Goal: Information Seeking & Learning: Learn about a topic

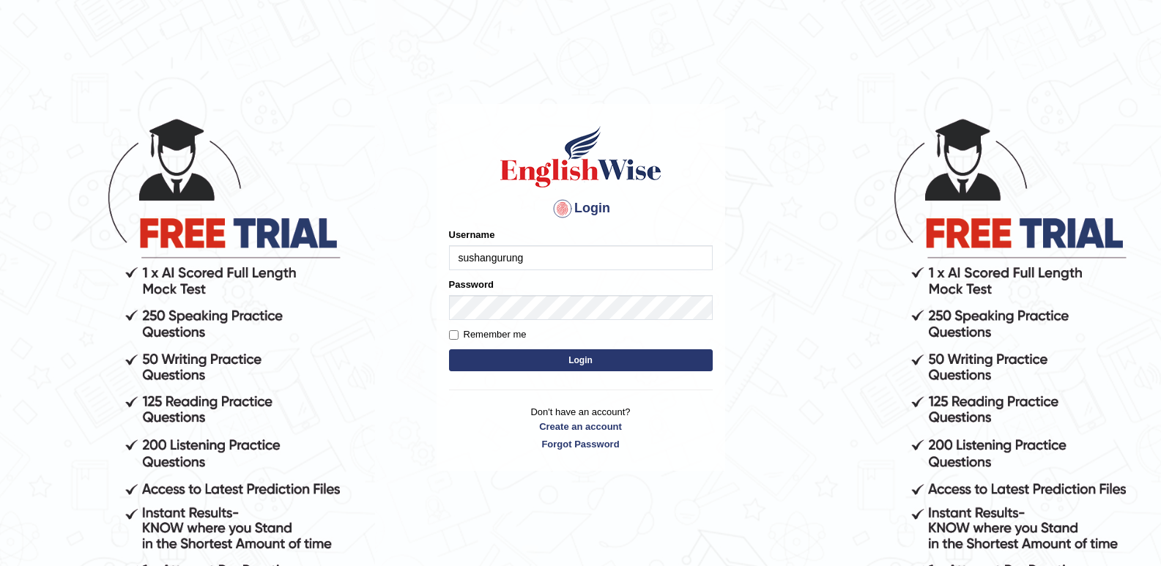
type input "sushangurung"
click at [541, 357] on button "Login" at bounding box center [581, 360] width 264 height 22
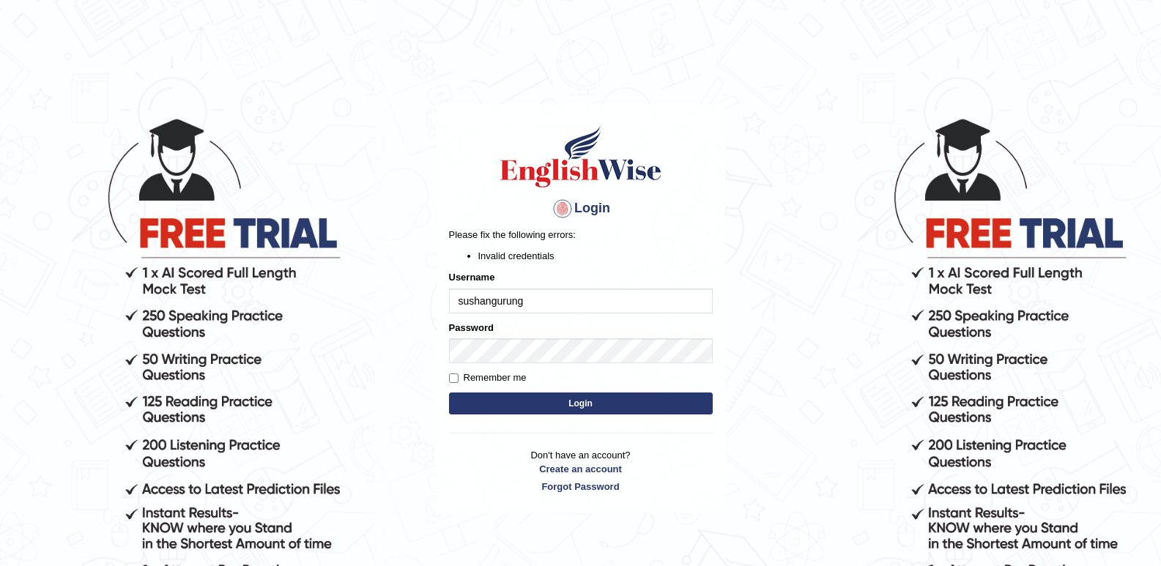
click at [464, 303] on input "sushangurung" at bounding box center [581, 301] width 264 height 25
type input "Sushangurung"
click at [505, 399] on button "Login" at bounding box center [581, 404] width 264 height 22
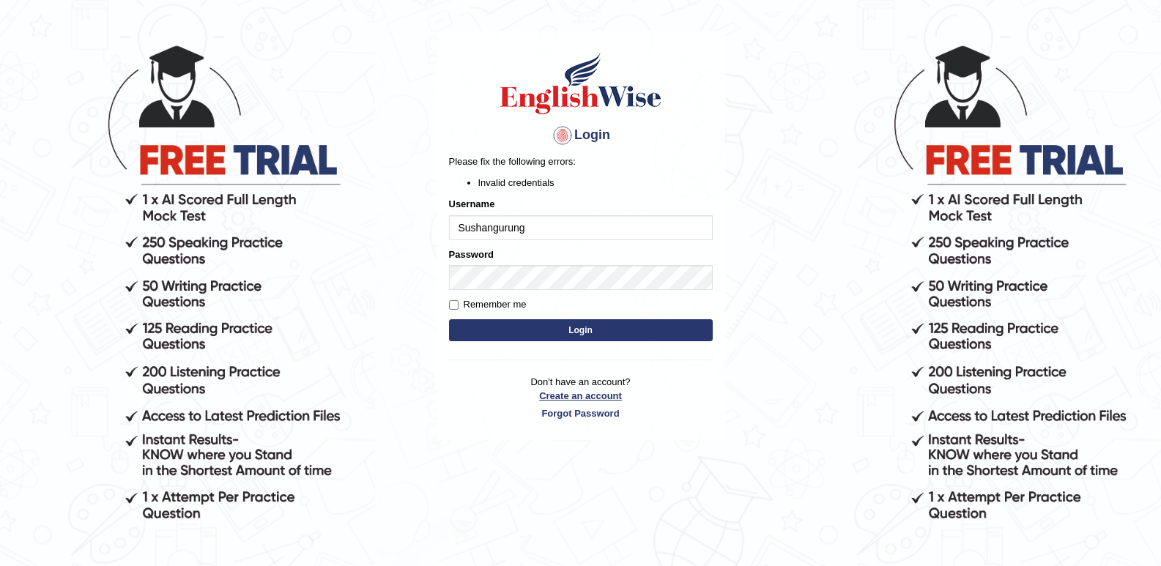
click at [596, 397] on link "Create an account" at bounding box center [581, 396] width 264 height 14
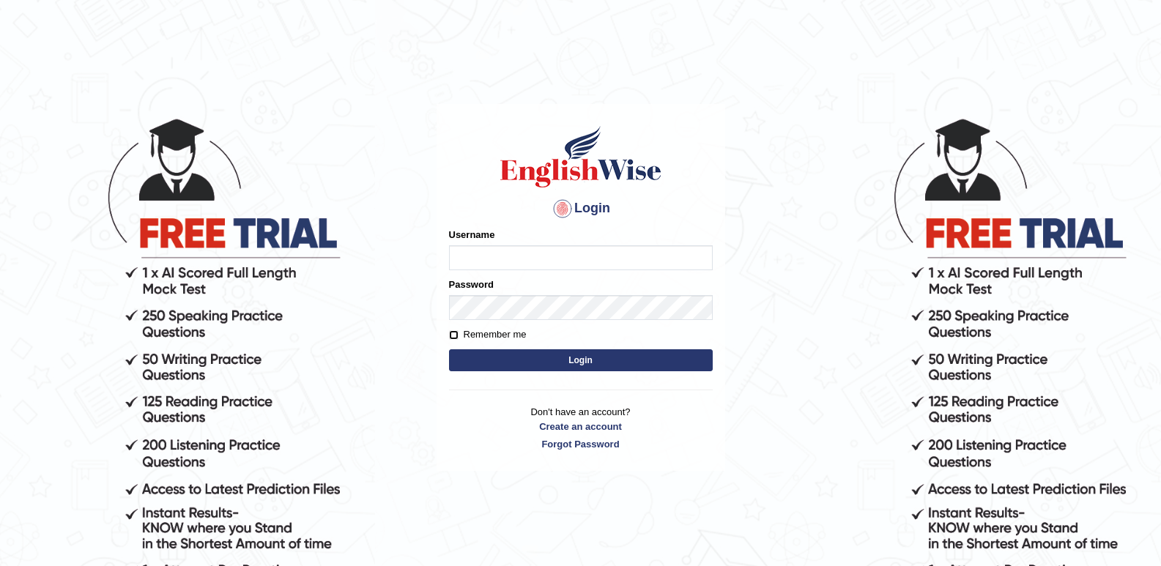
click at [453, 334] on input "Remember me" at bounding box center [454, 335] width 10 height 10
checkbox input "true"
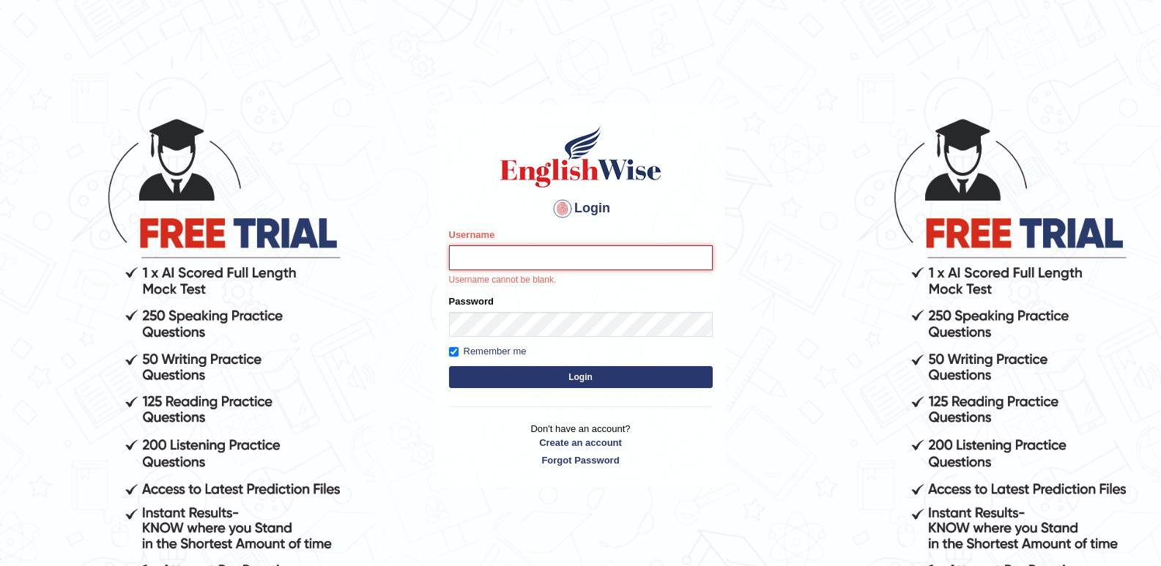
click at [529, 254] on input "Username" at bounding box center [581, 257] width 264 height 25
type input "SUSHANGURUNG"
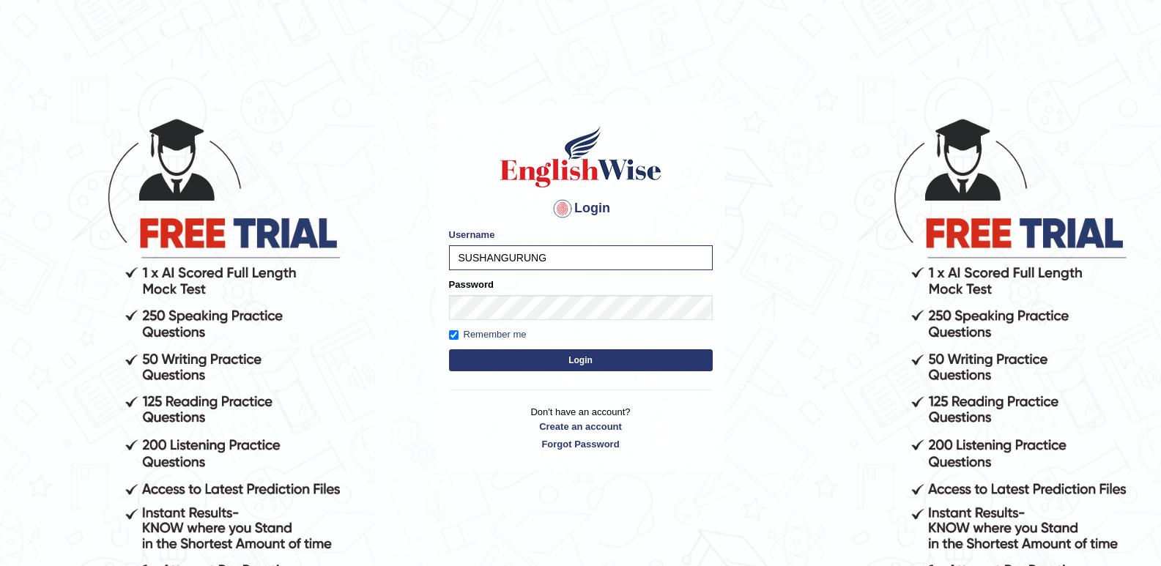
click at [610, 358] on button "Login" at bounding box center [581, 360] width 264 height 22
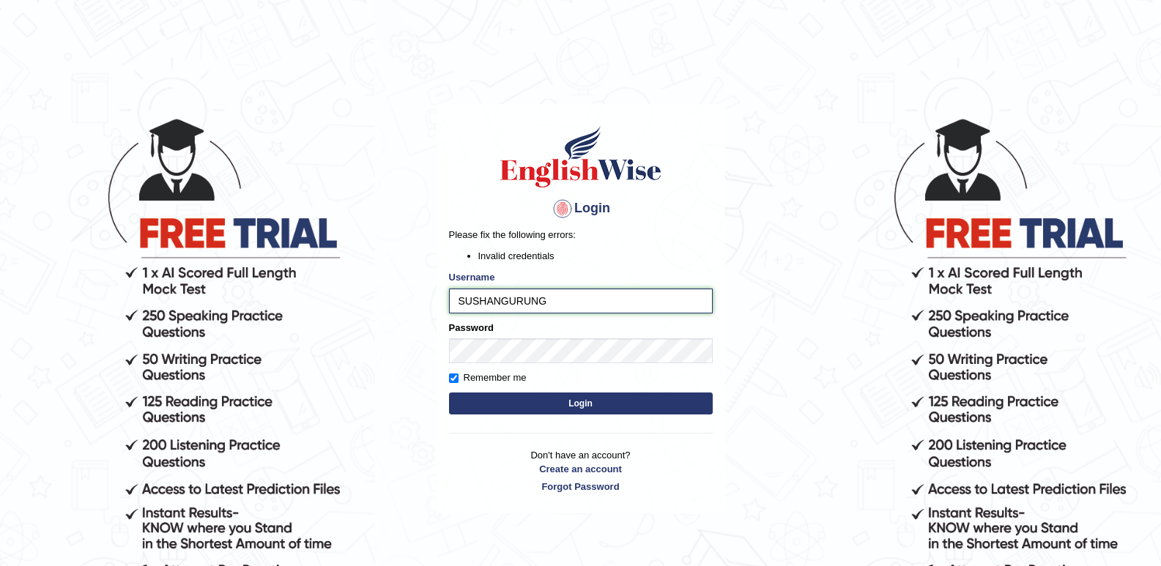
drag, startPoint x: 574, startPoint y: 309, endPoint x: 599, endPoint y: 294, distance: 28.7
click at [574, 309] on input "SUSHANGURUNG" at bounding box center [581, 301] width 264 height 25
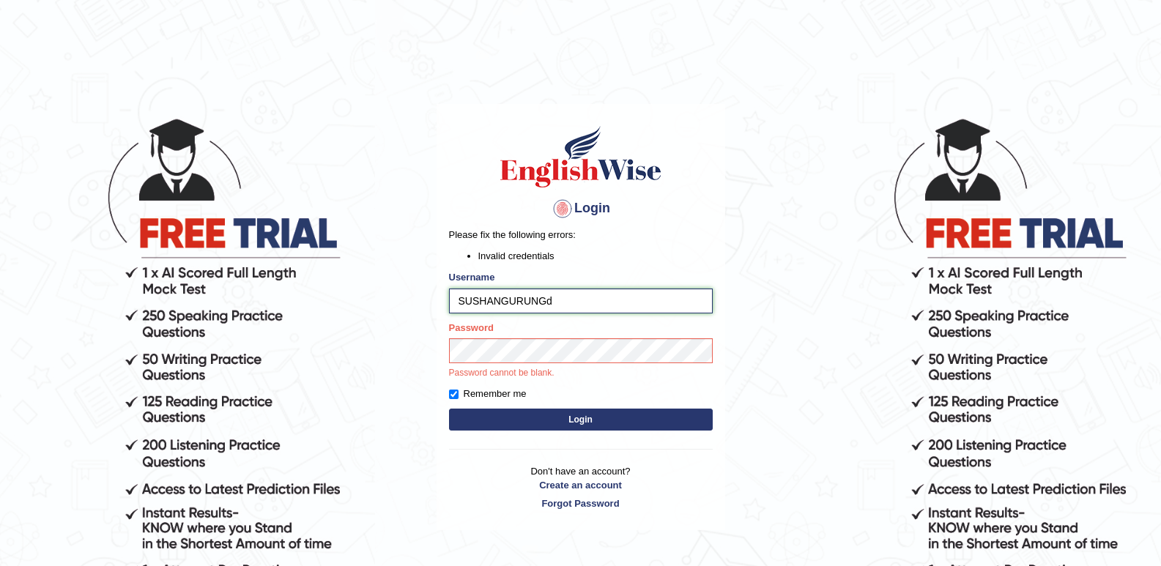
type input "SUSHANGURUNG"
click at [560, 423] on button "Login" at bounding box center [581, 420] width 264 height 22
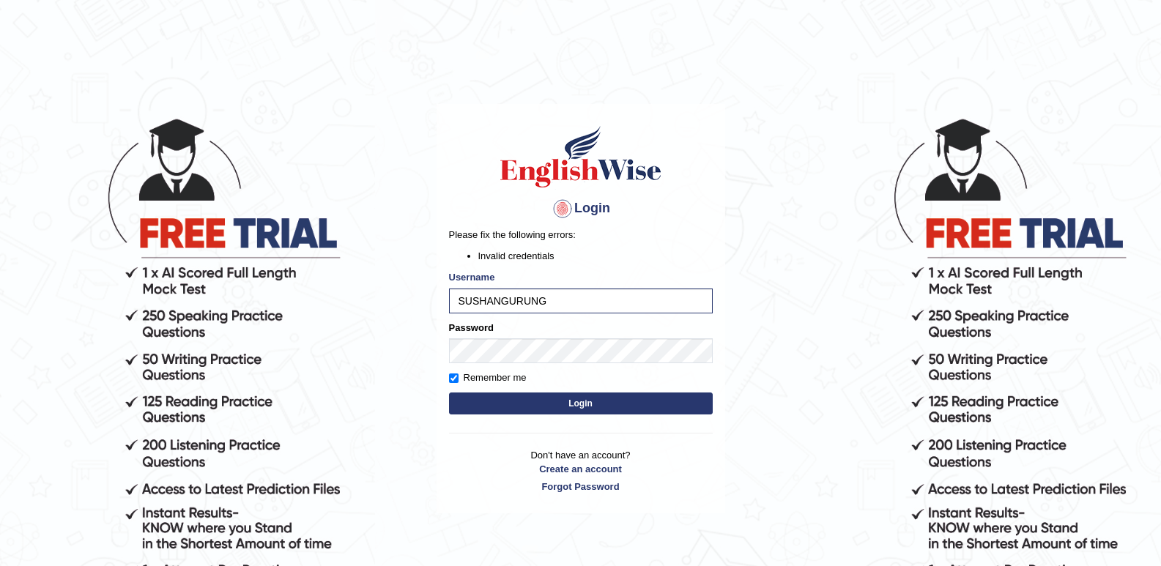
drag, startPoint x: 315, startPoint y: 104, endPoint x: 401, endPoint y: 218, distance: 142.9
click at [315, 104] on body "Login Please fix the following errors: Invalid credentials Username SUSHANGURUN…" at bounding box center [580, 341] width 1161 height 566
click at [563, 468] on link "Create an account" at bounding box center [581, 469] width 264 height 14
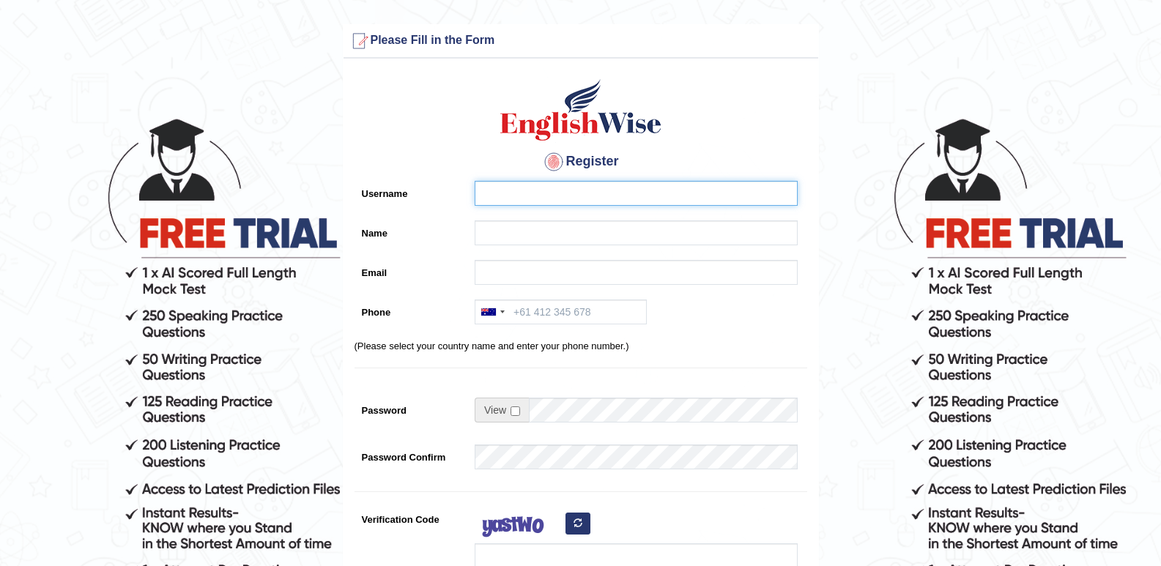
click at [550, 196] on input "Username" at bounding box center [636, 193] width 323 height 25
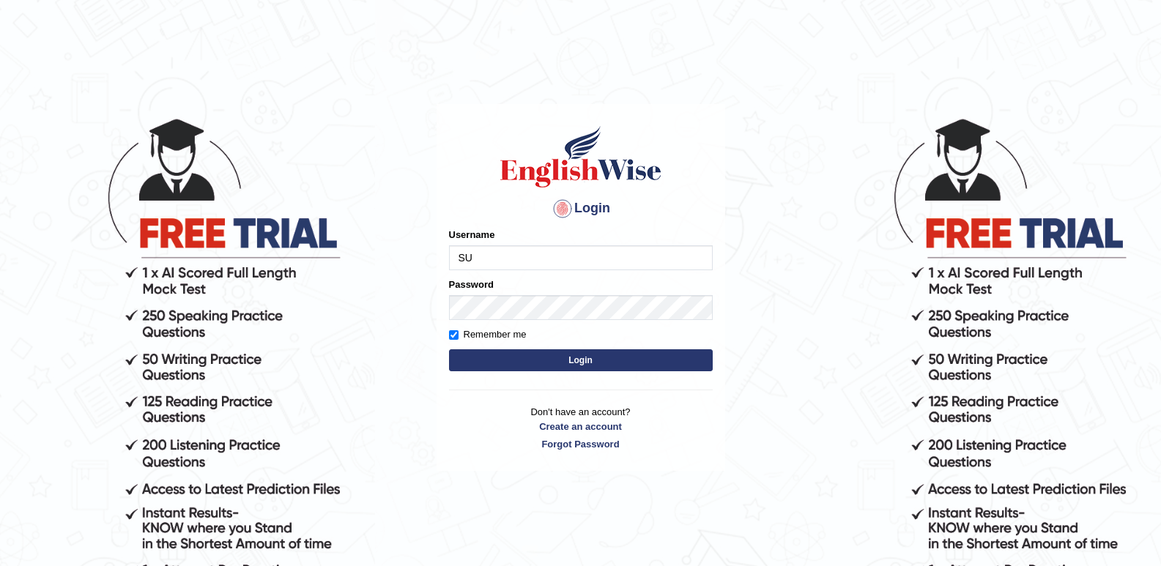
type input "S"
type input "sushangurung007"
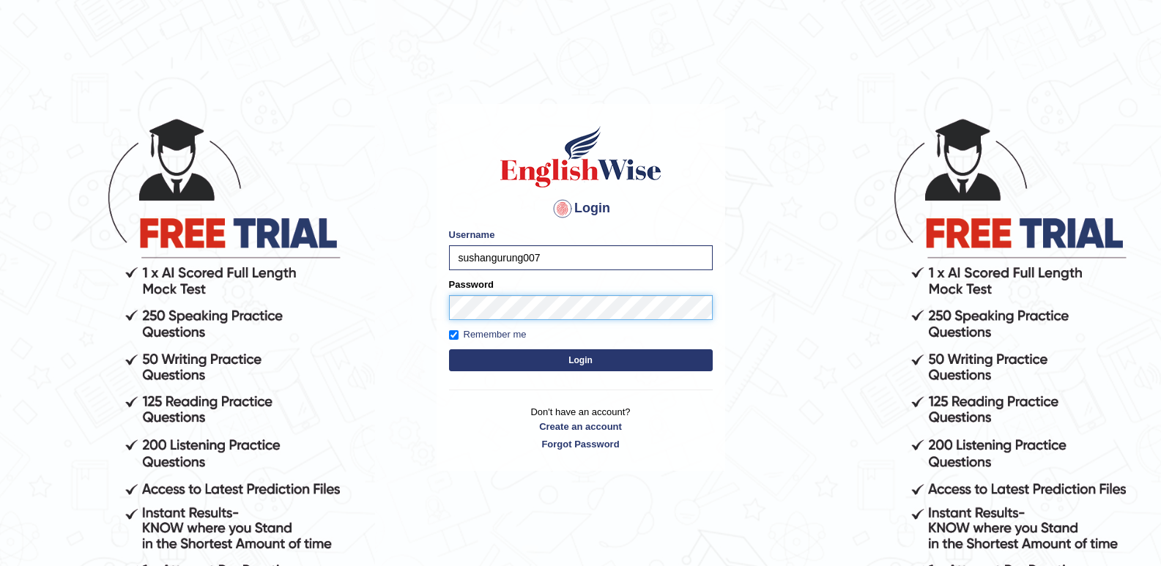
click at [449, 349] on button "Login" at bounding box center [581, 360] width 264 height 22
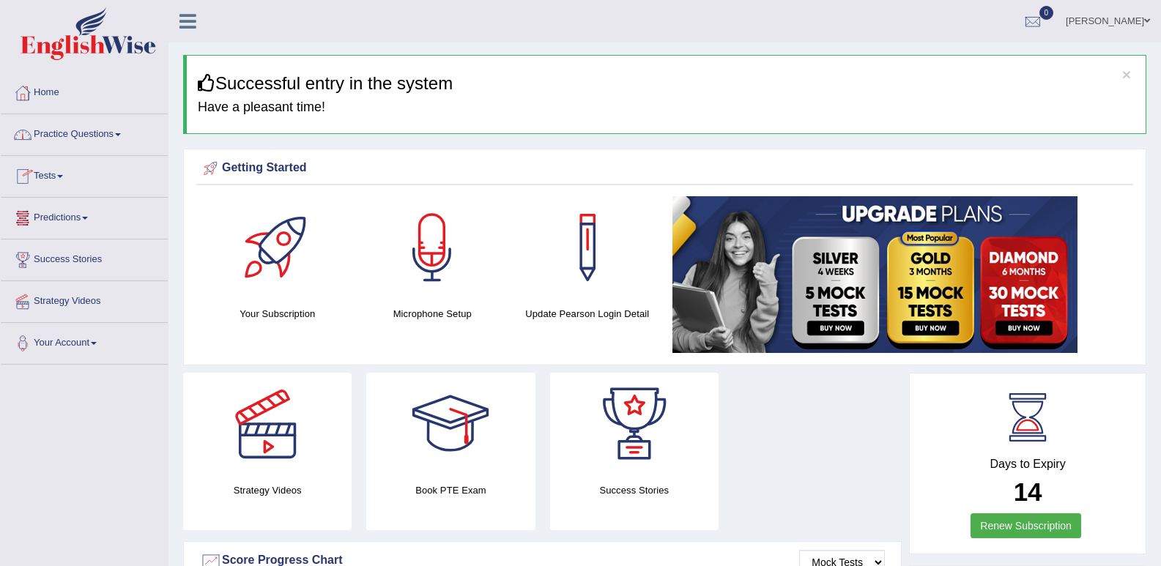
click at [59, 182] on link "Tests" at bounding box center [84, 174] width 167 height 37
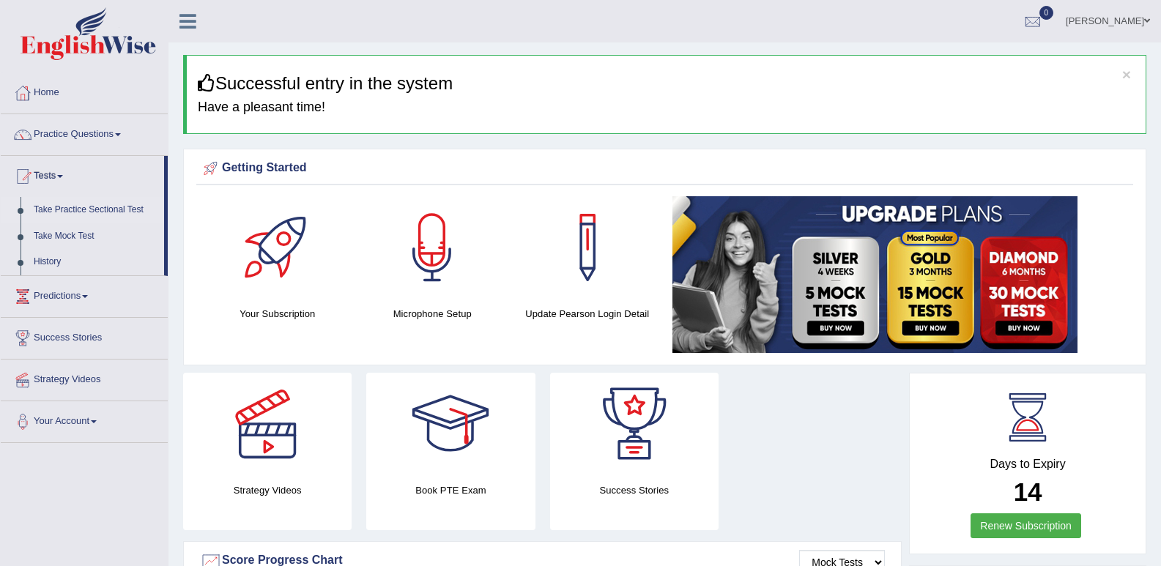
click at [84, 211] on link "Take Practice Sectional Test" at bounding box center [95, 210] width 137 height 26
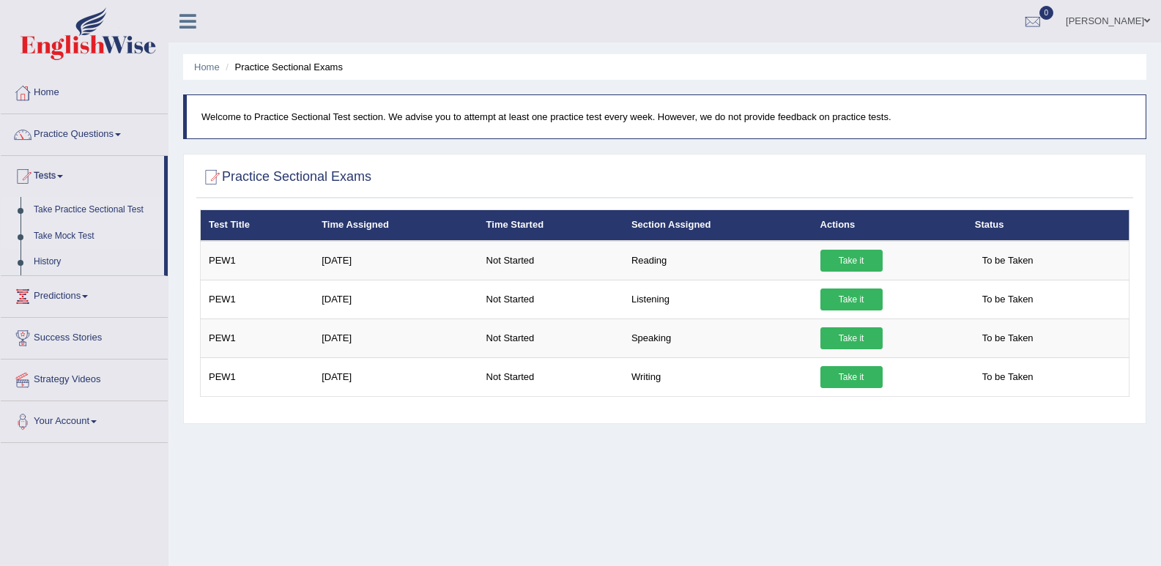
click at [79, 236] on link "Take Mock Test" at bounding box center [95, 236] width 137 height 26
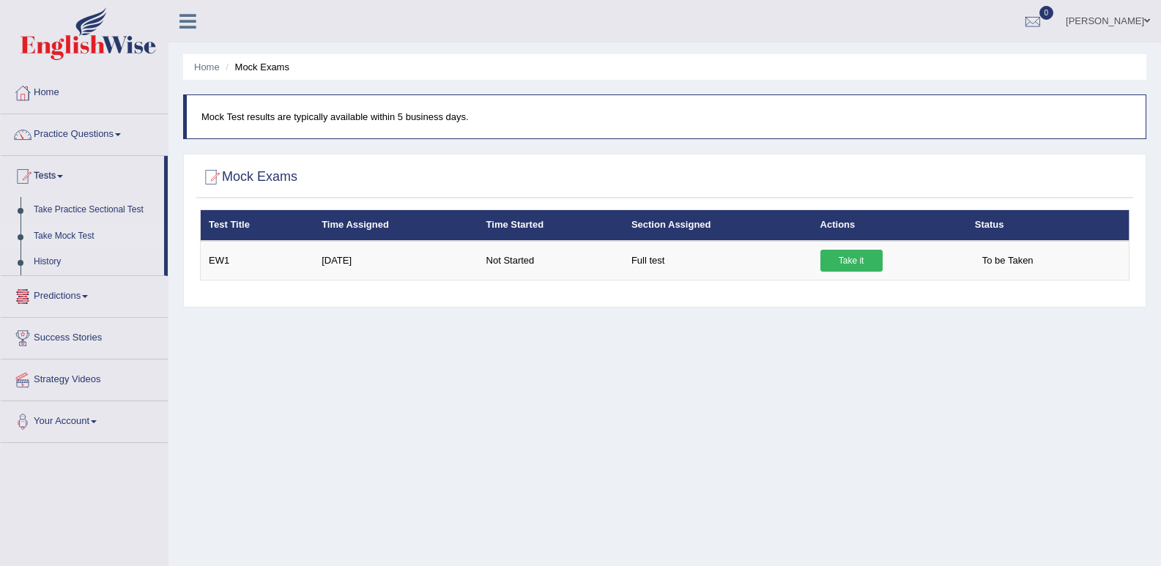
click at [89, 299] on link "Predictions" at bounding box center [84, 294] width 167 height 37
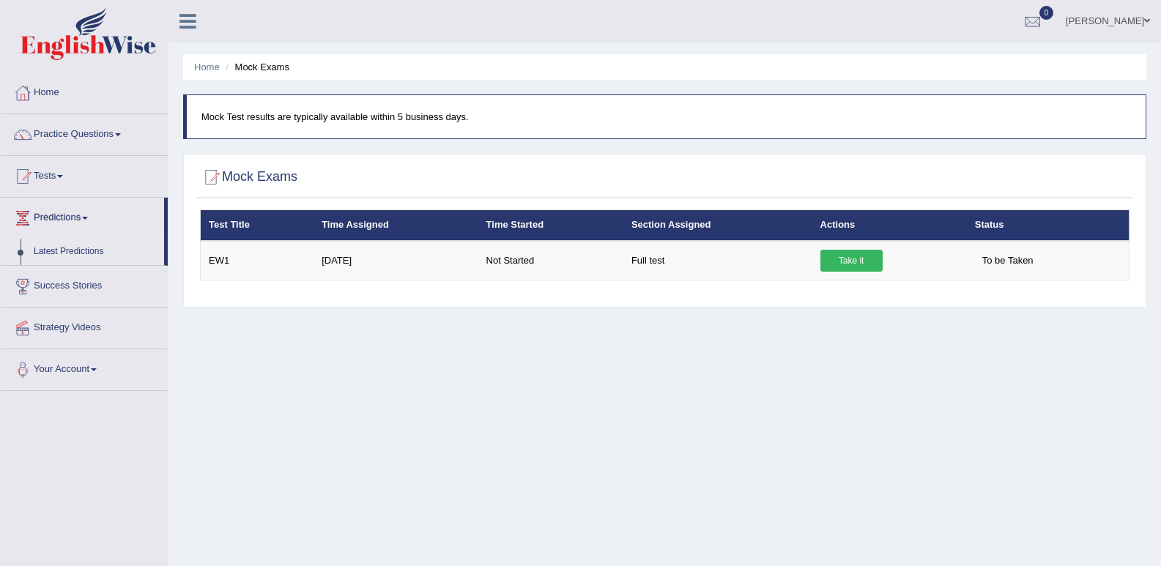
click at [90, 251] on link "Latest Predictions" at bounding box center [95, 252] width 137 height 26
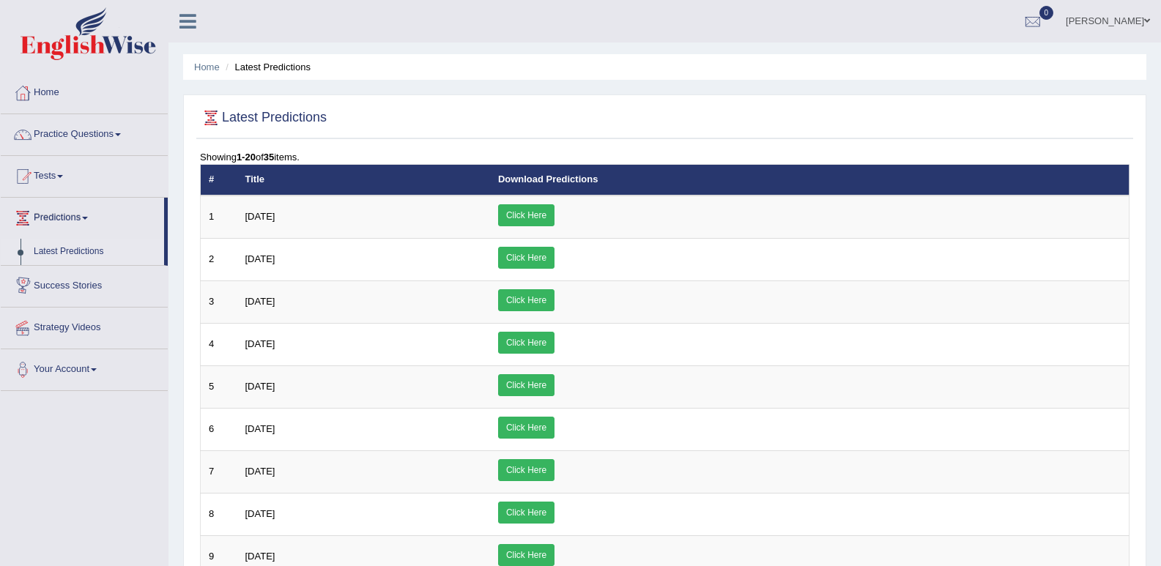
click at [89, 289] on link "Success Stories" at bounding box center [84, 284] width 167 height 37
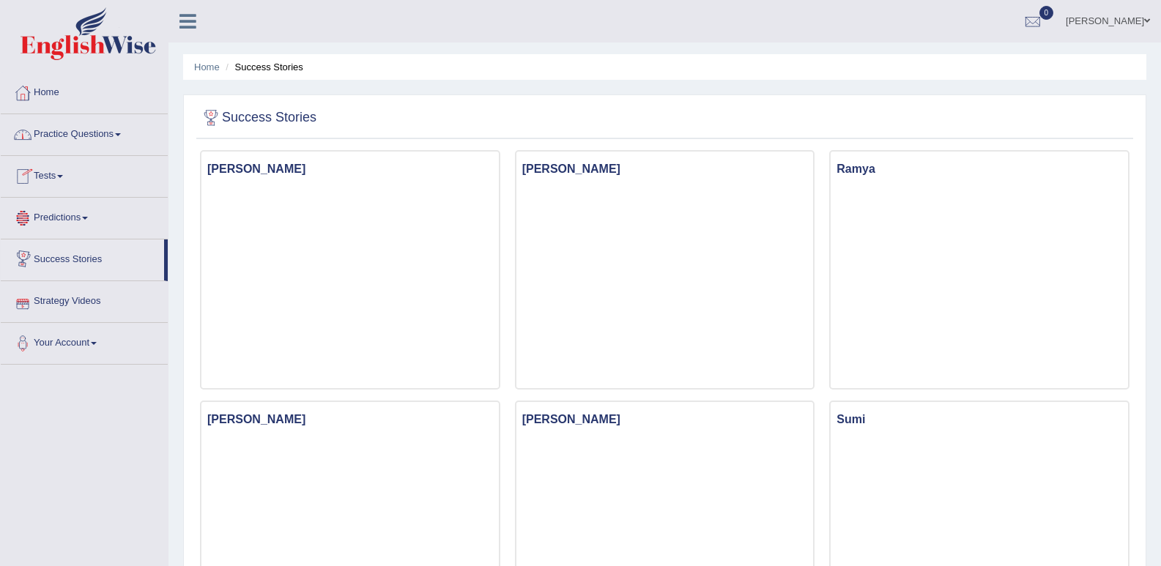
click at [87, 300] on link "Strategy Videos" at bounding box center [84, 299] width 167 height 37
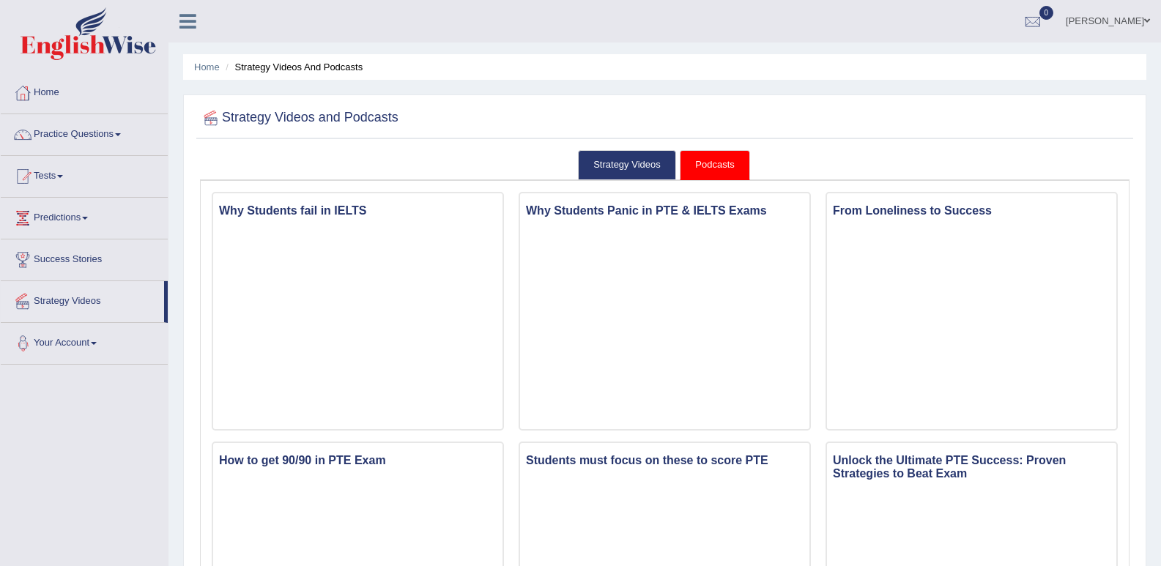
click at [91, 345] on link "Your Account" at bounding box center [84, 341] width 167 height 37
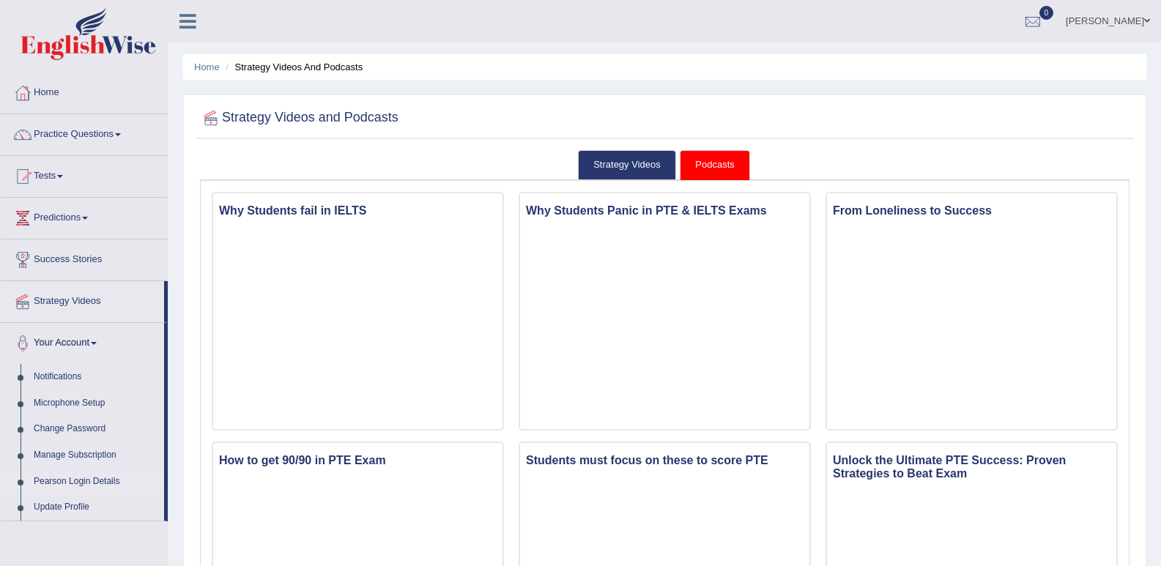
click at [63, 483] on link "Pearson Login Details" at bounding box center [95, 482] width 137 height 26
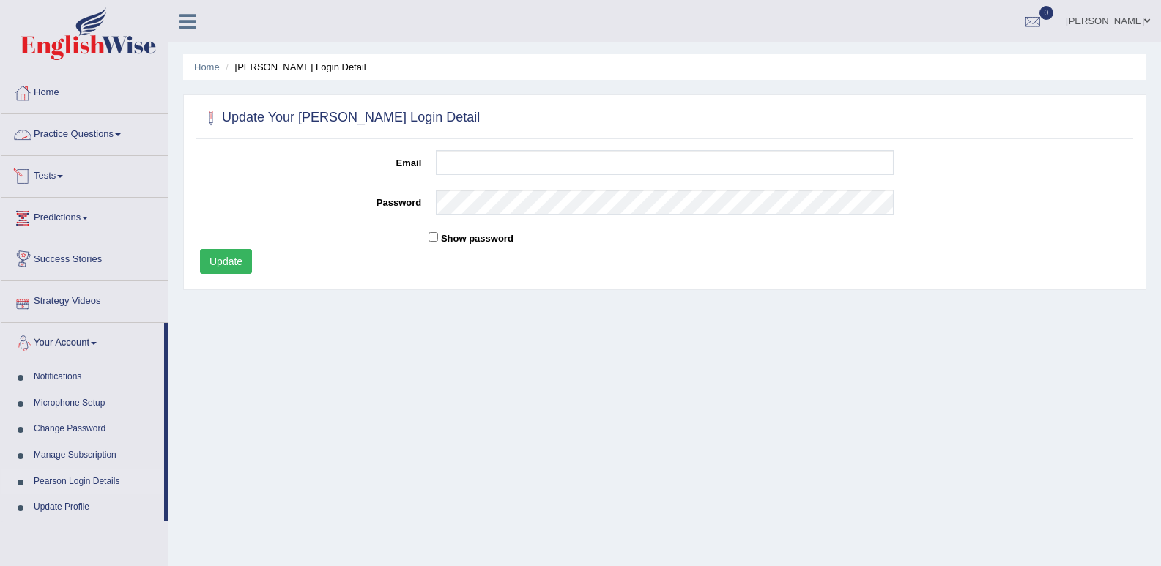
click at [108, 135] on link "Practice Questions" at bounding box center [84, 132] width 167 height 37
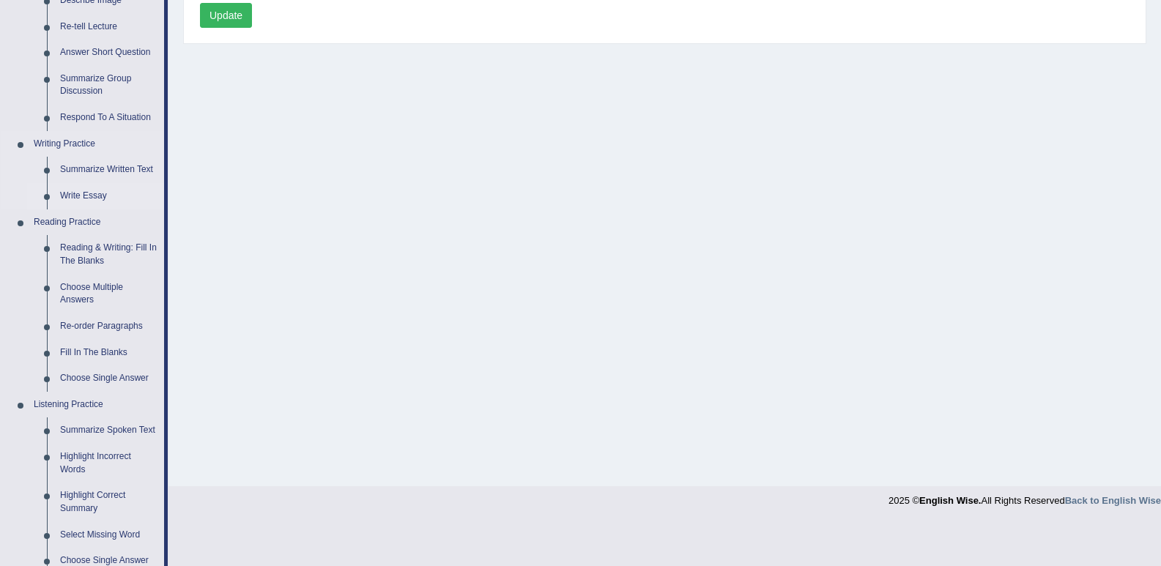
scroll to position [220, 0]
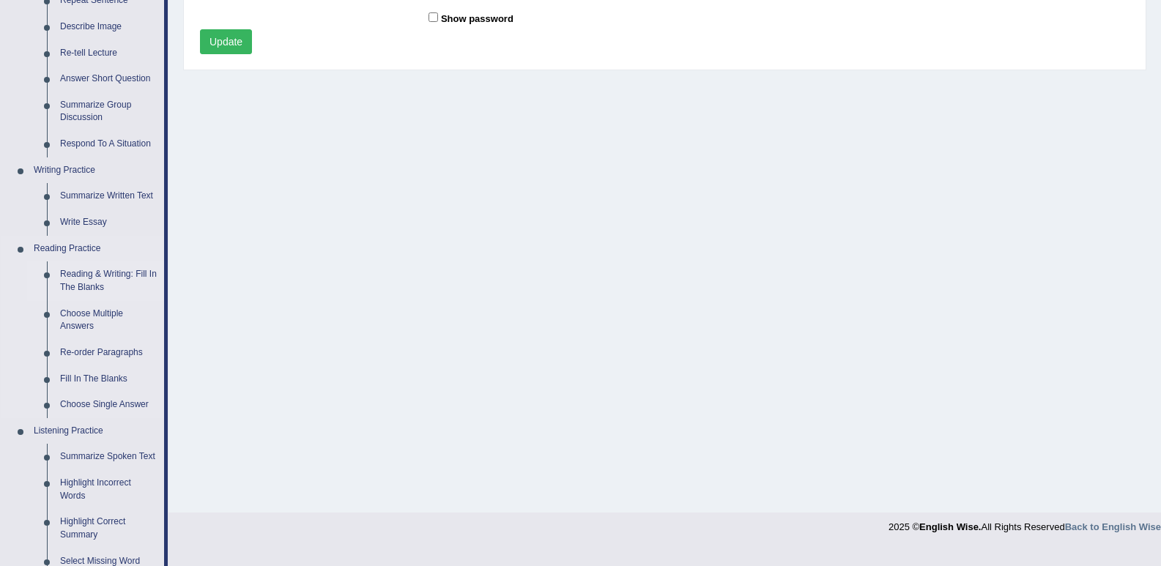
drag, startPoint x: 79, startPoint y: 275, endPoint x: 61, endPoint y: 252, distance: 29.7
click at [78, 276] on link "Reading & Writing: Fill In The Blanks" at bounding box center [108, 281] width 111 height 39
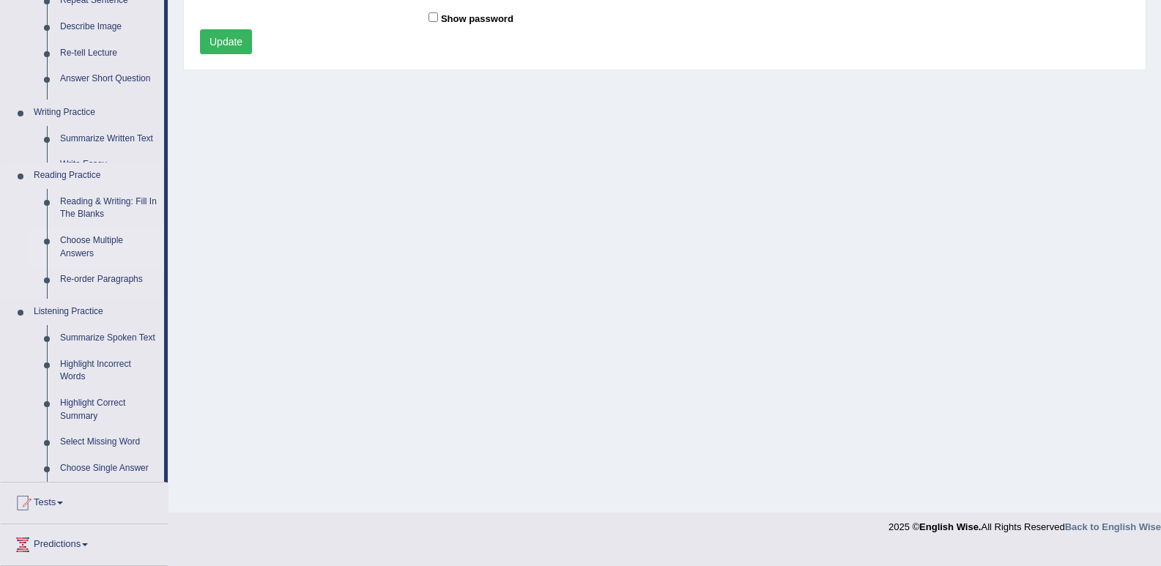
scroll to position [203, 0]
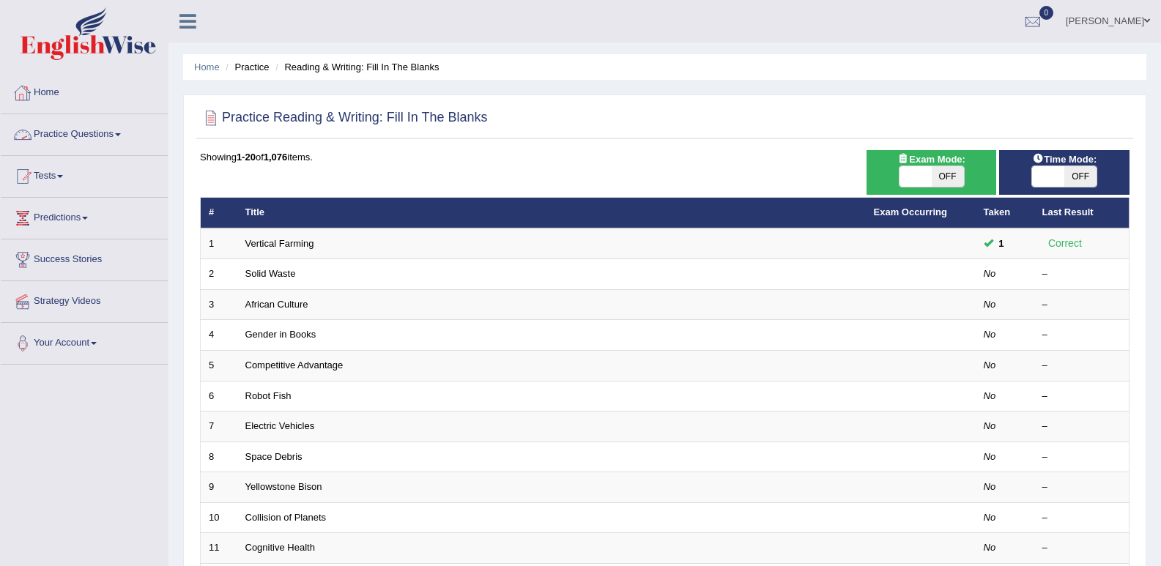
click at [108, 137] on link "Practice Questions" at bounding box center [84, 132] width 167 height 37
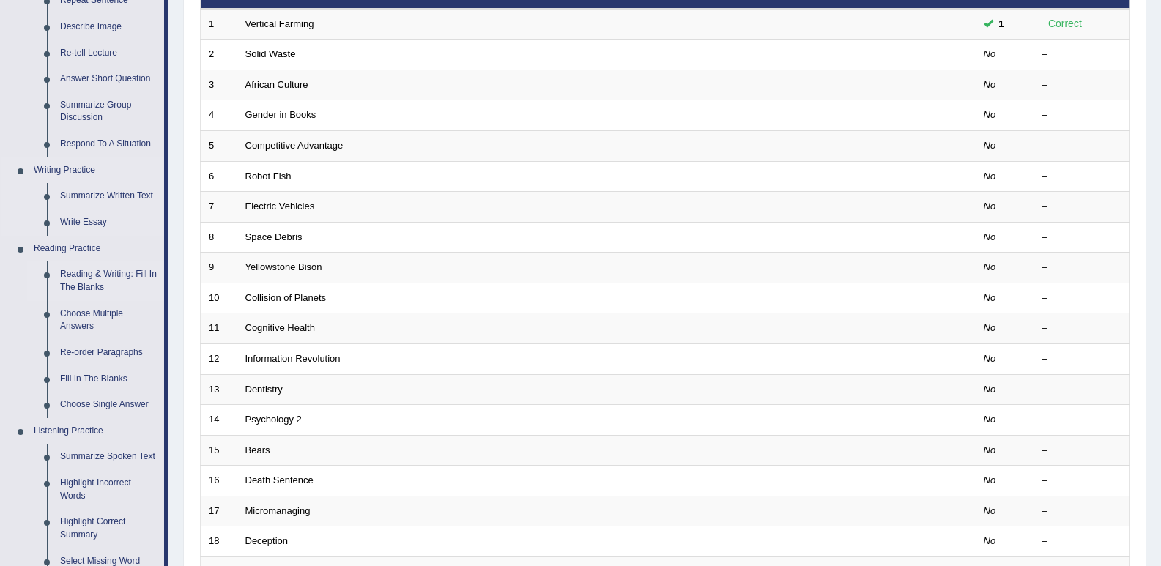
scroll to position [293, 0]
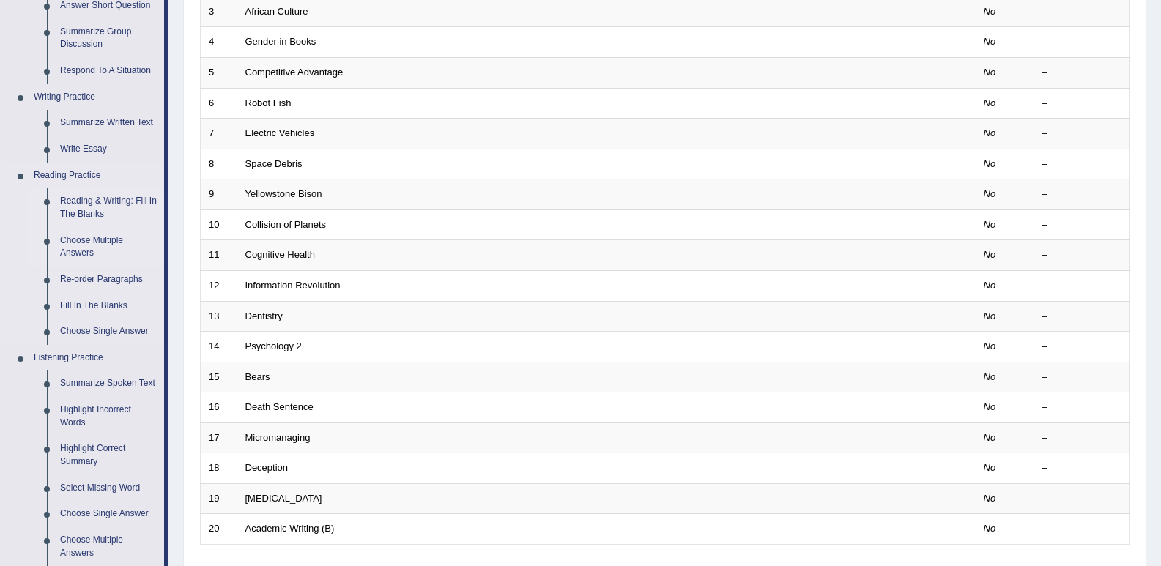
click at [79, 239] on link "Choose Multiple Answers" at bounding box center [108, 247] width 111 height 39
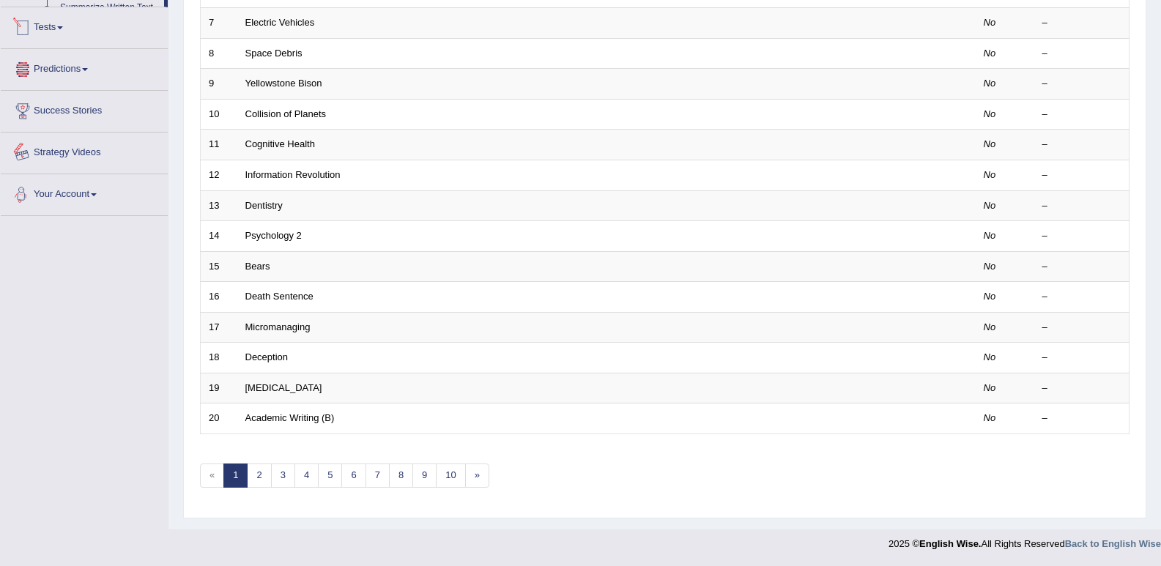
scroll to position [578, 0]
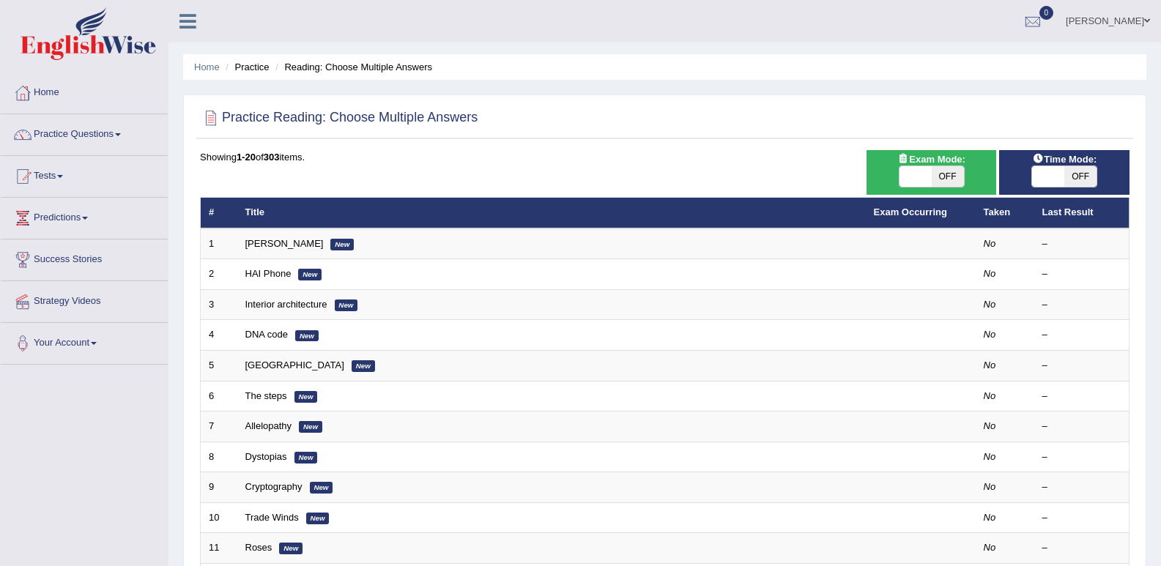
click at [1078, 169] on span "OFF" at bounding box center [1080, 176] width 32 height 21
checkbox input "true"
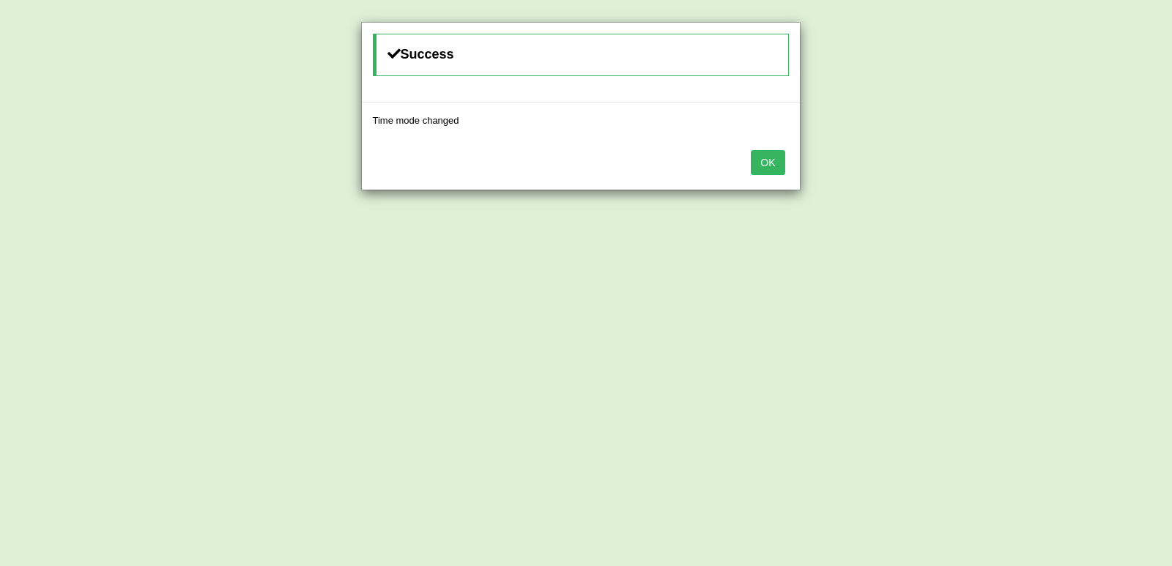
click at [749, 158] on div "OK" at bounding box center [581, 163] width 438 height 51
click at [770, 169] on button "OK" at bounding box center [768, 162] width 34 height 25
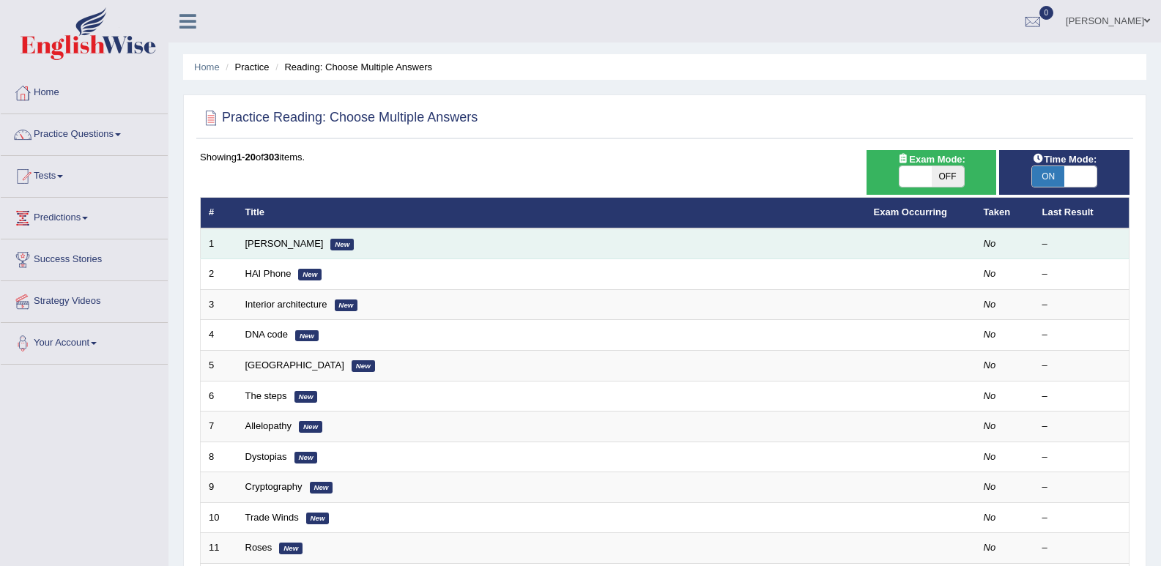
click at [513, 240] on td "Damian Scarf New" at bounding box center [551, 244] width 629 height 31
click at [299, 236] on td "Damian Scarf New" at bounding box center [551, 244] width 629 height 31
click at [297, 246] on link "[PERSON_NAME]" at bounding box center [284, 243] width 78 height 11
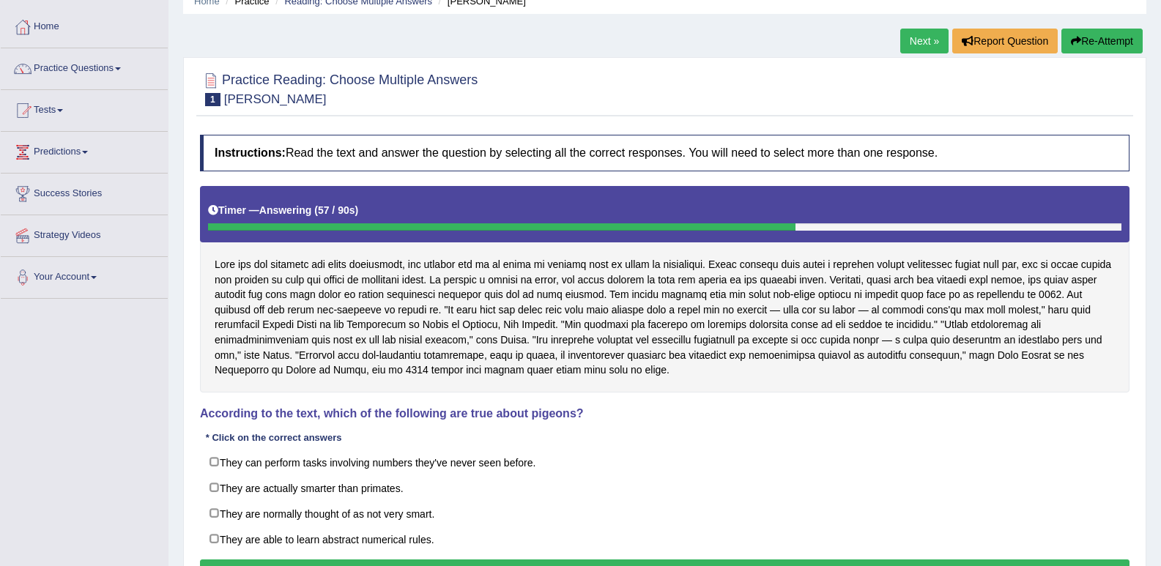
scroll to position [56, 0]
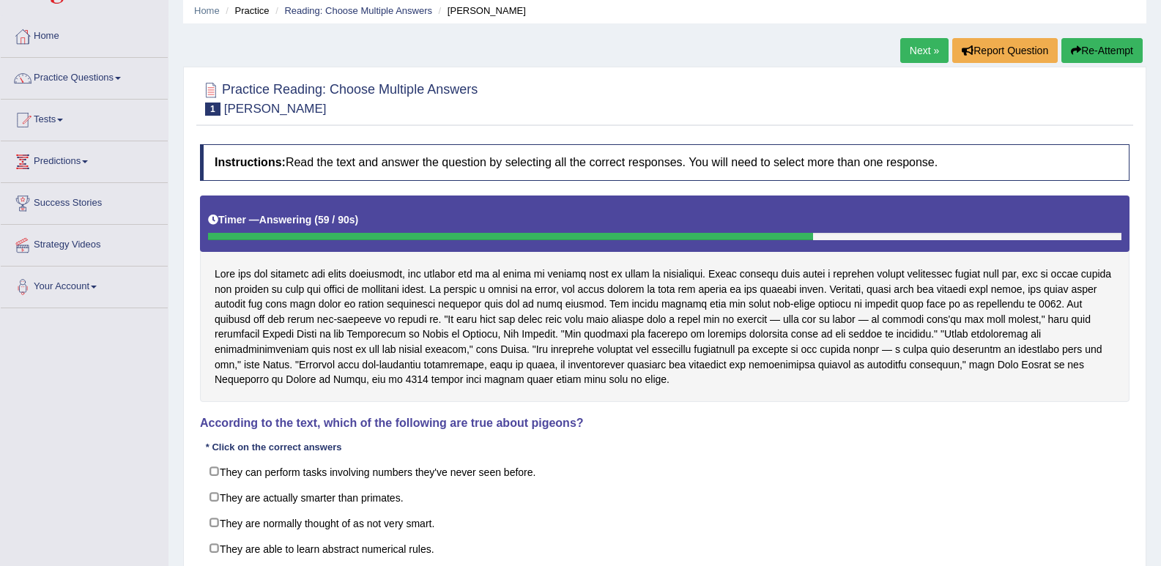
click at [1116, 51] on button "Re-Attempt" at bounding box center [1102, 50] width 81 height 25
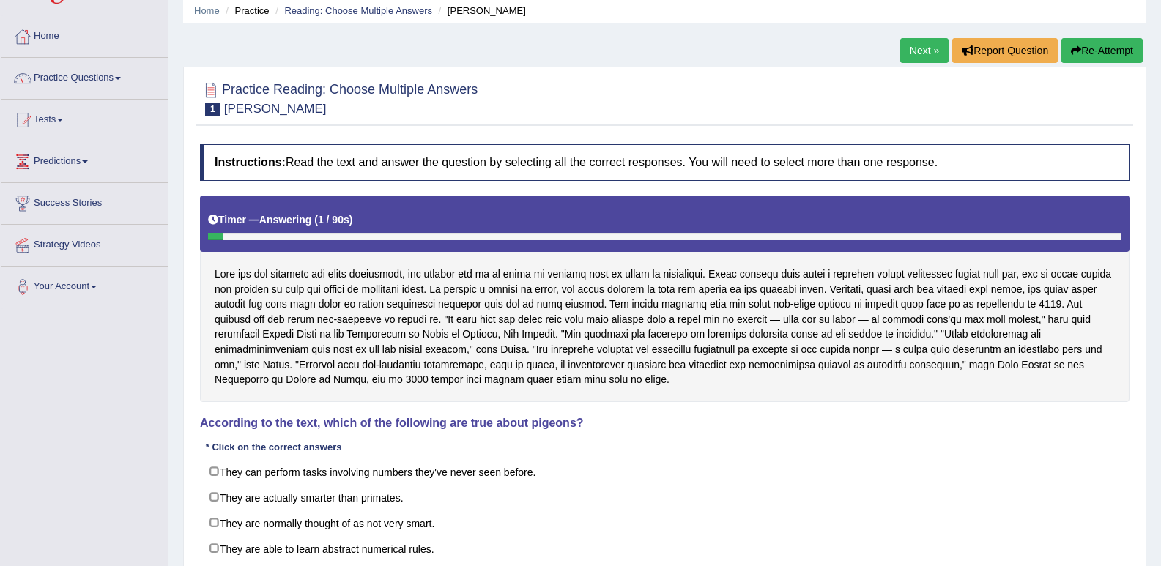
click at [783, 215] on div "Timer — Answering ( 1 / 90s ) Skip" at bounding box center [665, 220] width 914 height 26
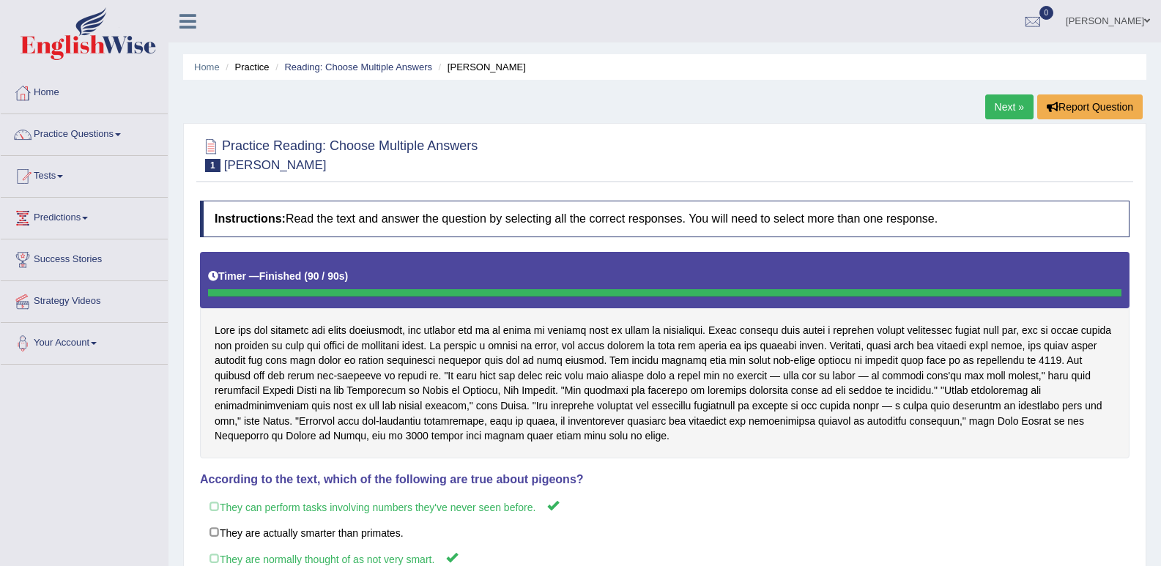
click at [1007, 111] on link "Next »" at bounding box center [1009, 107] width 48 height 25
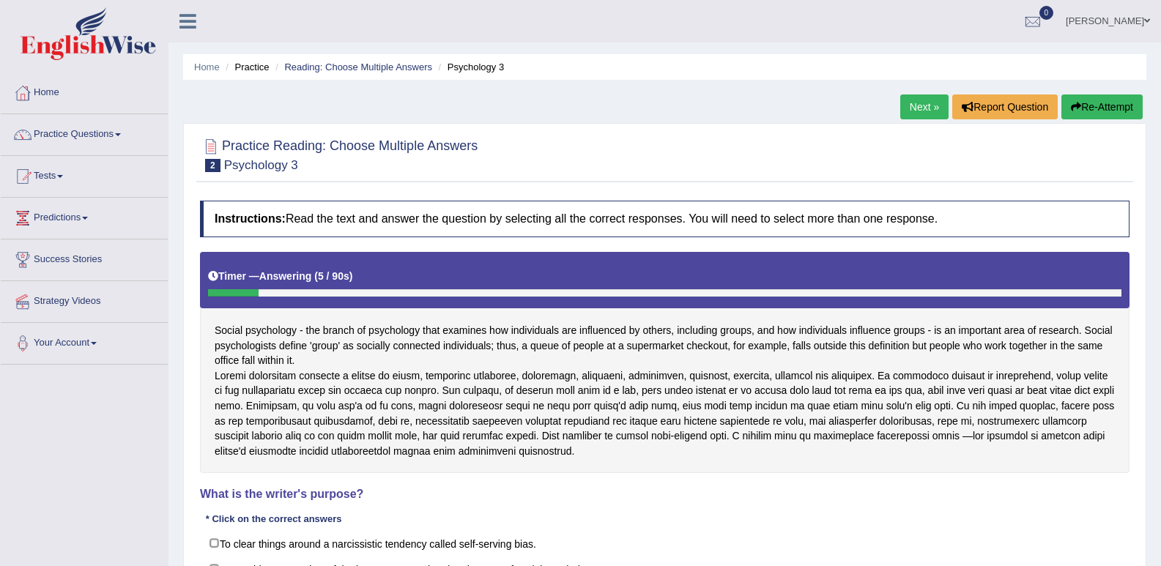
click at [917, 108] on link "Next »" at bounding box center [924, 107] width 48 height 25
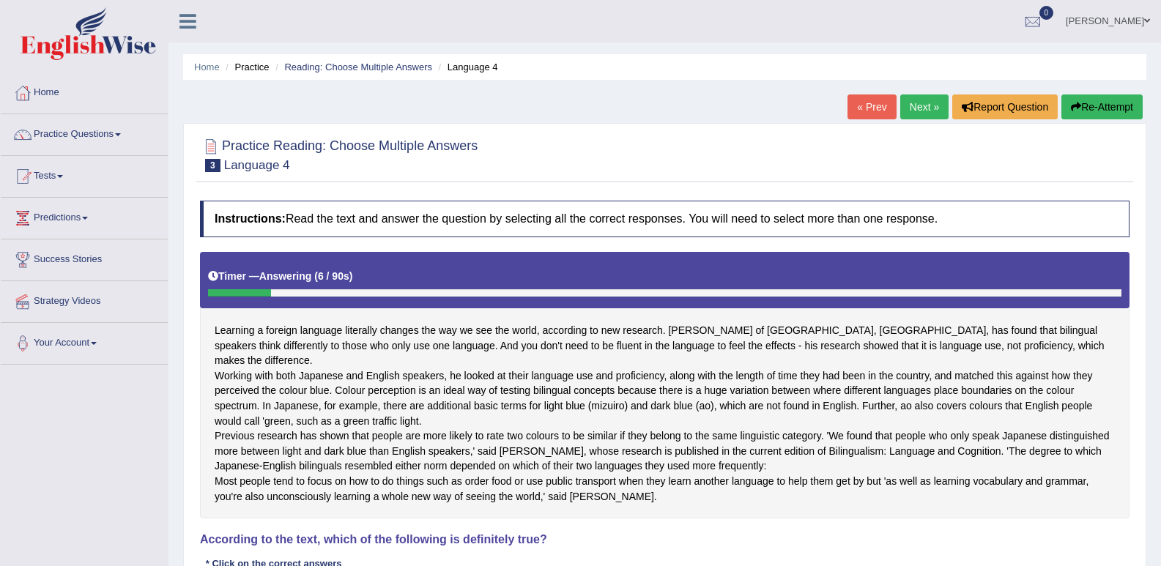
click at [882, 102] on link "« Prev" at bounding box center [872, 107] width 48 height 25
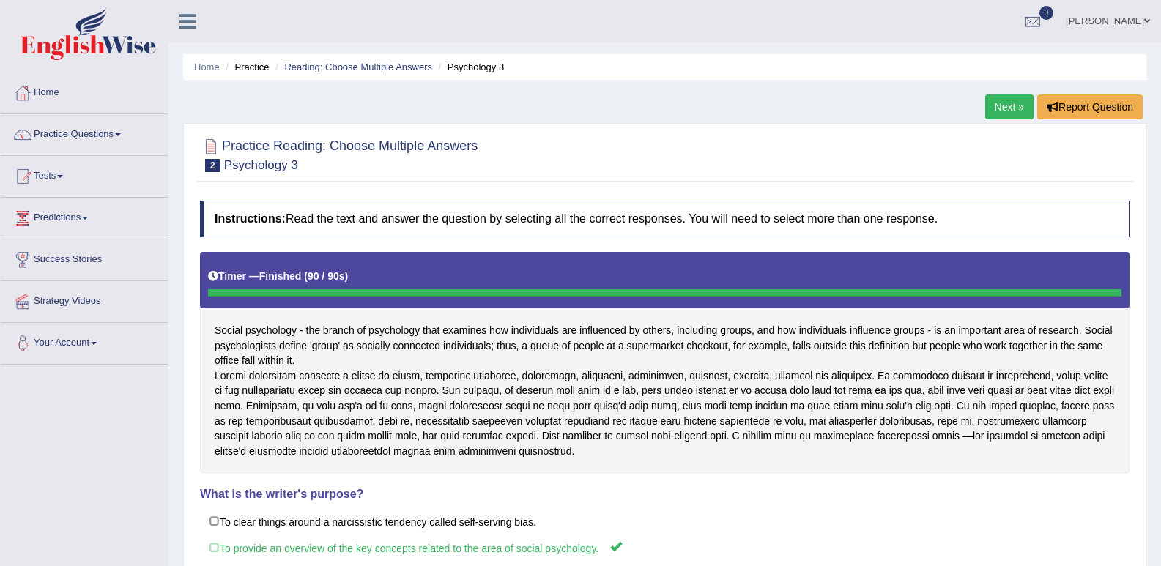
click at [999, 108] on link "Next »" at bounding box center [1009, 107] width 48 height 25
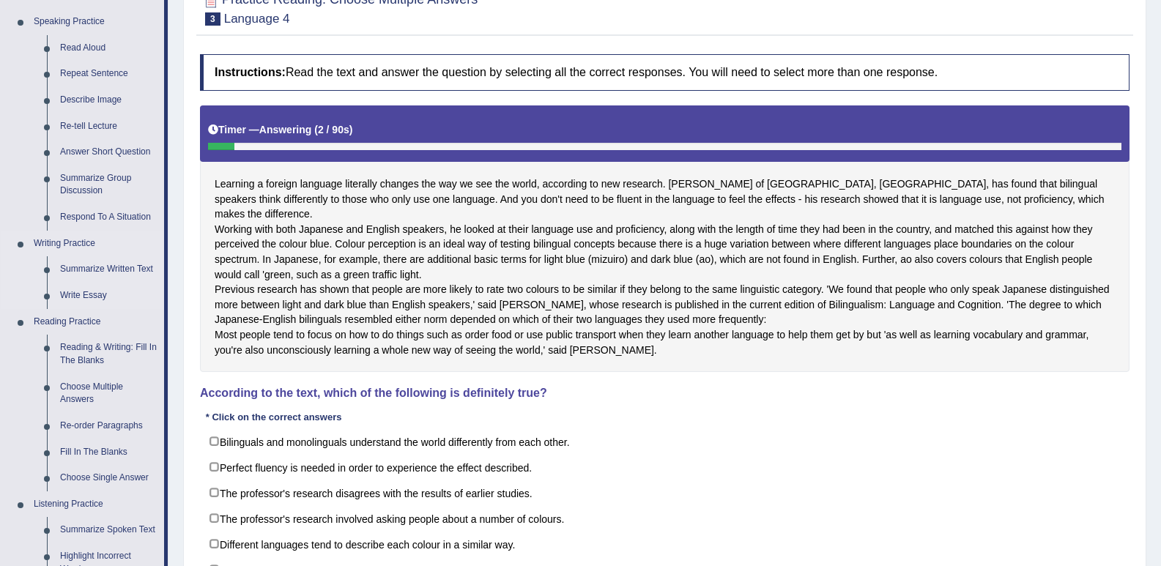
scroll to position [220, 0]
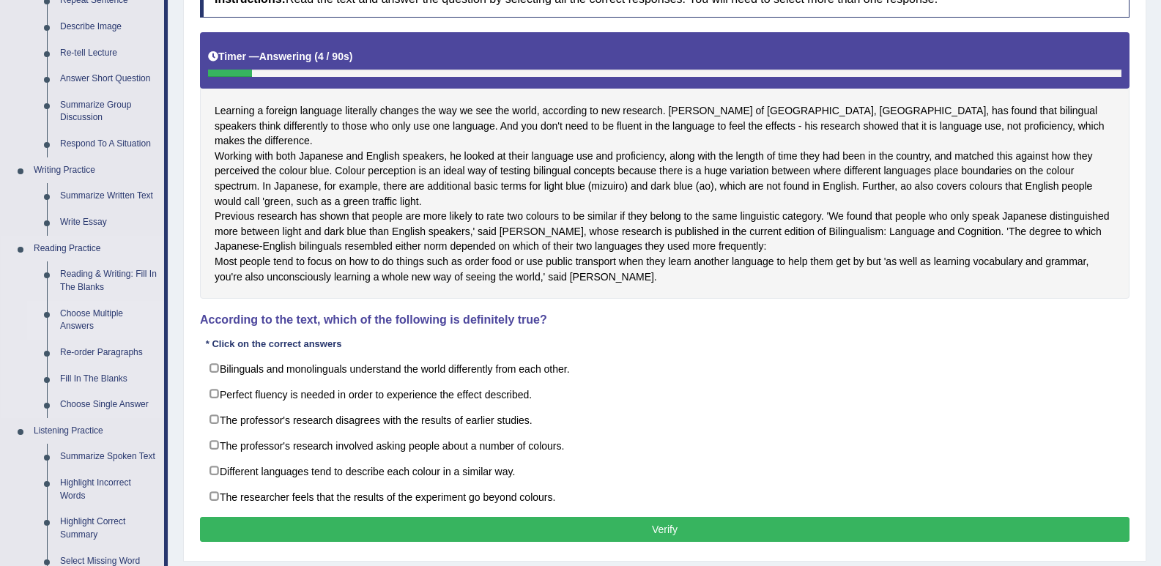
click at [81, 318] on link "Choose Multiple Answers" at bounding box center [108, 320] width 111 height 39
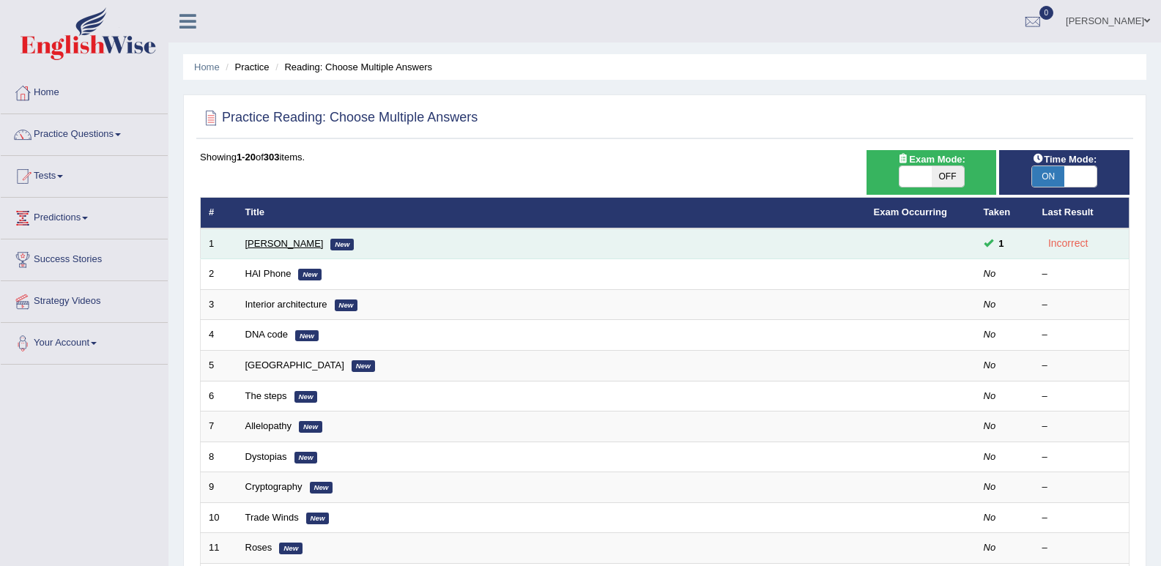
click at [264, 245] on link "[PERSON_NAME]" at bounding box center [284, 243] width 78 height 11
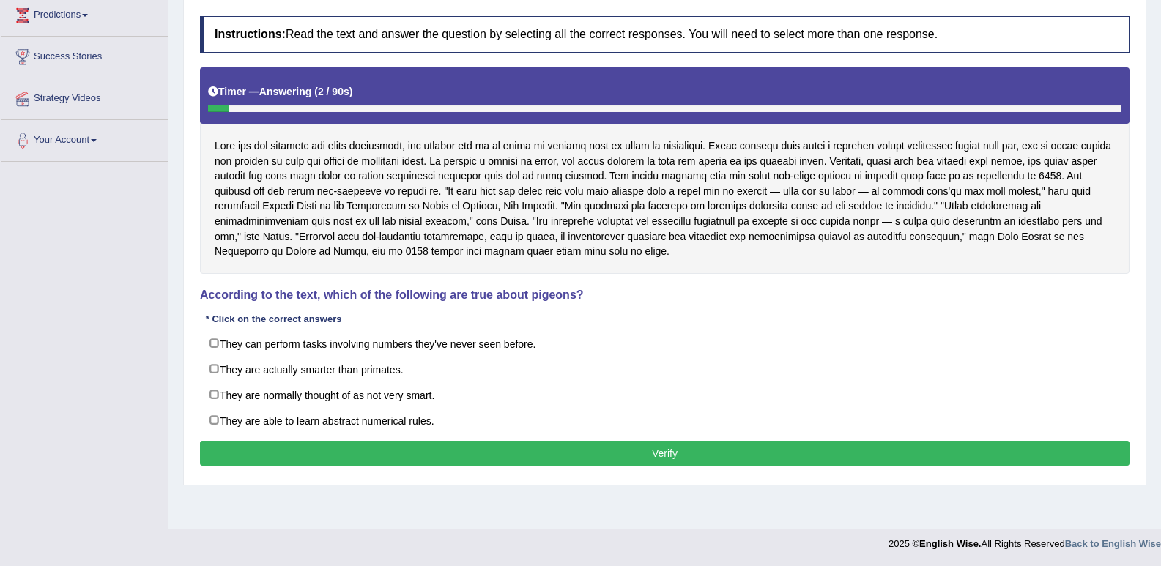
scroll to position [203, 0]
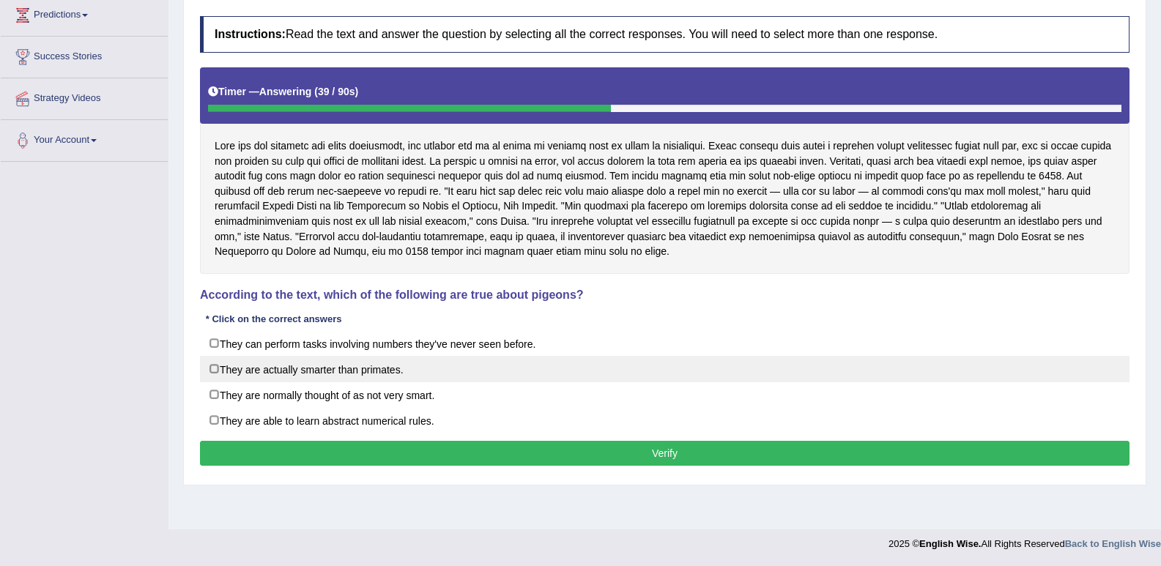
click at [213, 366] on label "They are actually smarter than primates." at bounding box center [665, 369] width 930 height 26
checkbox input "true"
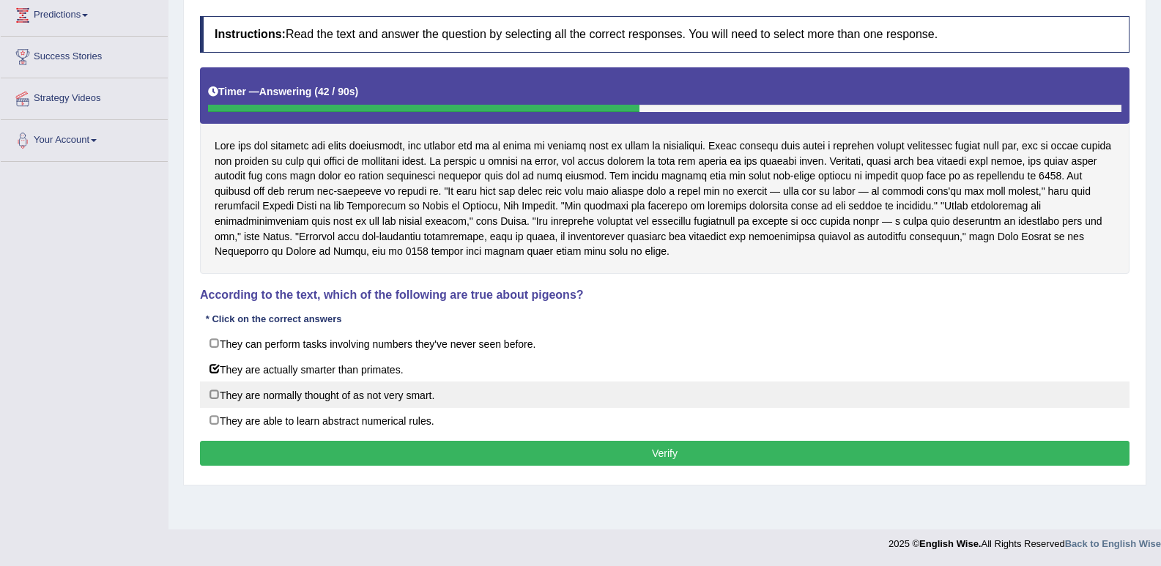
click at [215, 392] on label "They are normally thought of as not very smart." at bounding box center [665, 395] width 930 height 26
checkbox input "true"
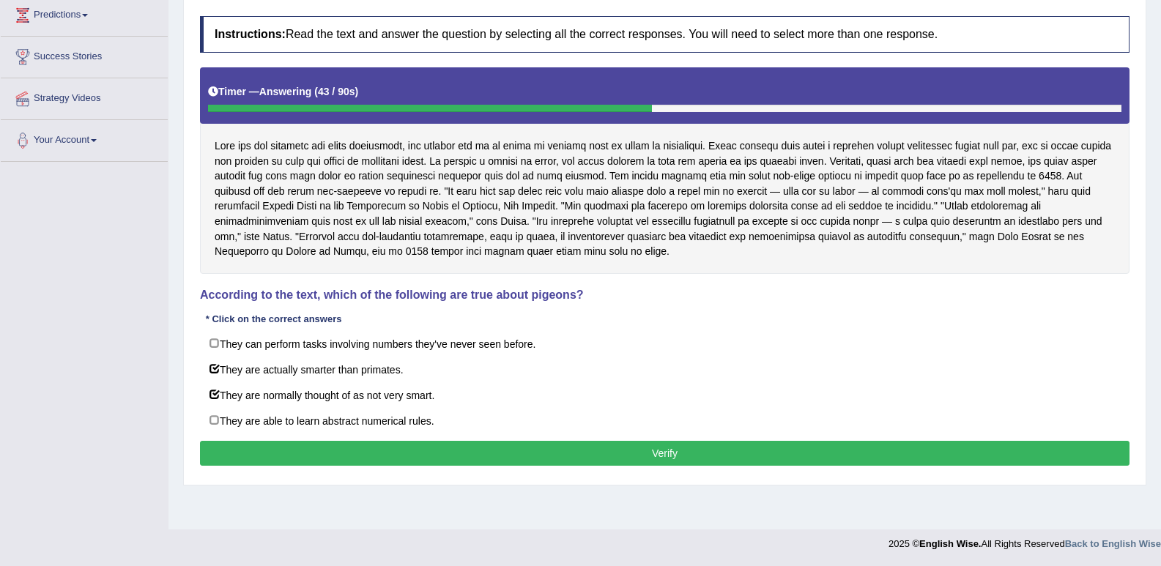
click at [318, 448] on button "Verify" at bounding box center [665, 453] width 930 height 25
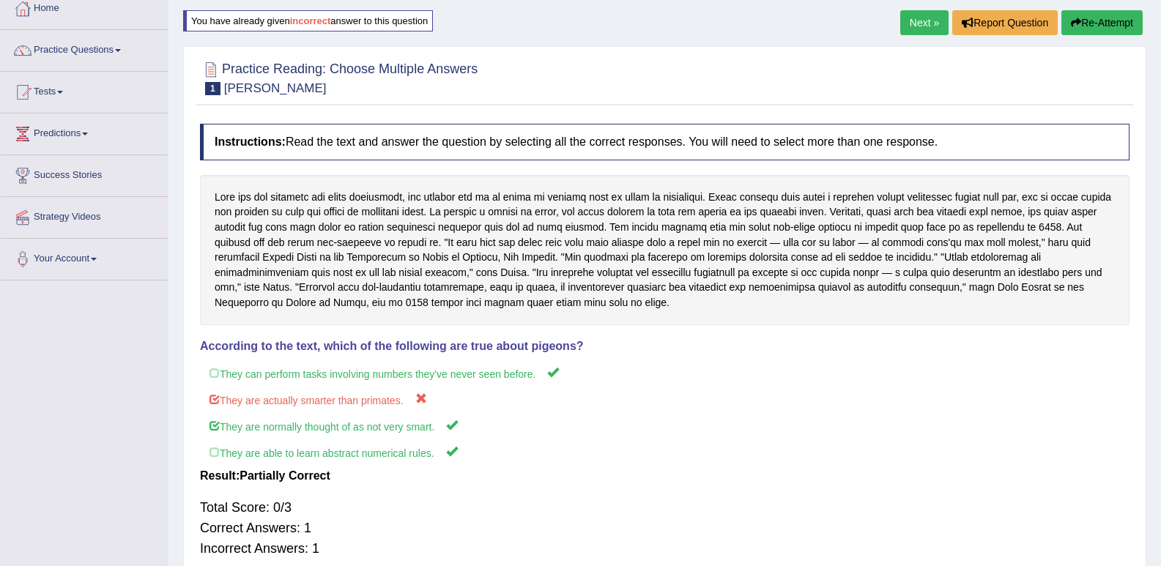
scroll to position [56, 0]
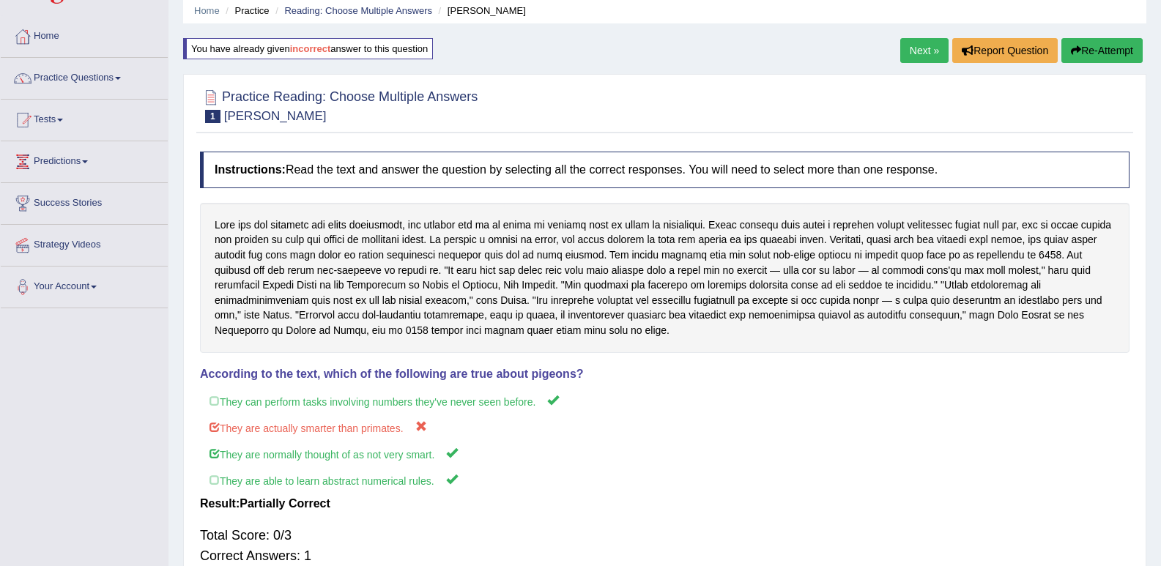
click at [922, 53] on link "Next »" at bounding box center [924, 50] width 48 height 25
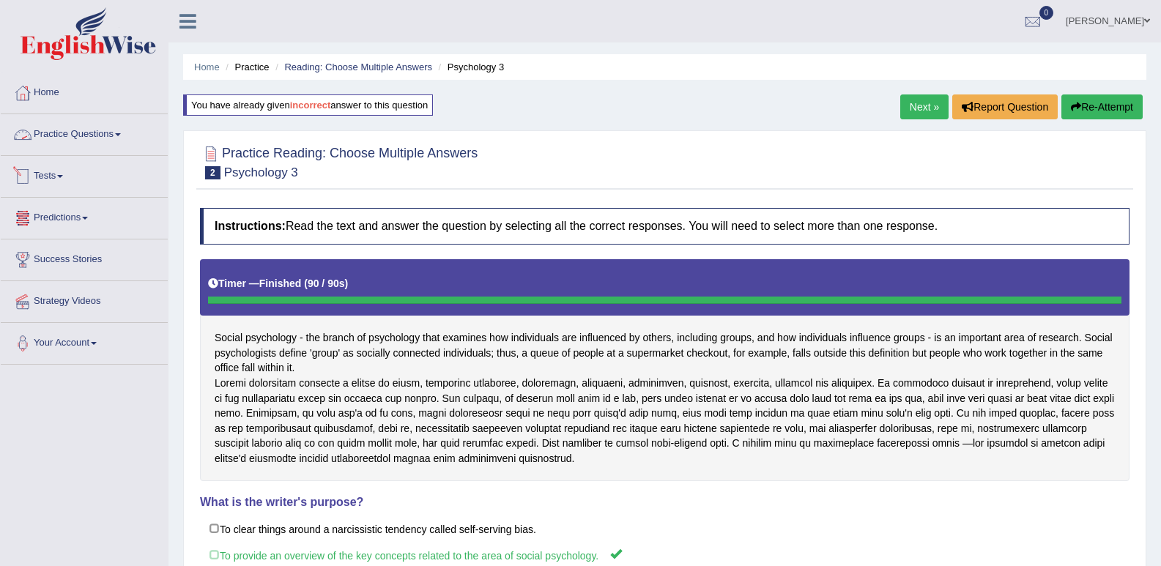
click at [103, 132] on link "Practice Questions" at bounding box center [84, 132] width 167 height 37
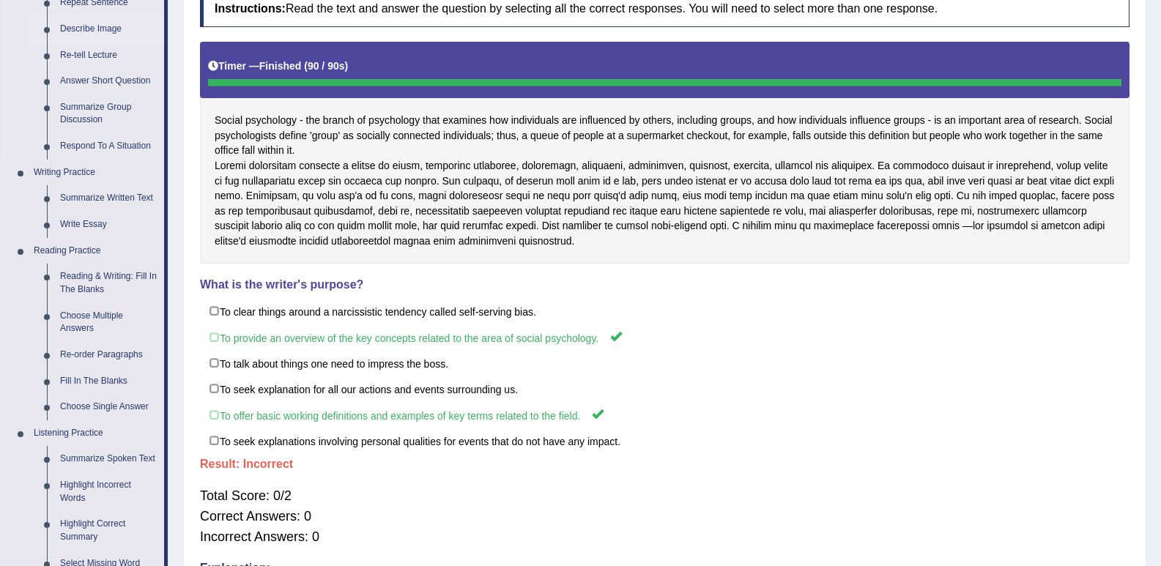
scroll to position [220, 0]
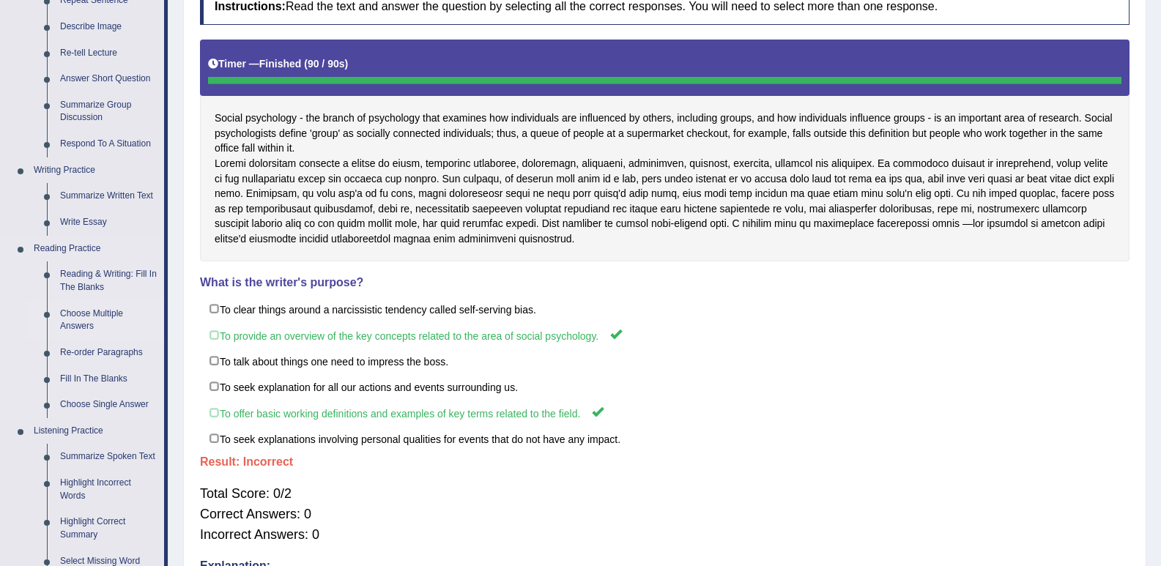
click at [73, 319] on link "Choose Multiple Answers" at bounding box center [108, 320] width 111 height 39
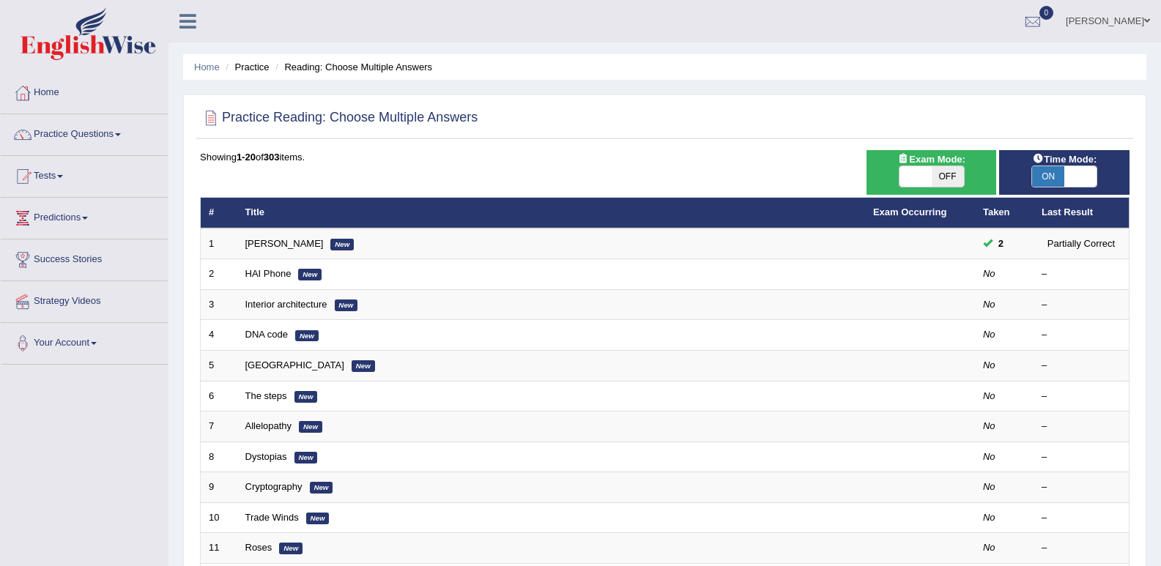
click at [1047, 179] on span "ON" at bounding box center [1048, 176] width 32 height 21
checkbox input "false"
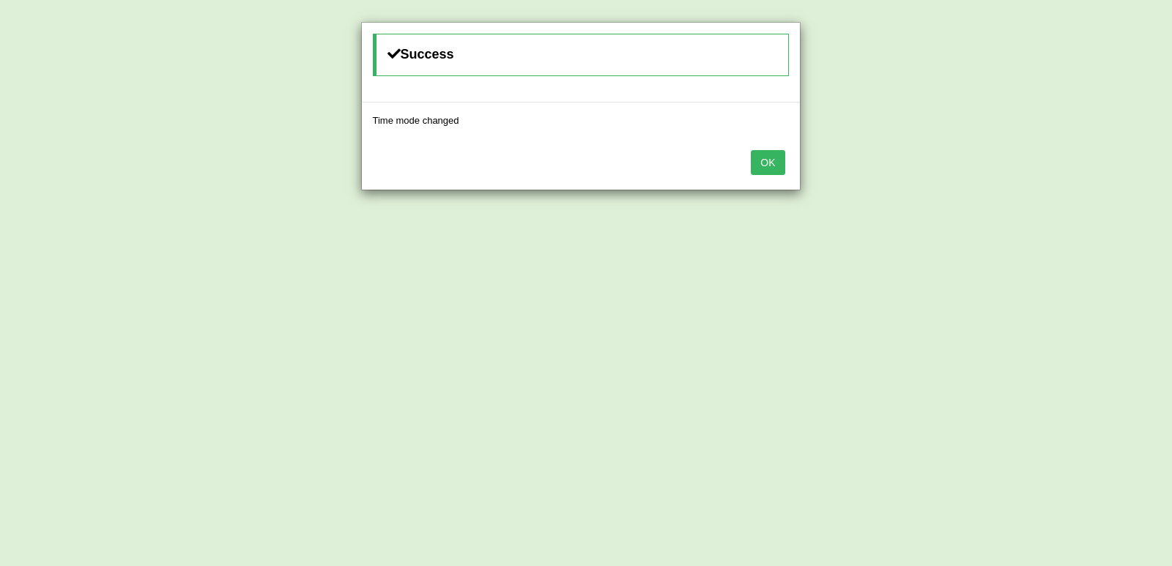
click at [768, 161] on button "OK" at bounding box center [768, 162] width 34 height 25
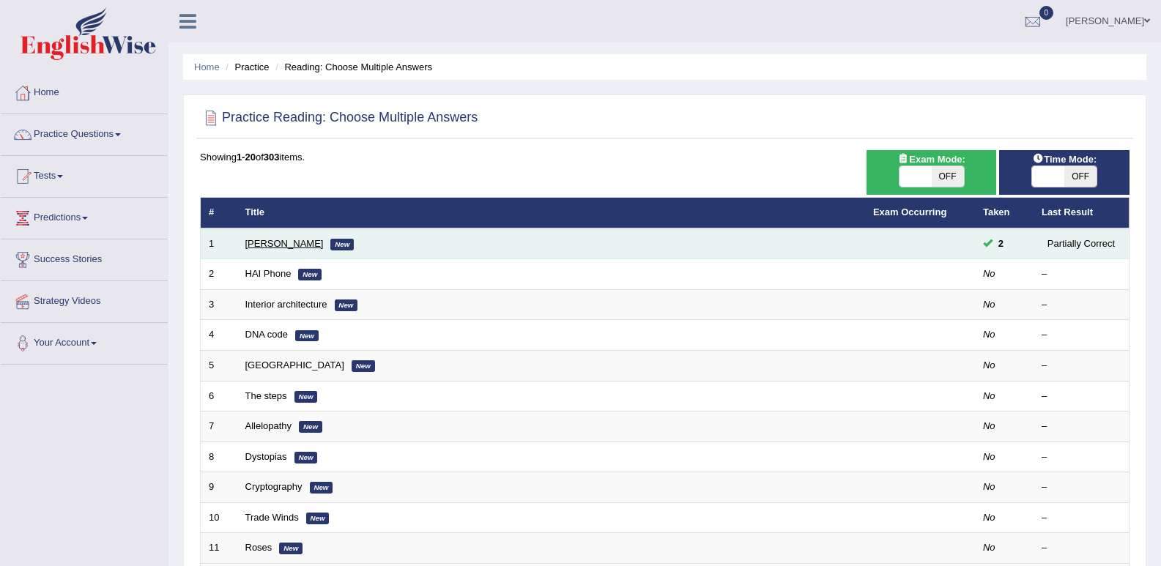
click at [300, 239] on link "Damian Scarf" at bounding box center [284, 243] width 78 height 11
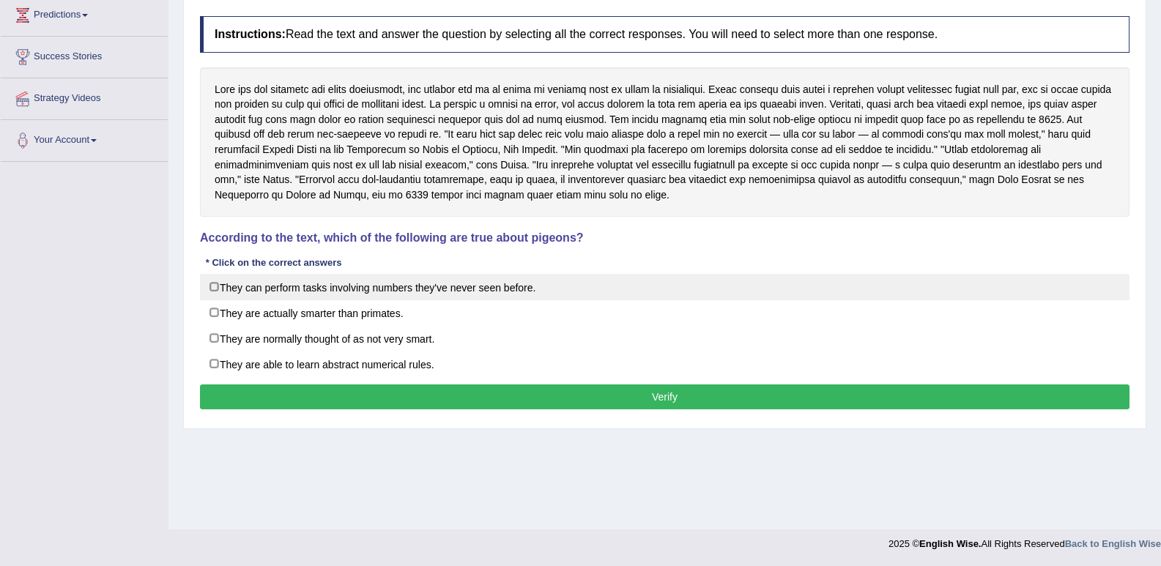
click at [206, 289] on label "They can perform tasks involving numbers they've never seen before." at bounding box center [665, 287] width 930 height 26
checkbox input "true"
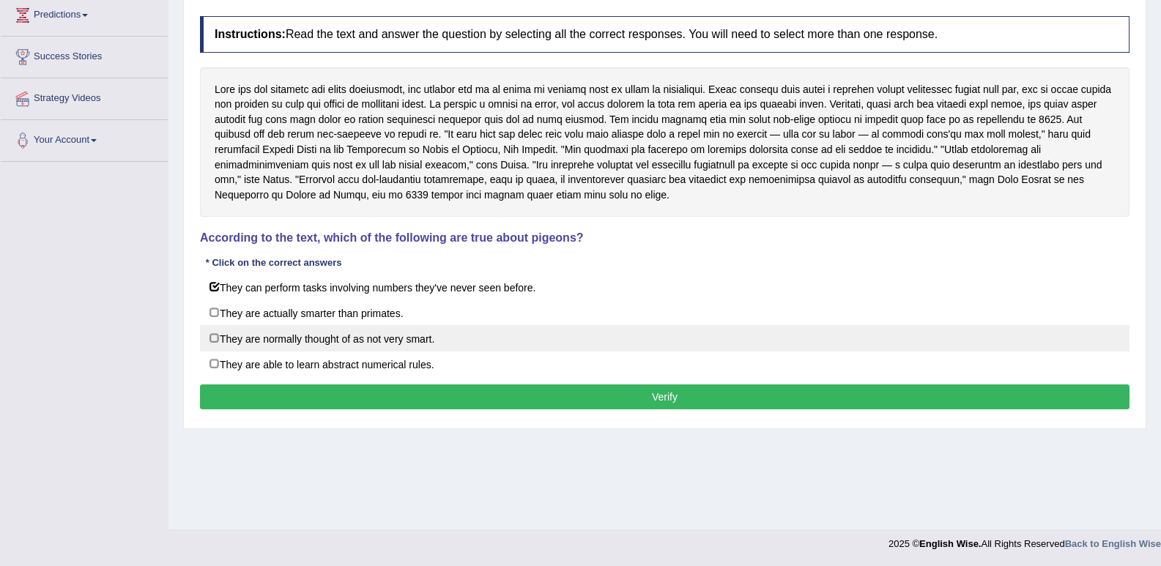
drag, startPoint x: 215, startPoint y: 332, endPoint x: 212, endPoint y: 350, distance: 18.5
click at [215, 334] on label "They are normally thought of as not very smart." at bounding box center [665, 338] width 930 height 26
checkbox input "true"
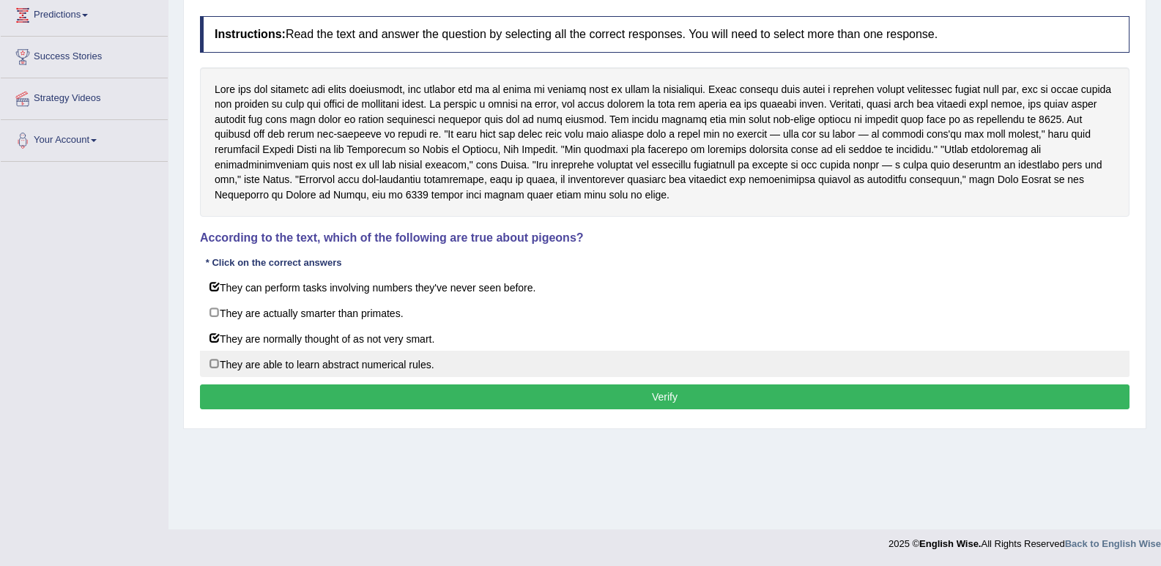
drag, startPoint x: 212, startPoint y: 365, endPoint x: 222, endPoint y: 374, distance: 13.5
click at [215, 368] on label "They are able to learn abstract numerical rules." at bounding box center [665, 364] width 930 height 26
checkbox input "true"
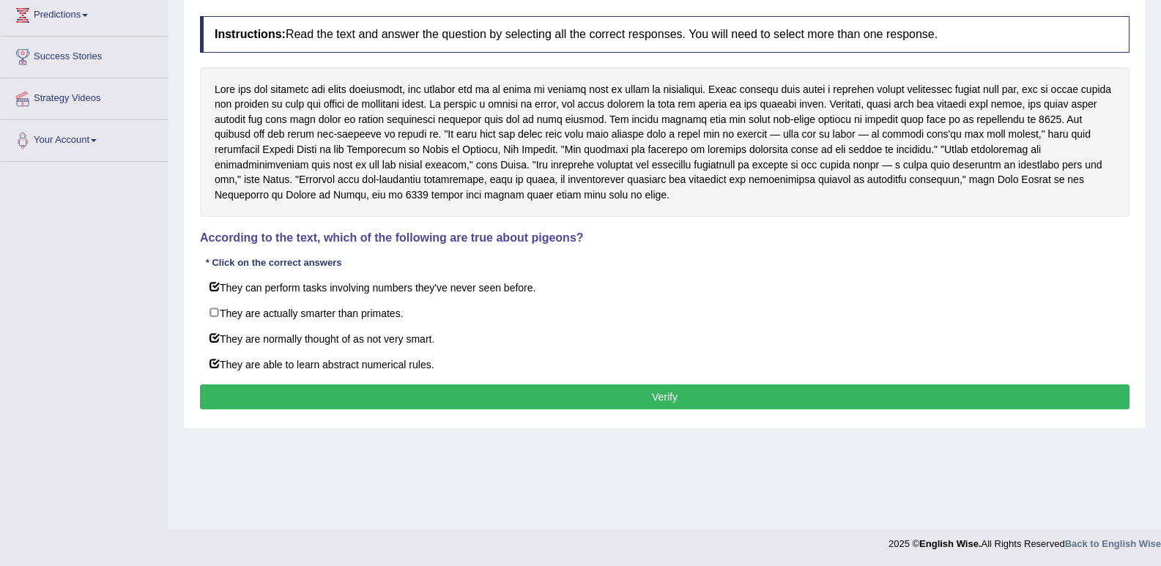
click at [282, 388] on button "Verify" at bounding box center [665, 397] width 930 height 25
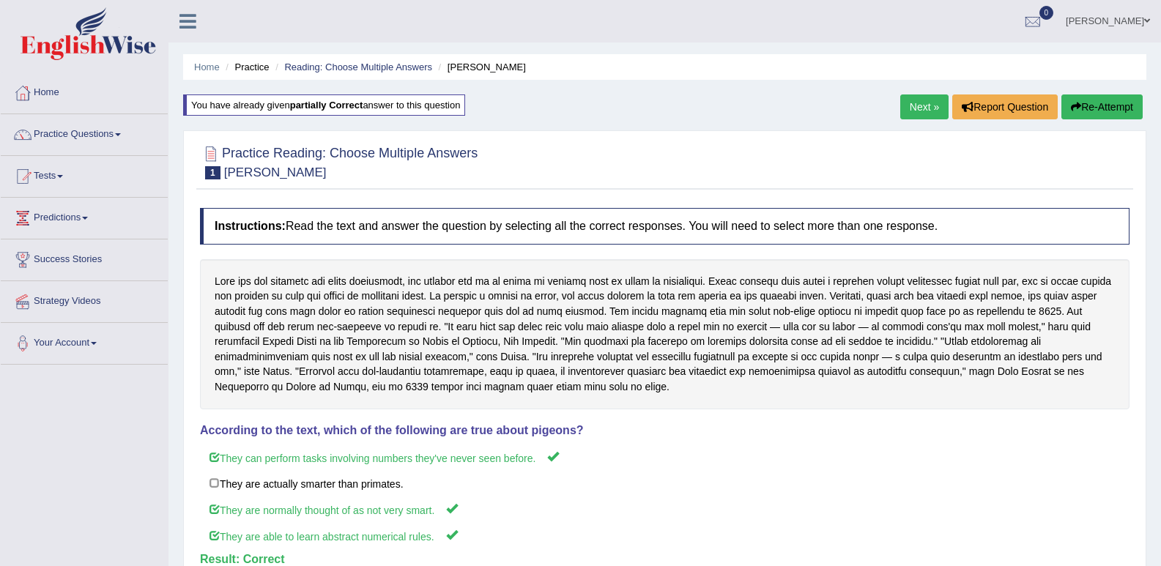
click at [919, 104] on link "Next »" at bounding box center [924, 107] width 48 height 25
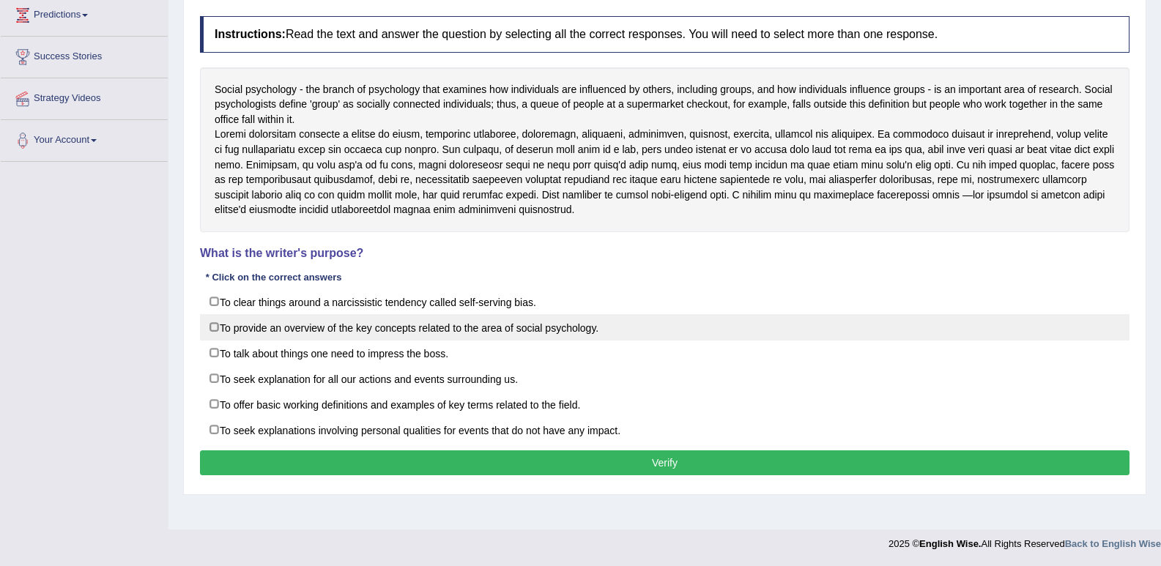
click at [214, 338] on label "To provide an overview of the key concepts related to the area of social psycho…" at bounding box center [665, 327] width 930 height 26
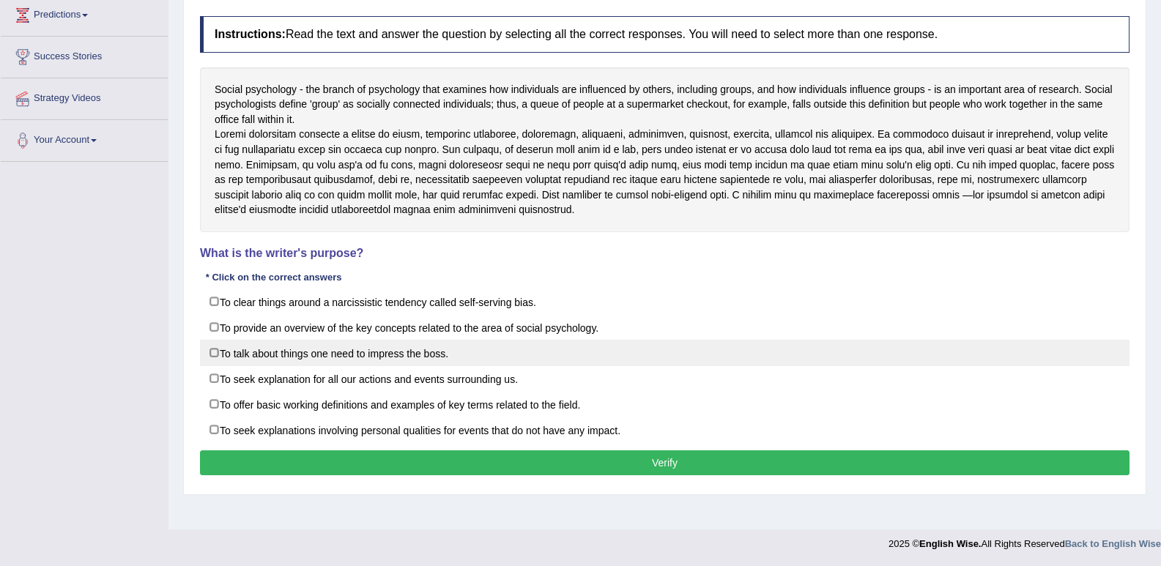
checkbox input "true"
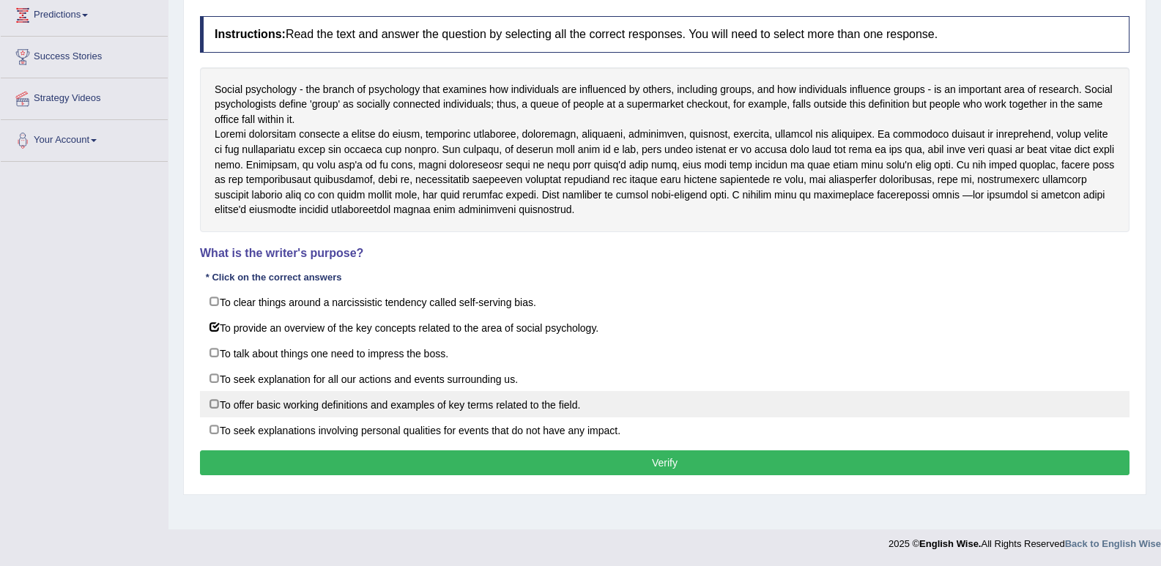
click at [221, 418] on label "To offer basic working definitions and examples of key terms related to the fie…" at bounding box center [665, 404] width 930 height 26
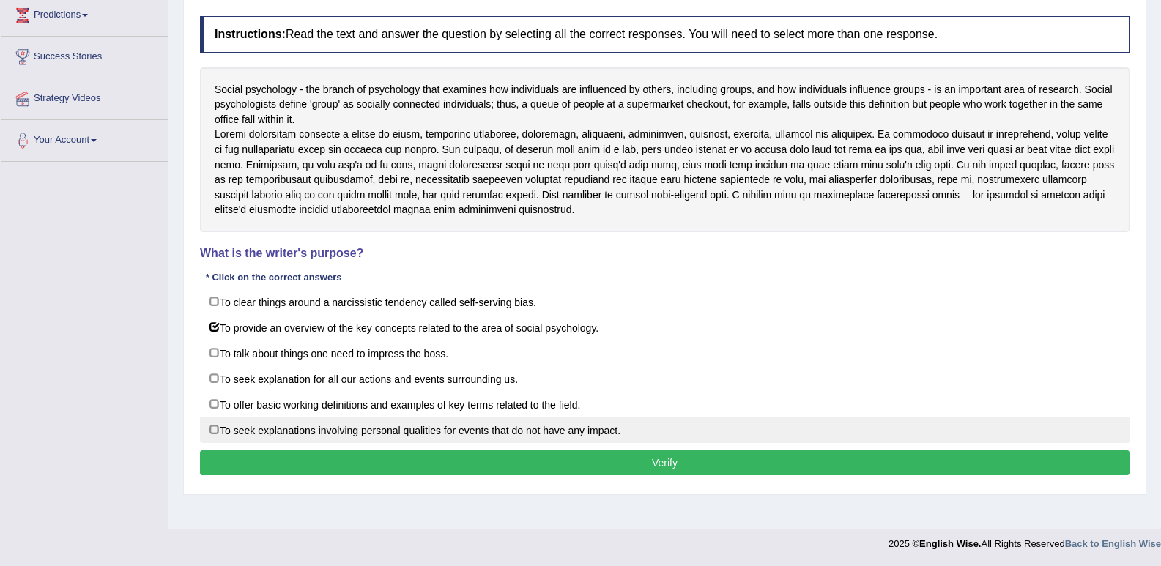
checkbox input "true"
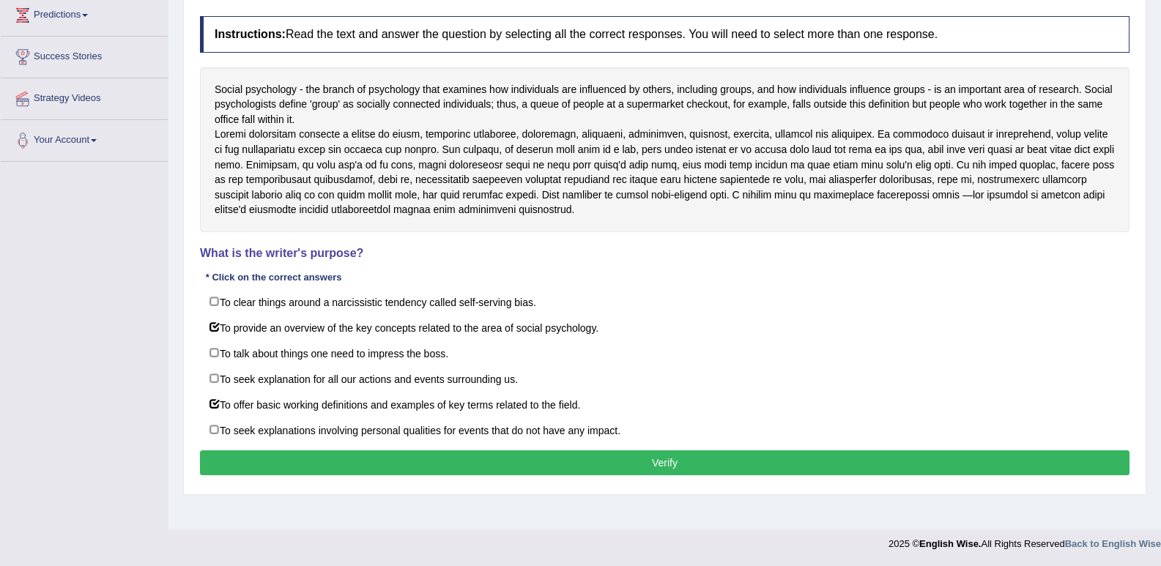
click at [262, 475] on button "Verify" at bounding box center [665, 463] width 930 height 25
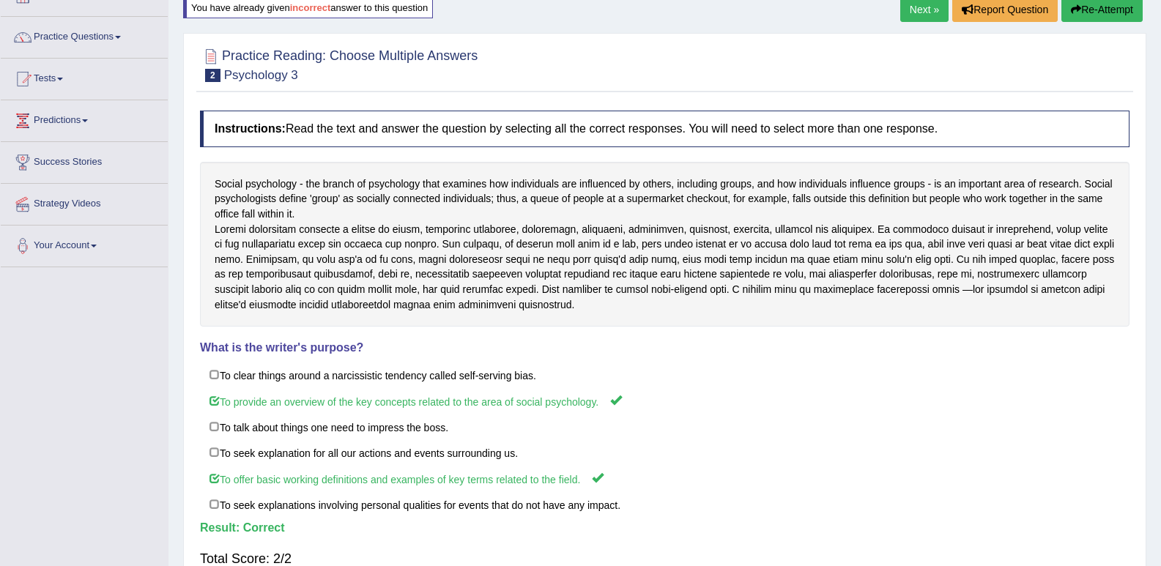
scroll to position [56, 0]
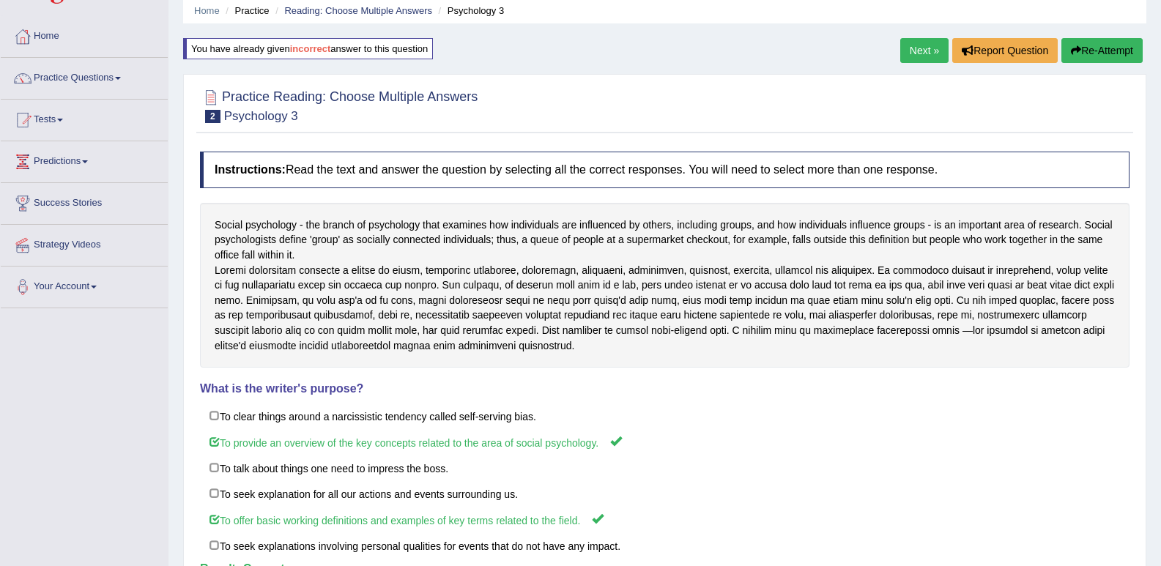
click at [924, 53] on link "Next »" at bounding box center [924, 50] width 48 height 25
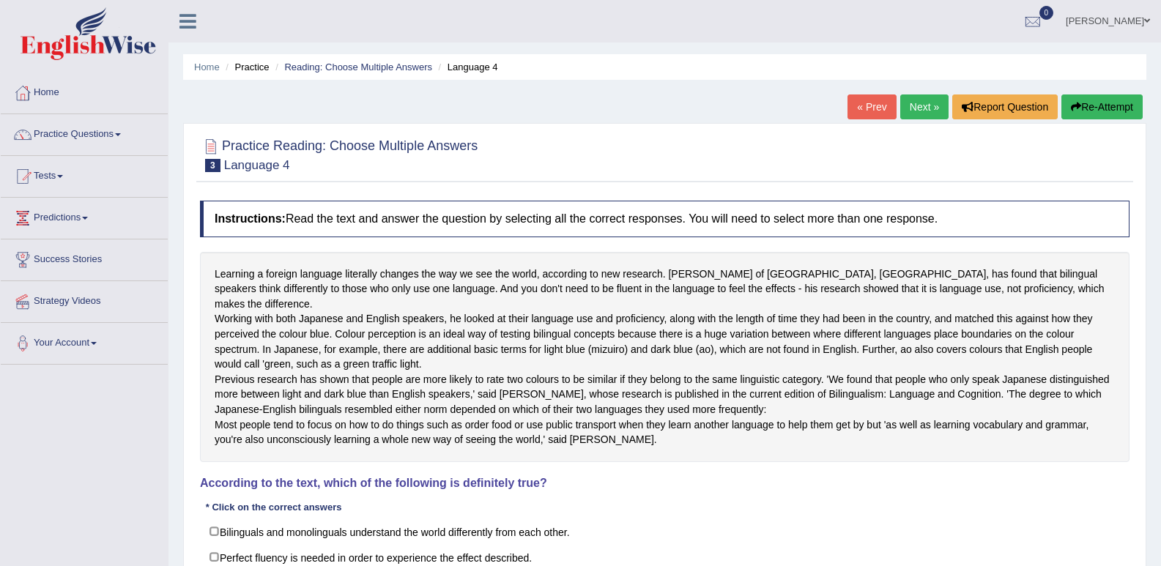
click at [851, 103] on link "« Prev" at bounding box center [872, 107] width 48 height 25
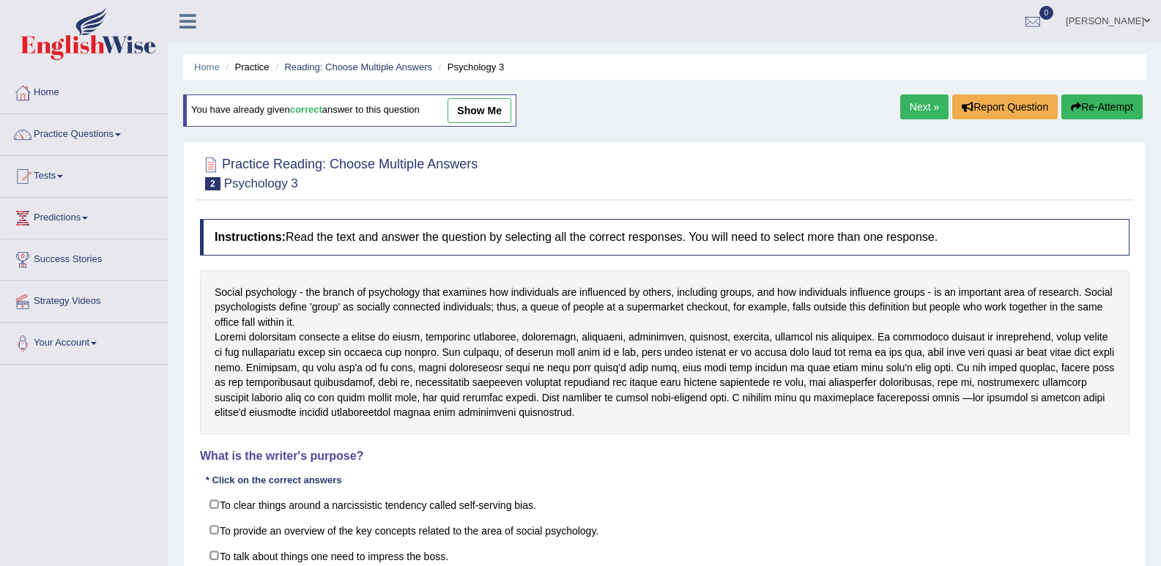
click at [911, 110] on link "Next »" at bounding box center [924, 107] width 48 height 25
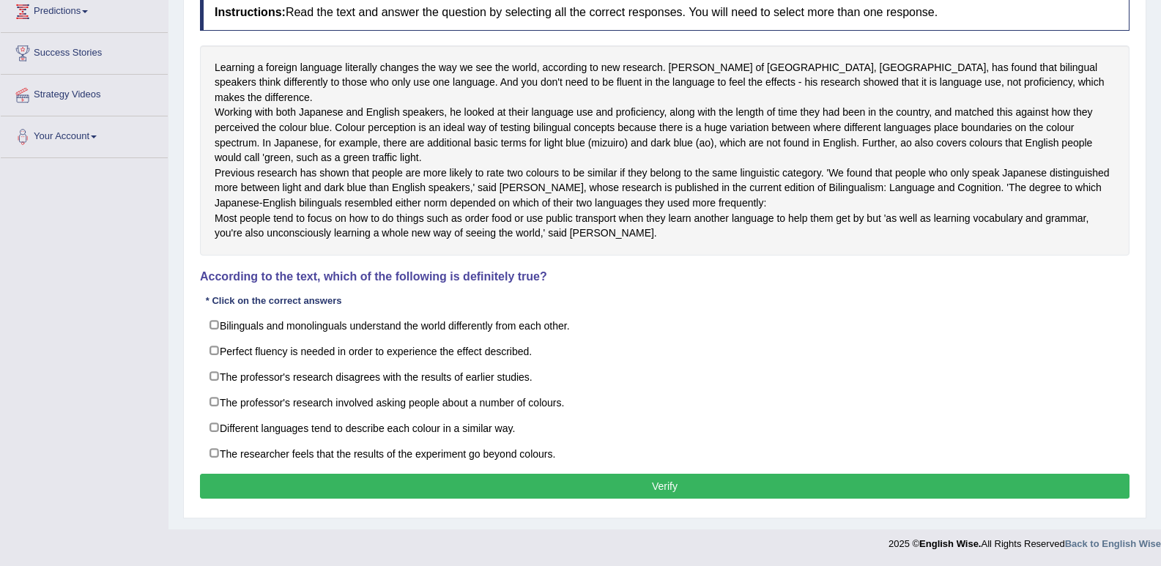
scroll to position [252, 0]
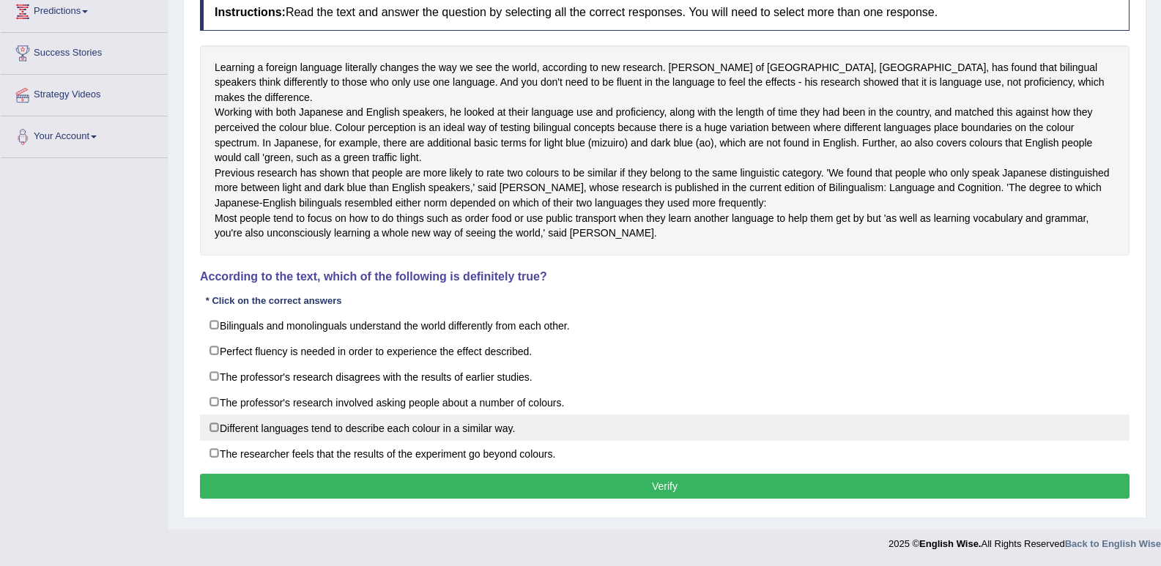
click at [212, 431] on label "Different languages tend to describe each colour in a similar way." at bounding box center [665, 428] width 930 height 26
checkbox input "true"
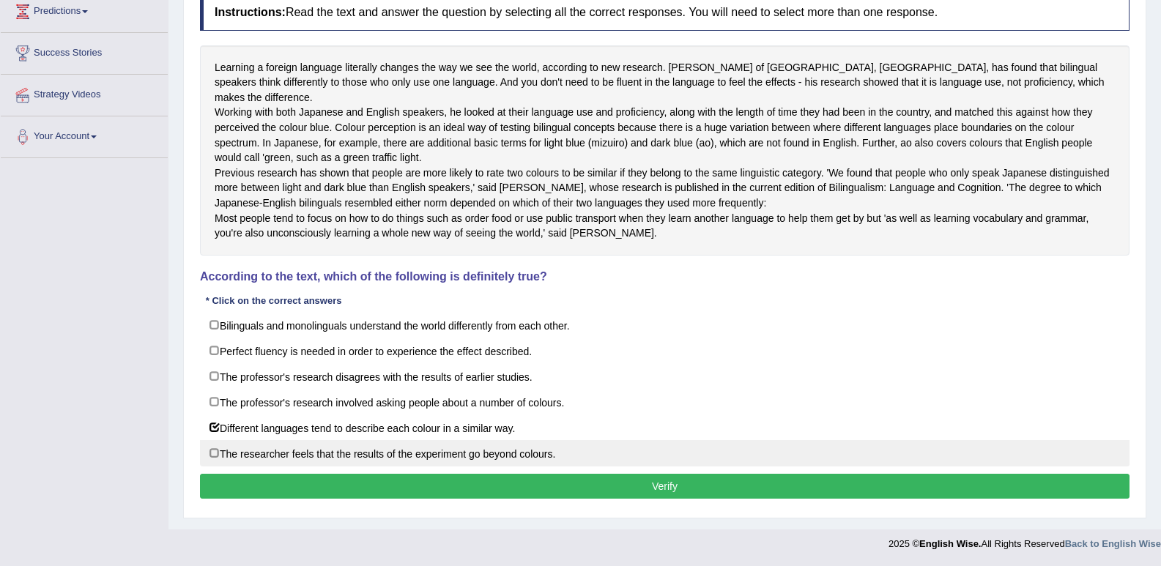
click at [212, 452] on label "The researcher feels that the results of the experiment go beyond colours." at bounding box center [665, 453] width 930 height 26
checkbox input "true"
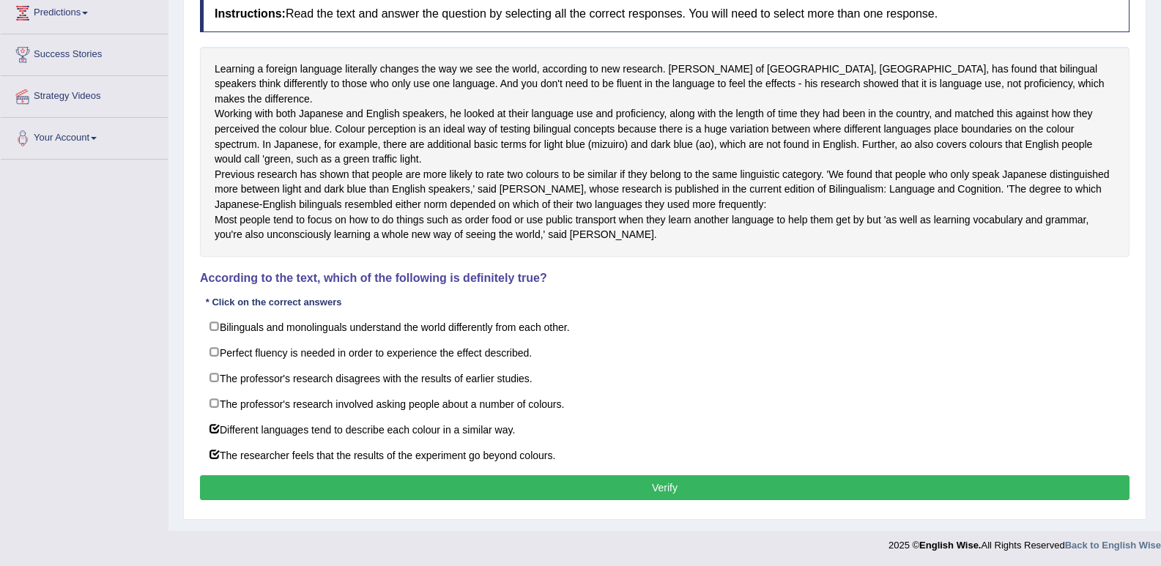
scroll to position [179, 0]
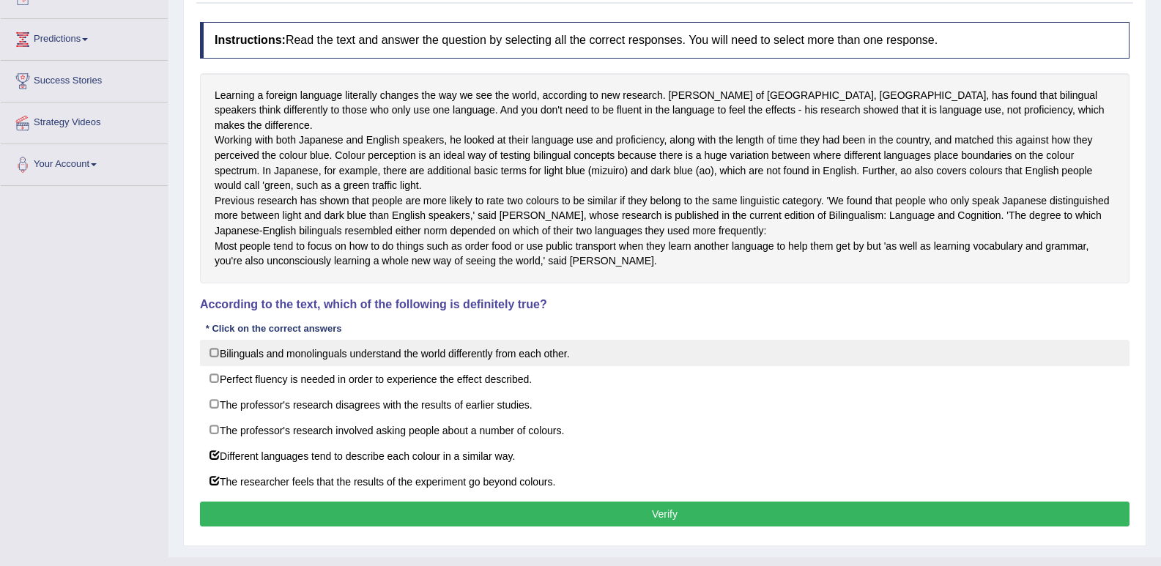
click at [204, 366] on label "Bilinguals and monolinguals understand the world differently from each other." at bounding box center [665, 353] width 930 height 26
checkbox input "true"
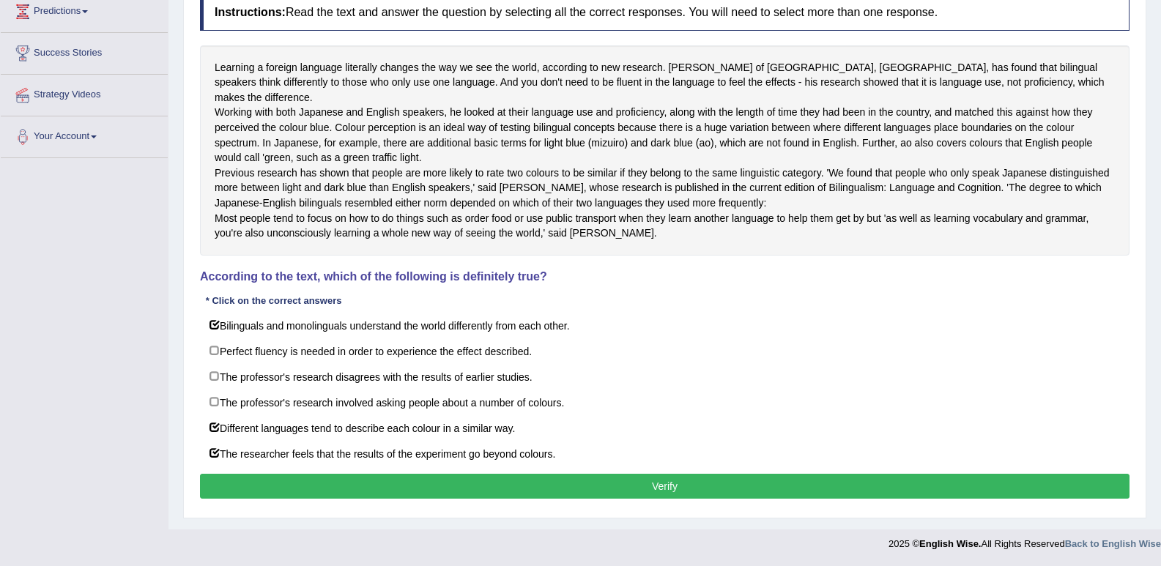
scroll to position [252, 0]
click at [403, 489] on button "Verify" at bounding box center [665, 486] width 930 height 25
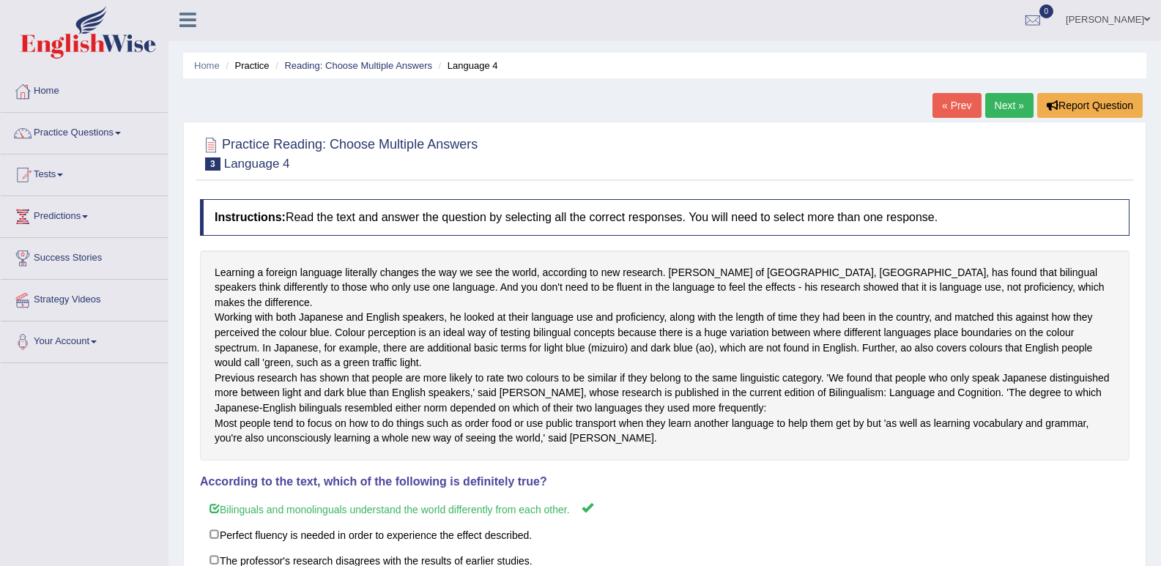
scroll to position [0, 0]
click at [1017, 102] on link "Next »" at bounding box center [1009, 107] width 48 height 25
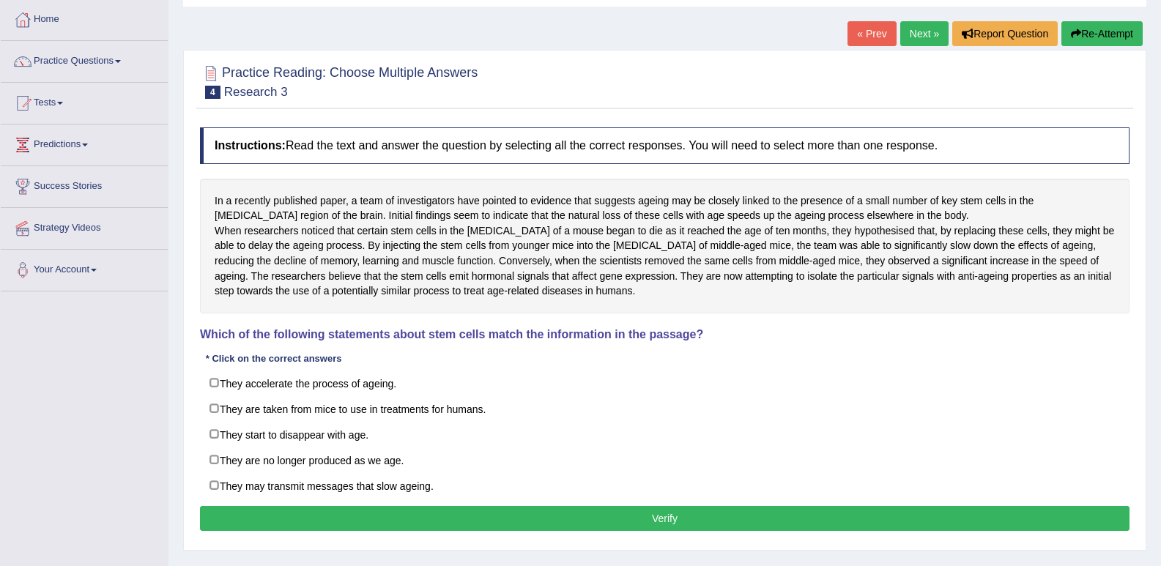
scroll to position [147, 0]
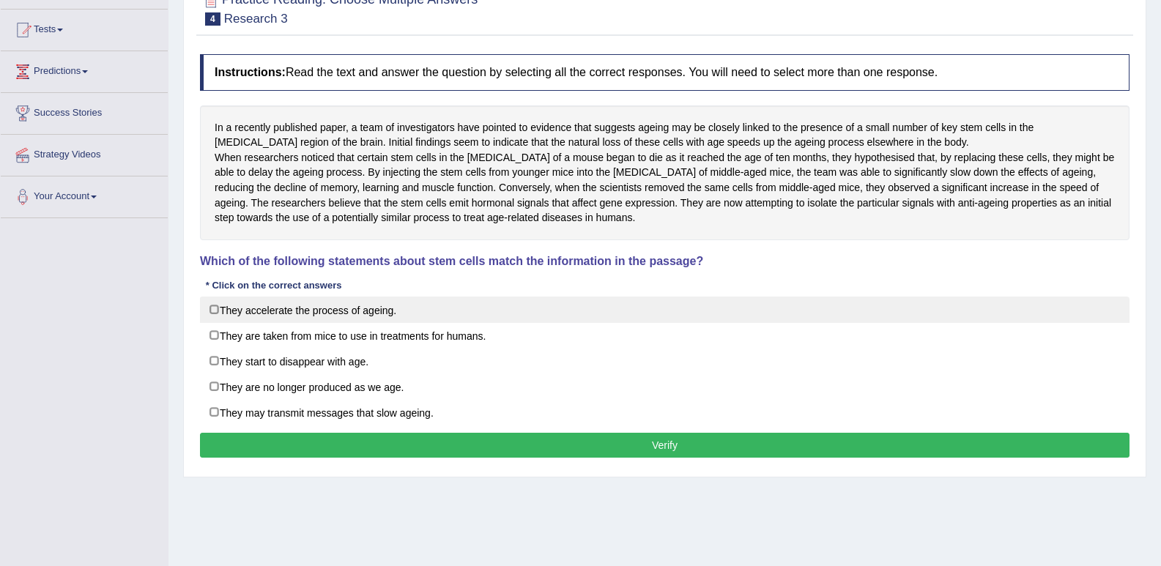
click at [217, 323] on label "They accelerate the process of ageing." at bounding box center [665, 310] width 930 height 26
checkbox input "true"
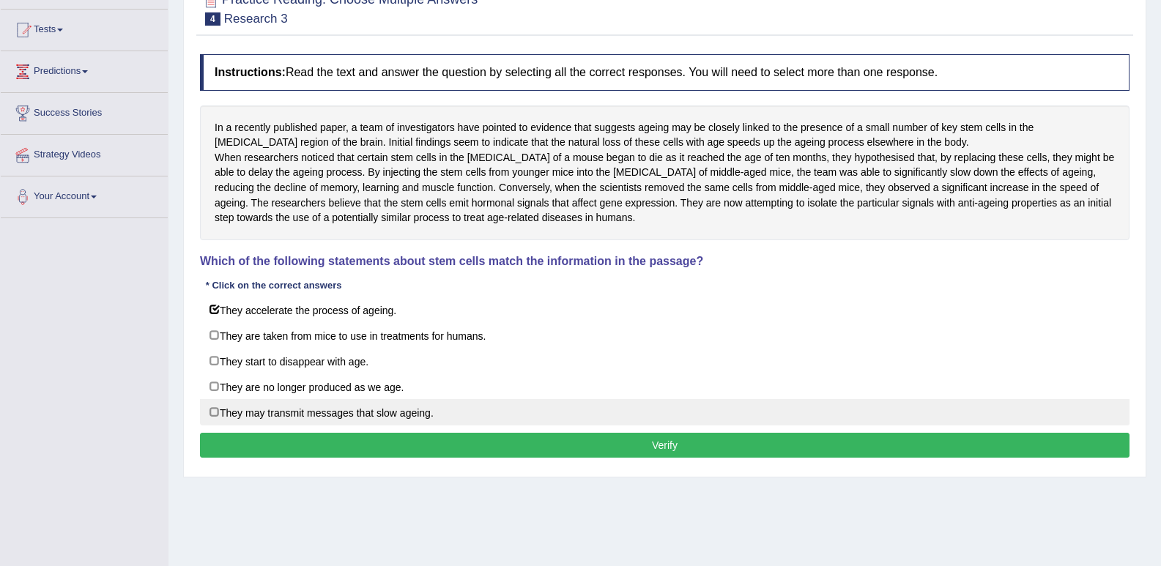
click at [273, 423] on label "They may transmit messages that slow ageing." at bounding box center [665, 412] width 930 height 26
checkbox input "true"
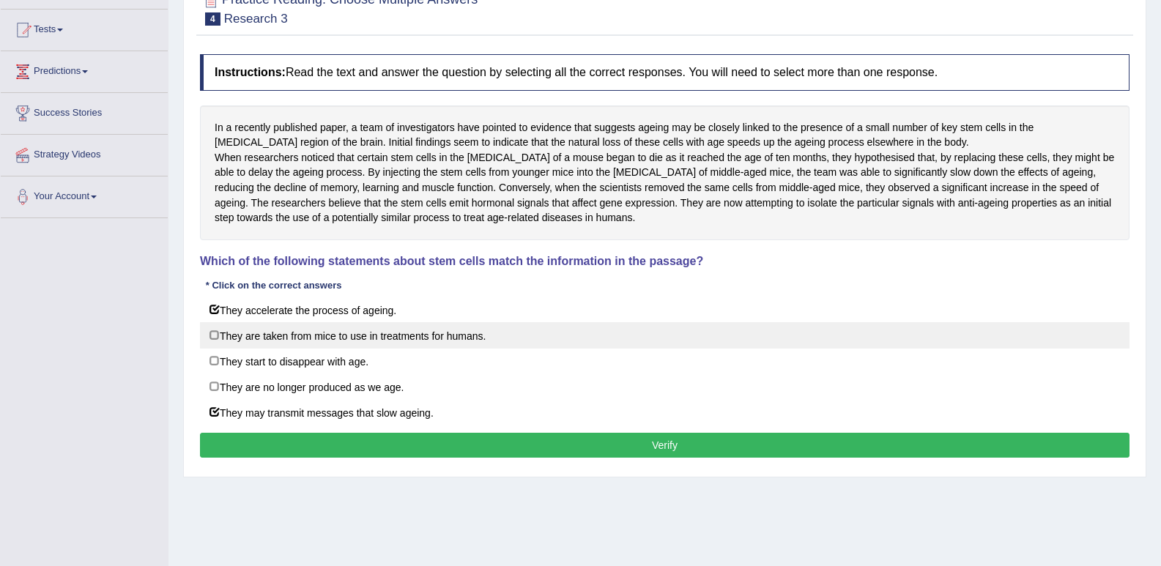
click at [269, 349] on label "They are taken from mice to use in treatments for humans." at bounding box center [665, 335] width 930 height 26
checkbox input "true"
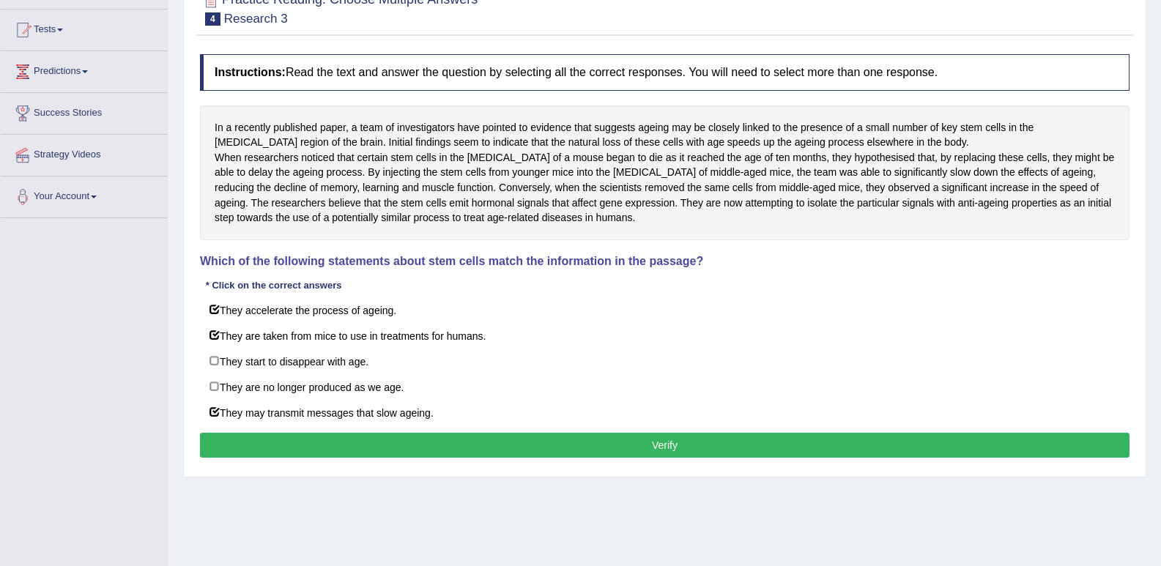
click at [520, 458] on button "Verify" at bounding box center [665, 445] width 930 height 25
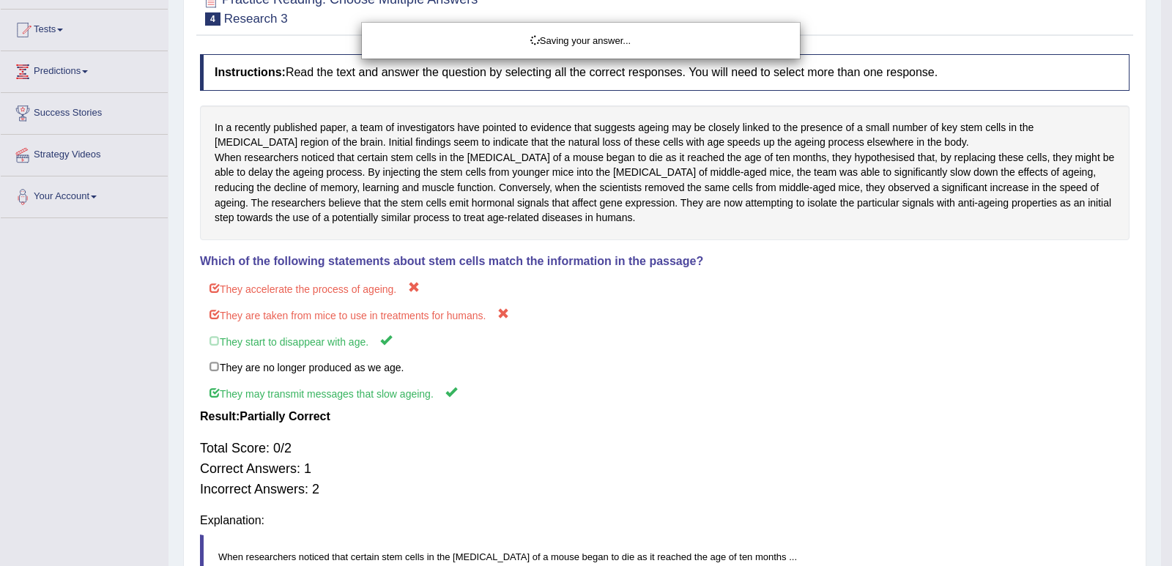
click at [520, 465] on div "Saving your answer..." at bounding box center [586, 283] width 1172 height 566
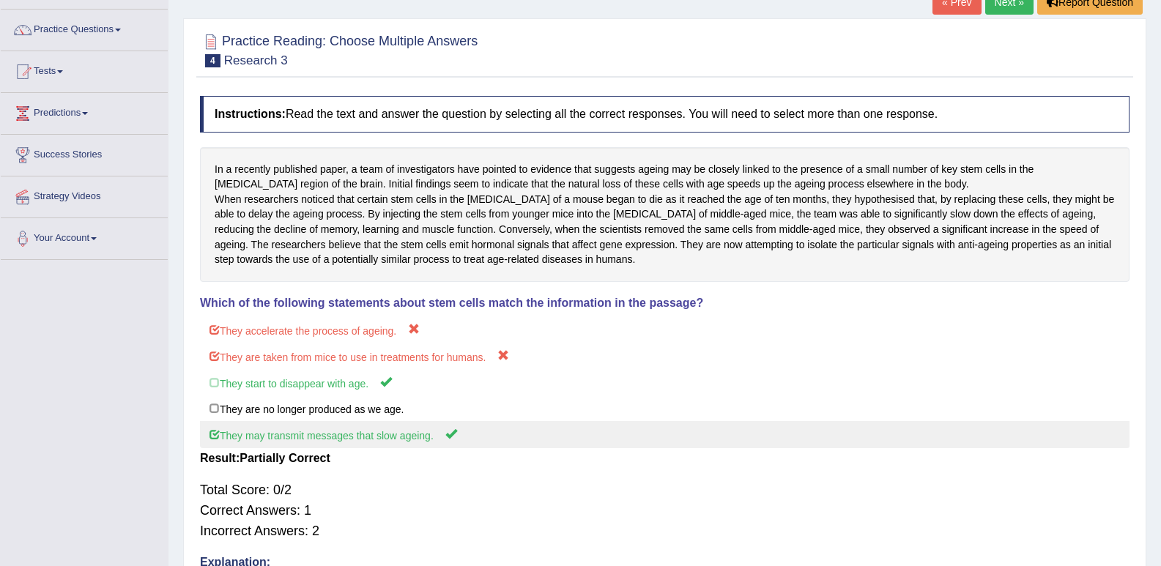
scroll to position [73, 0]
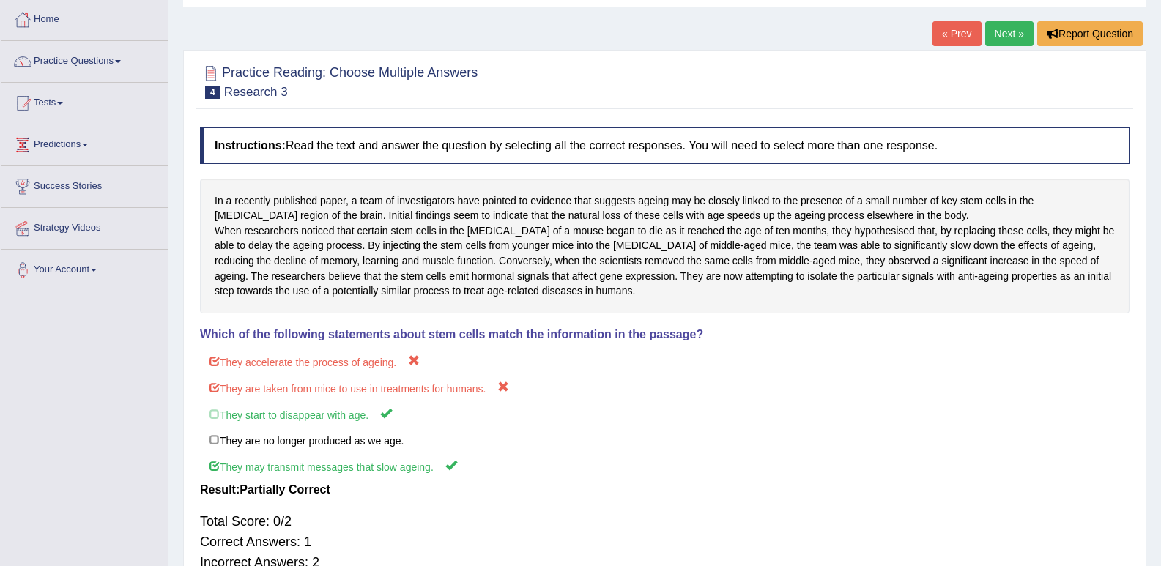
click at [1003, 33] on link "Next »" at bounding box center [1009, 33] width 48 height 25
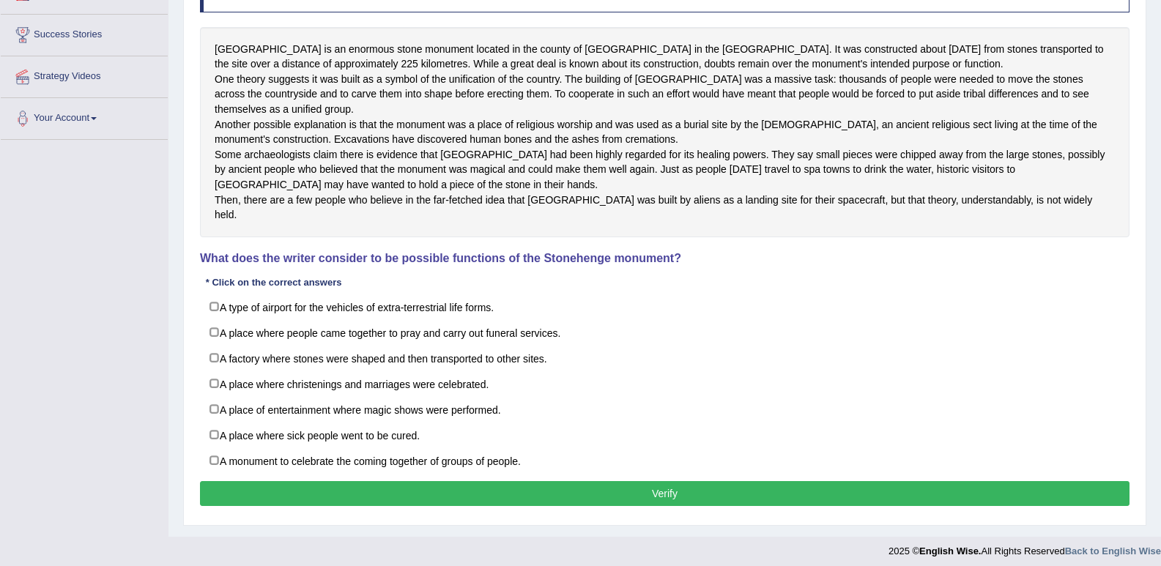
scroll to position [204, 0]
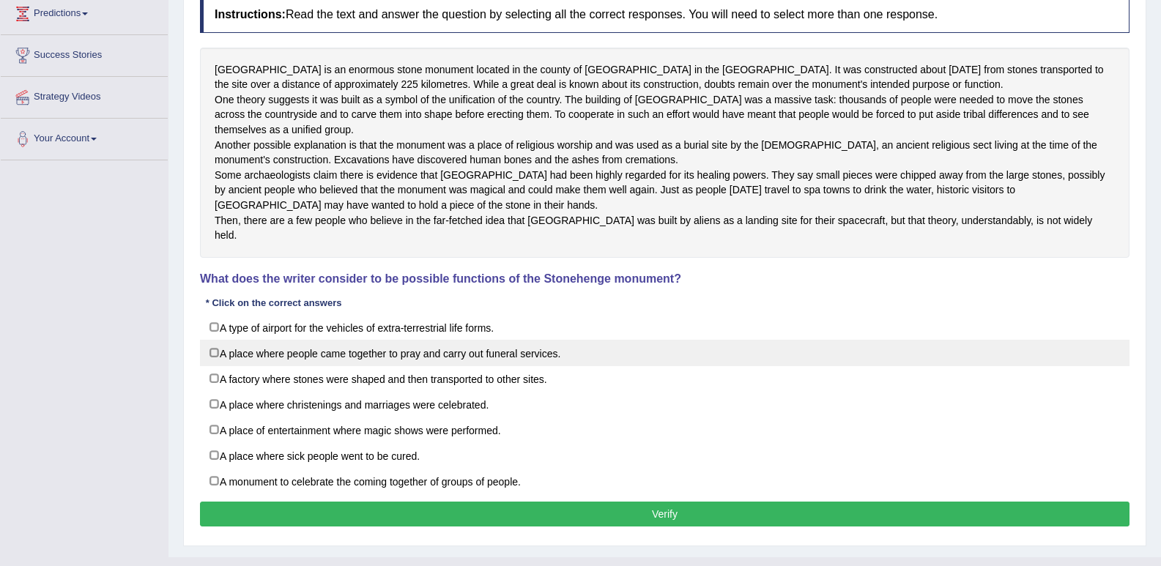
click at [214, 366] on label "A place where people came together to pray and carry out funeral services." at bounding box center [665, 353] width 930 height 26
checkbox input "true"
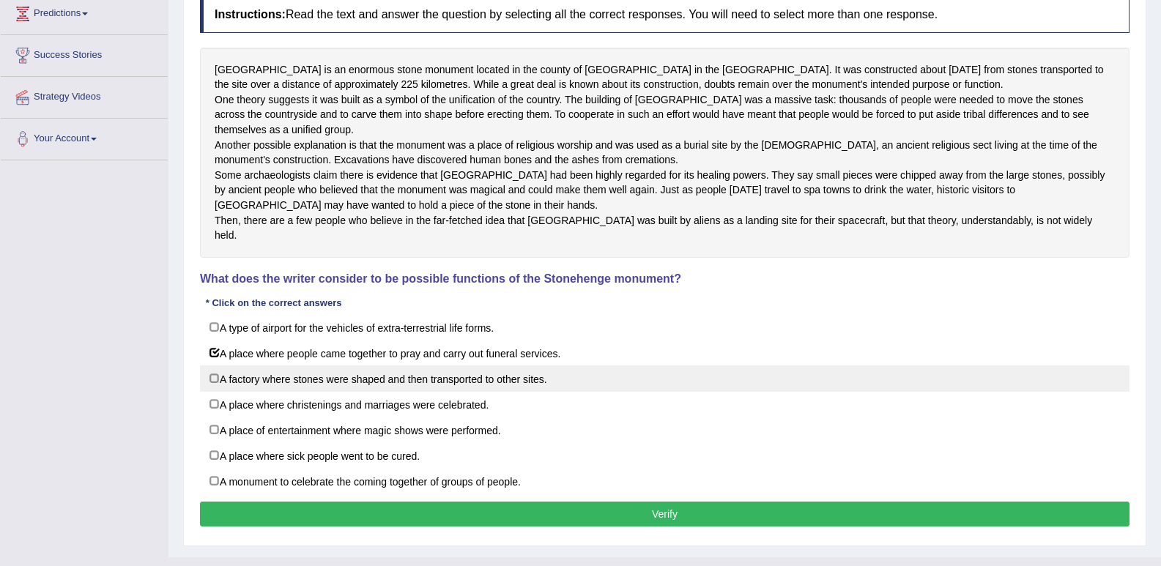
click at [289, 392] on label "A factory where stones were shaped and then transported to other sites." at bounding box center [665, 379] width 930 height 26
checkbox input "true"
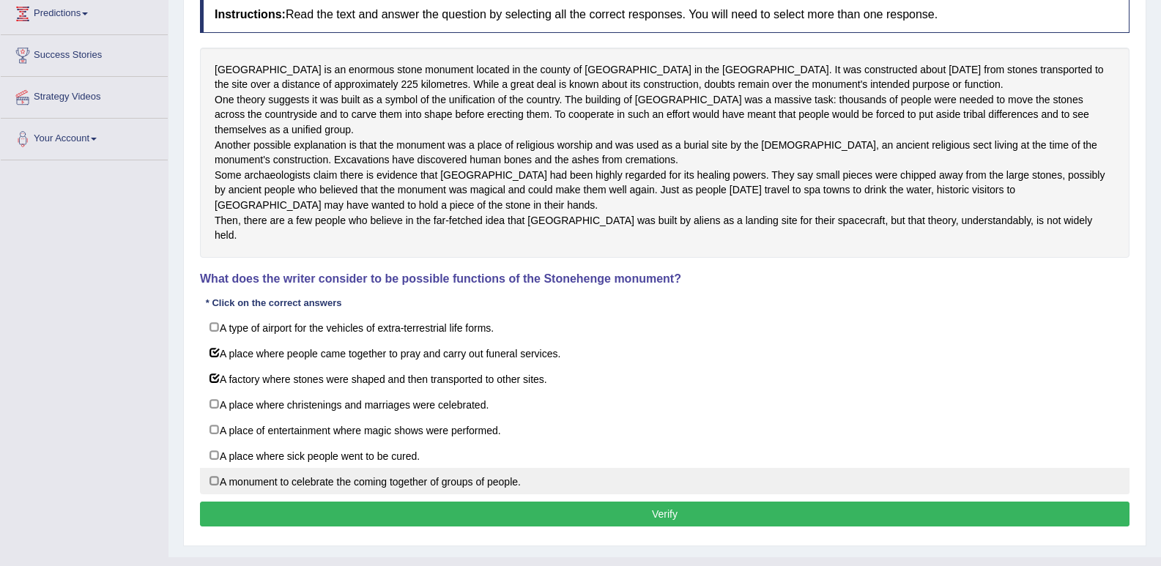
scroll to position [278, 0]
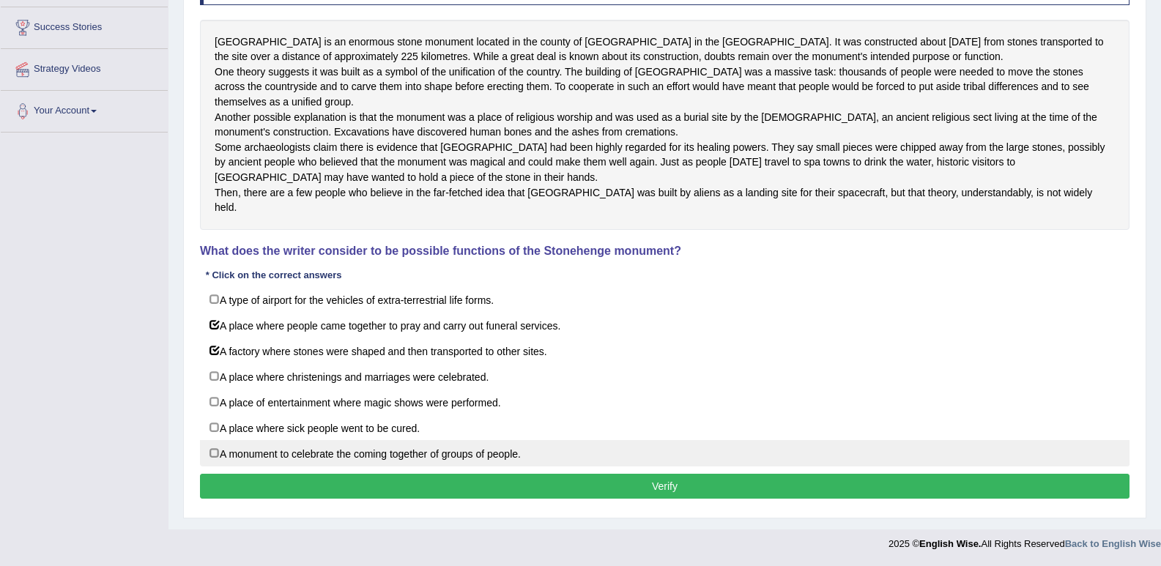
click at [216, 445] on label "A monument to celebrate the coming together of groups of people." at bounding box center [665, 453] width 930 height 26
checkbox input "true"
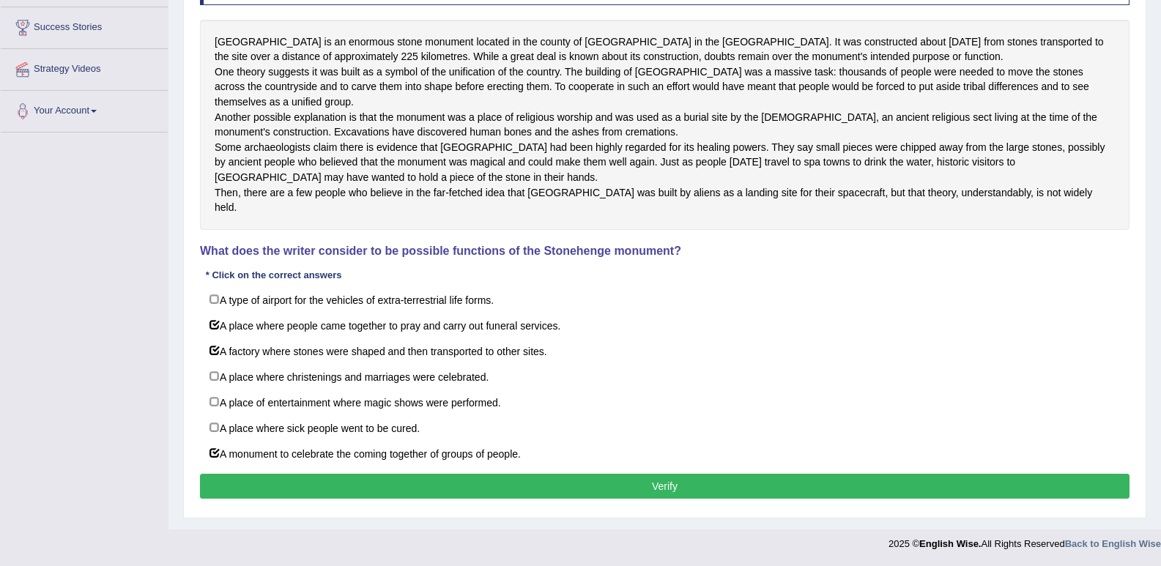
click at [300, 478] on button "Verify" at bounding box center [665, 486] width 930 height 25
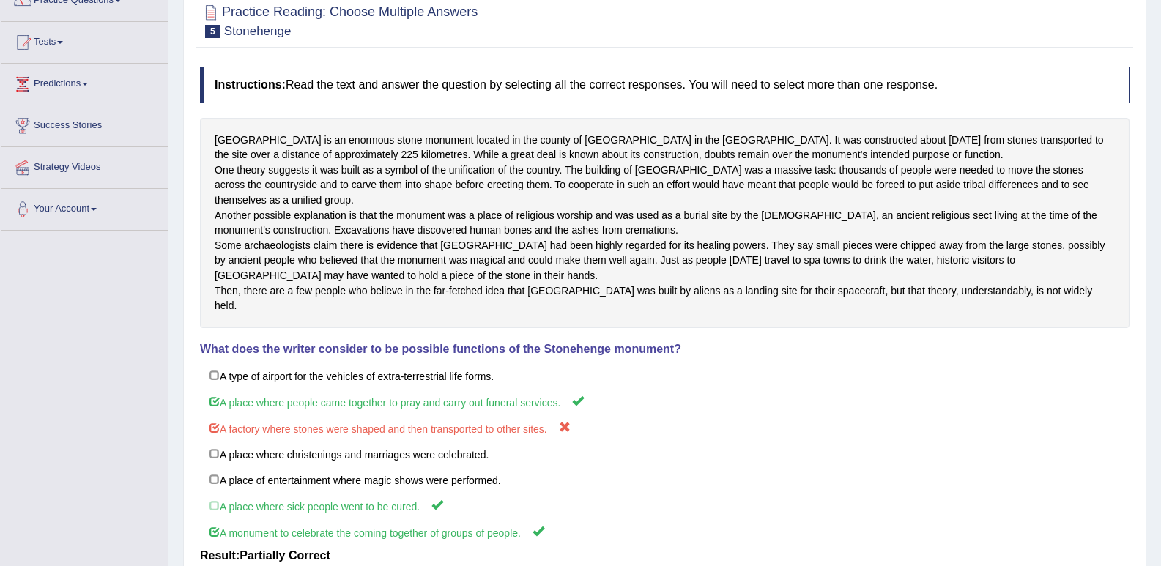
scroll to position [80, 0]
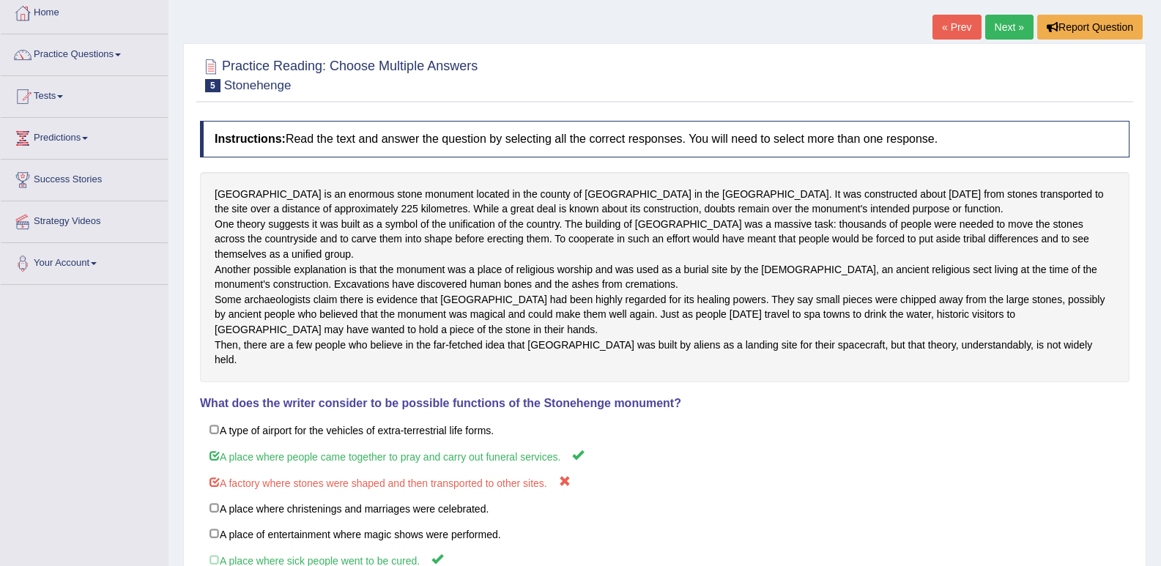
click at [1012, 23] on link "Next »" at bounding box center [1009, 27] width 48 height 25
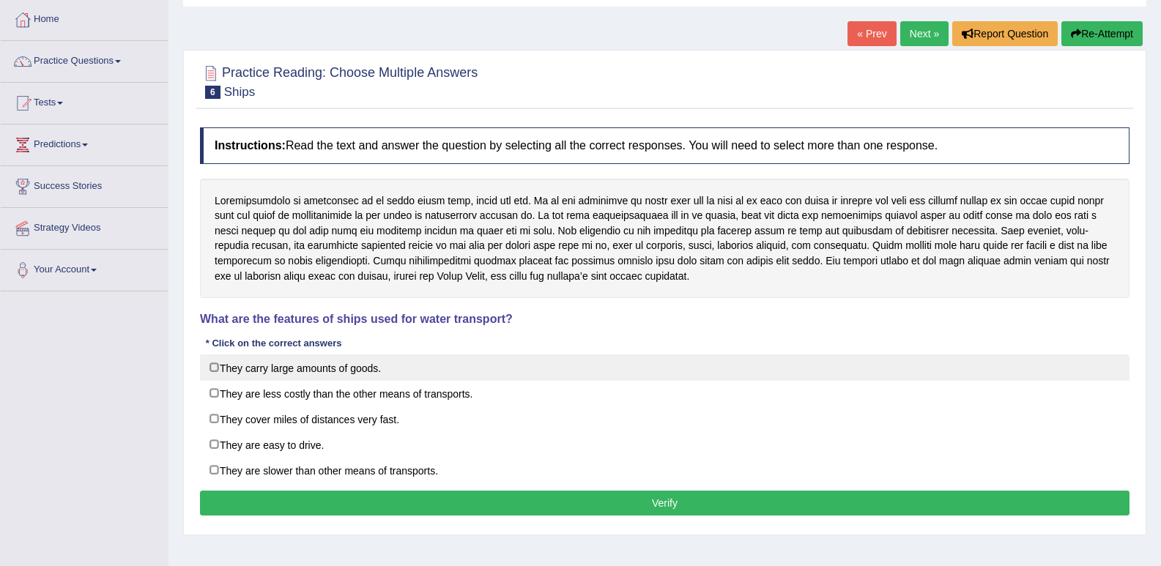
click at [239, 372] on label "They carry large amounts of goods." at bounding box center [665, 368] width 930 height 26
checkbox input "true"
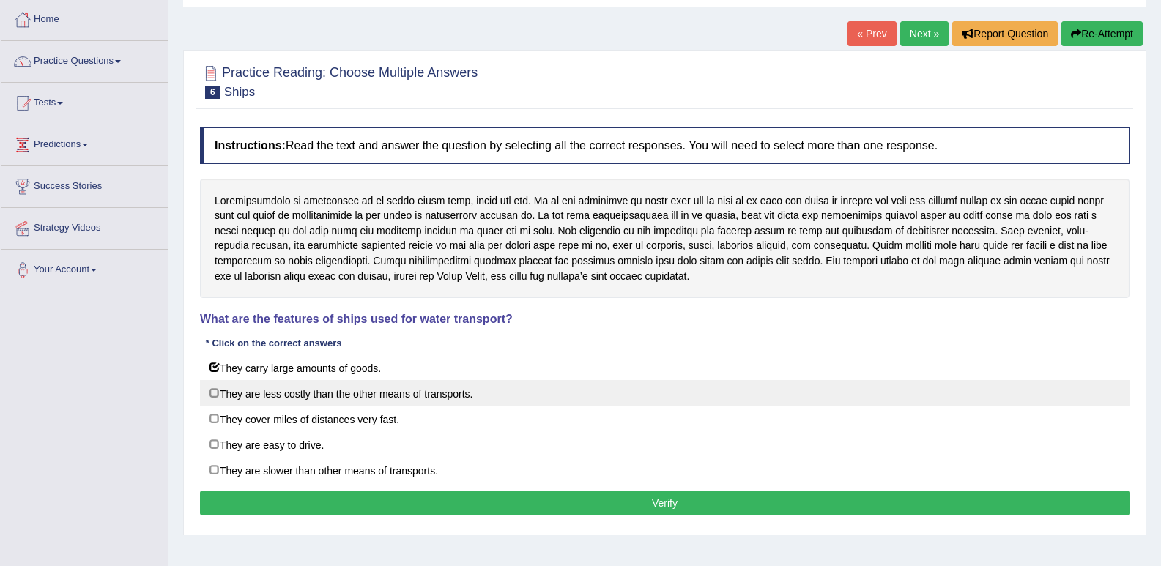
scroll to position [147, 0]
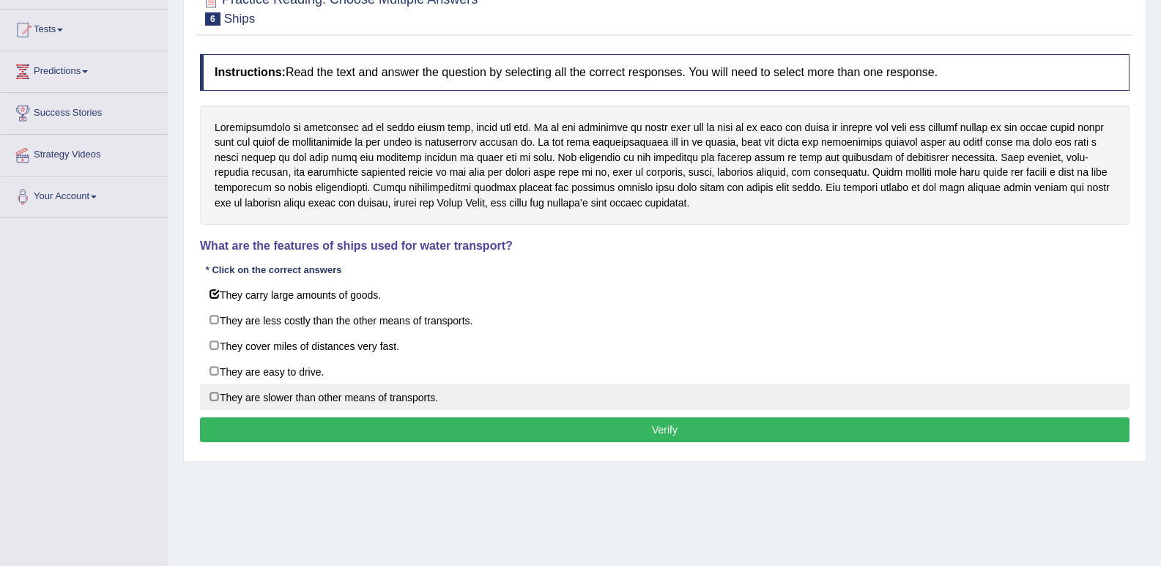
click at [269, 396] on label "They are slower than other means of transports." at bounding box center [665, 397] width 930 height 26
checkbox input "true"
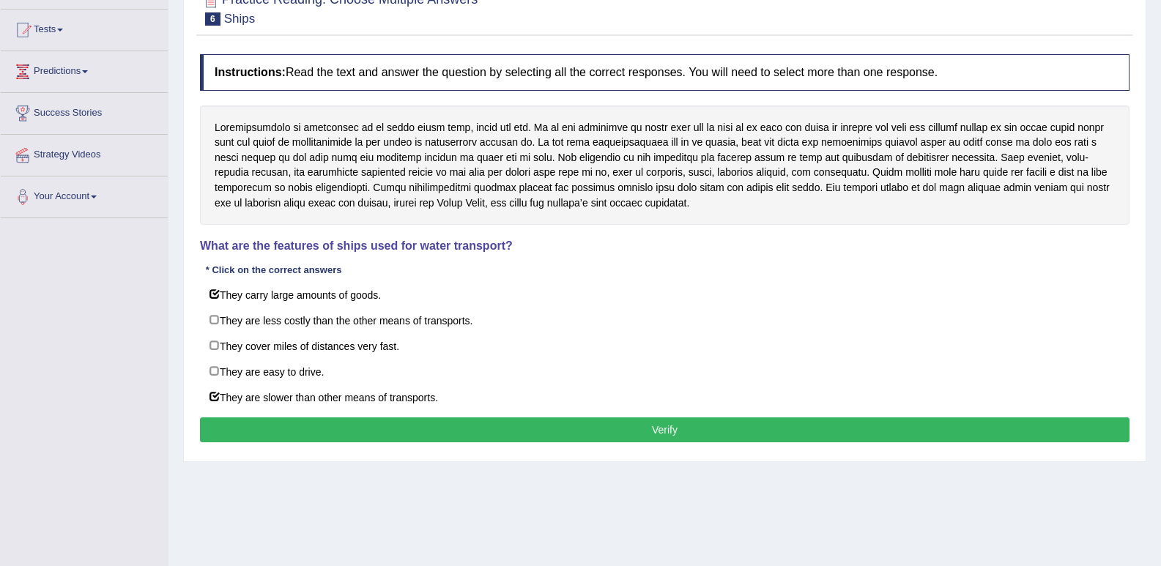
click at [322, 422] on button "Verify" at bounding box center [665, 430] width 930 height 25
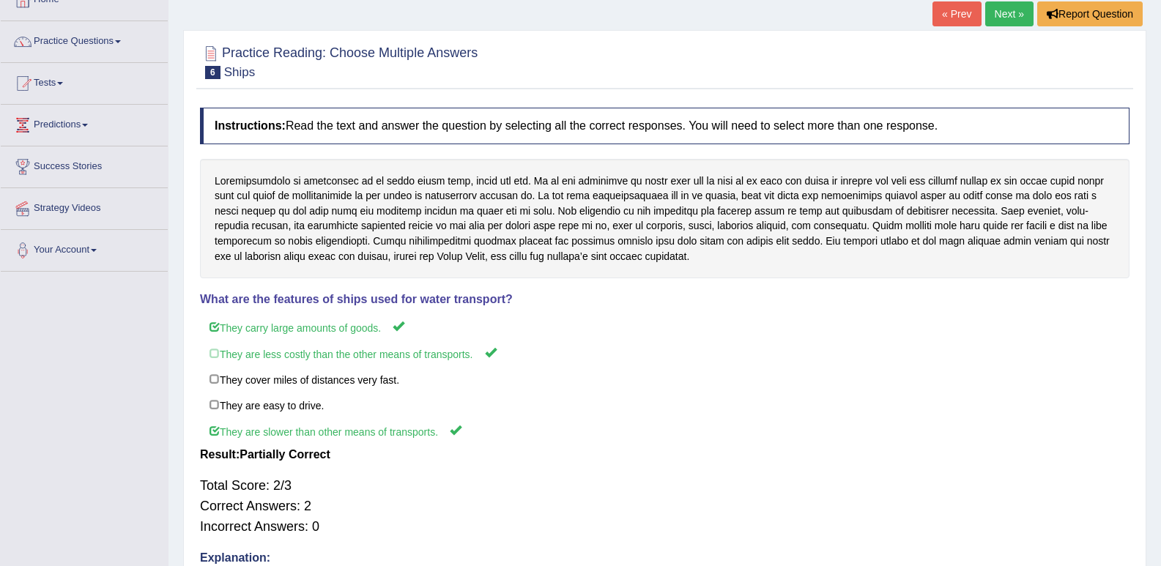
scroll to position [73, 0]
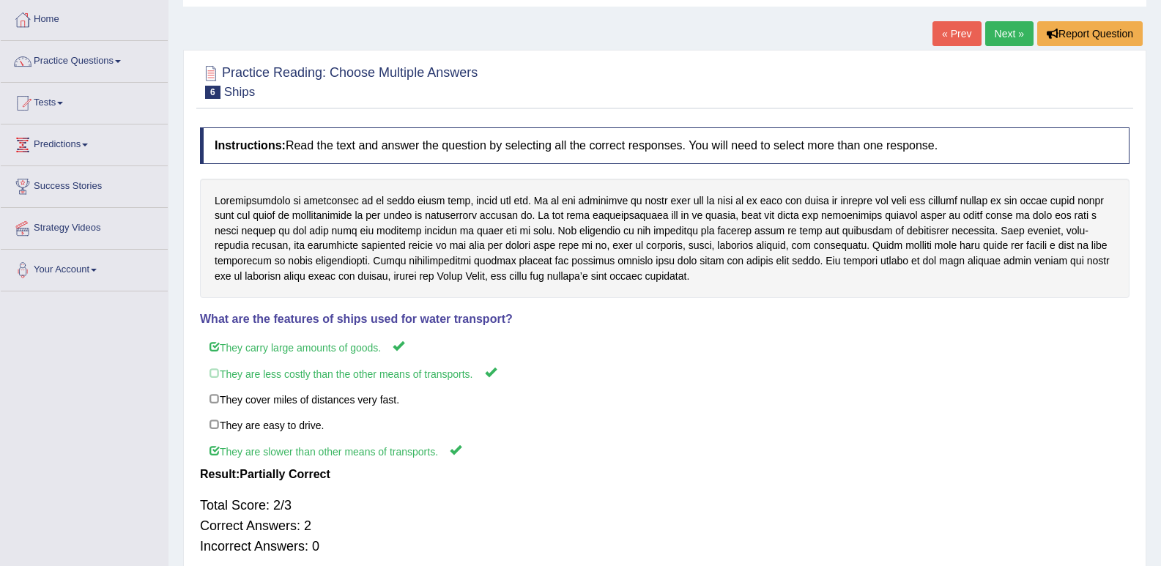
click at [1006, 29] on link "Next »" at bounding box center [1009, 33] width 48 height 25
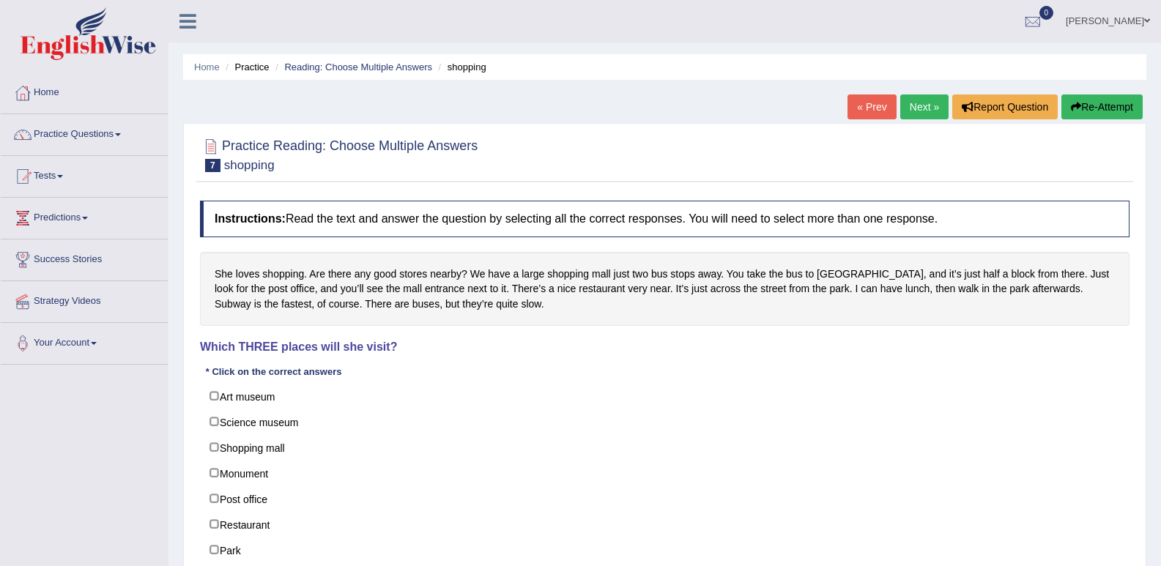
scroll to position [73, 0]
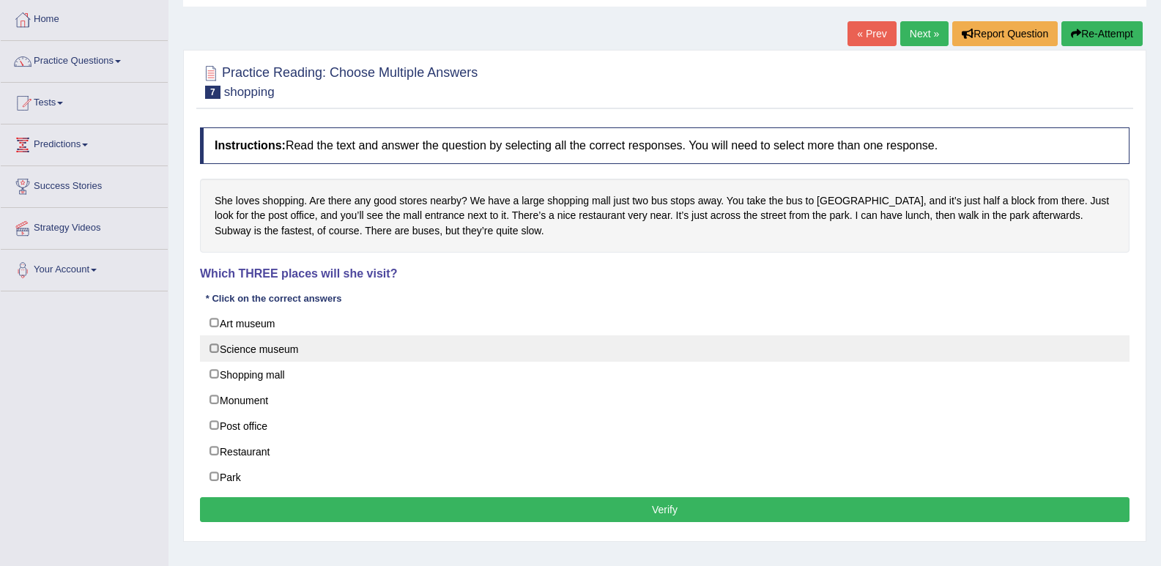
click at [214, 350] on label "Science museum" at bounding box center [665, 349] width 930 height 26
click at [215, 345] on label "Science museum" at bounding box center [665, 349] width 930 height 26
checkbox input "false"
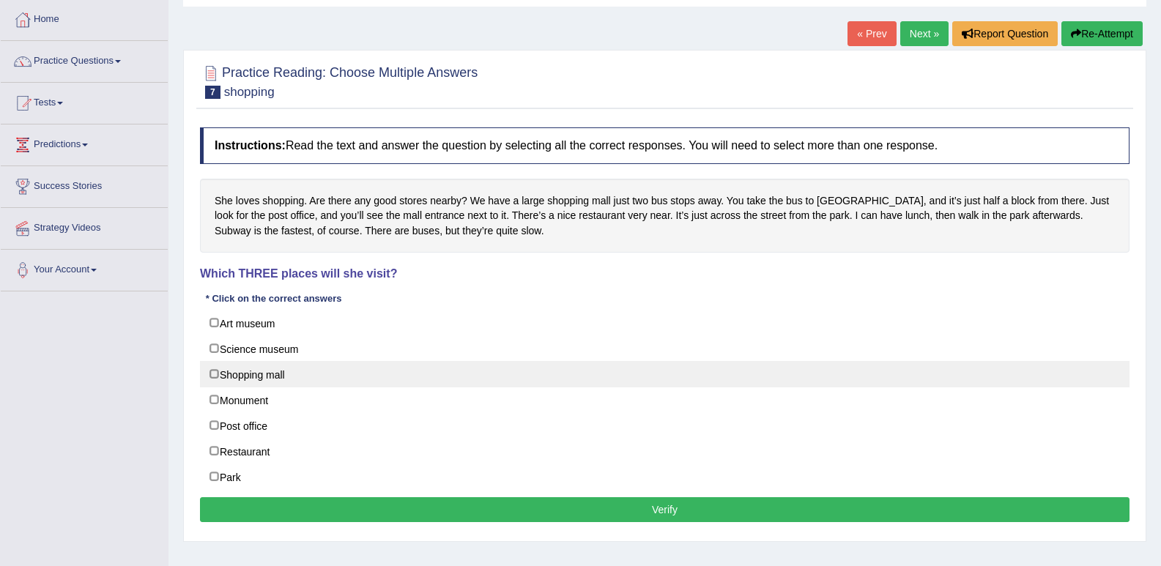
click at [217, 374] on label "Shopping mall" at bounding box center [665, 374] width 930 height 26
checkbox input "true"
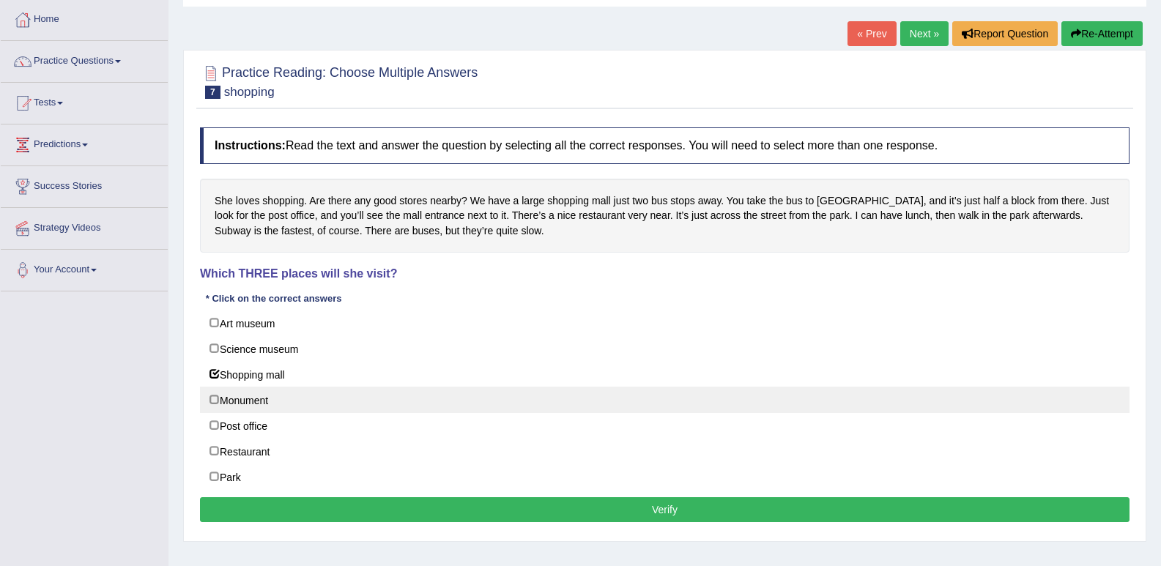
click at [215, 398] on label "Monument" at bounding box center [665, 400] width 930 height 26
checkbox input "true"
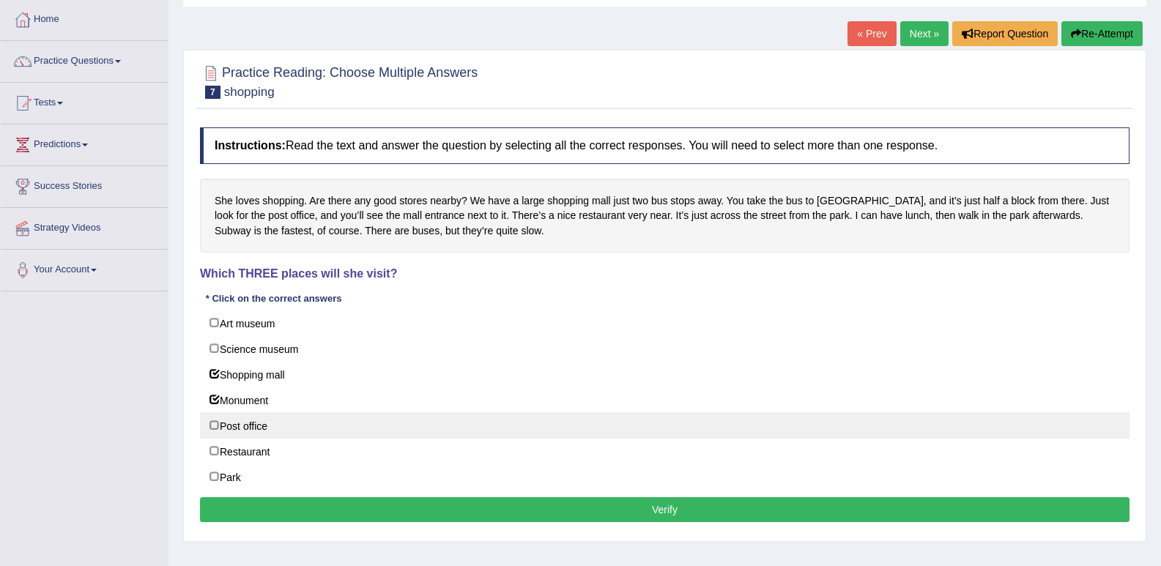
click at [214, 429] on label "Post office" at bounding box center [665, 425] width 930 height 26
checkbox input "true"
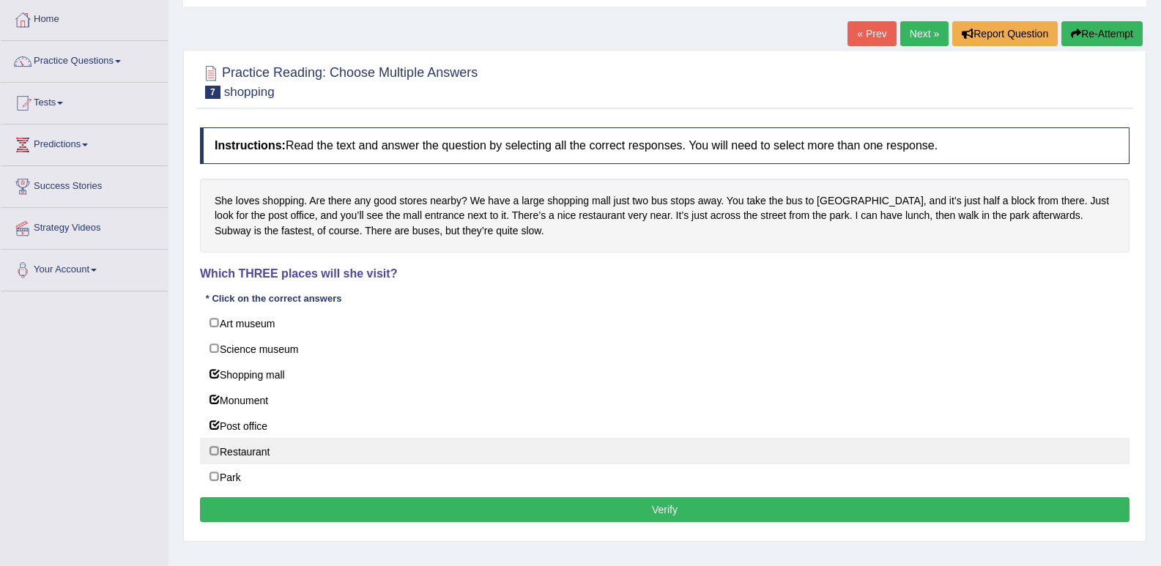
click at [211, 445] on label "Restaurant" at bounding box center [665, 451] width 930 height 26
checkbox input "true"
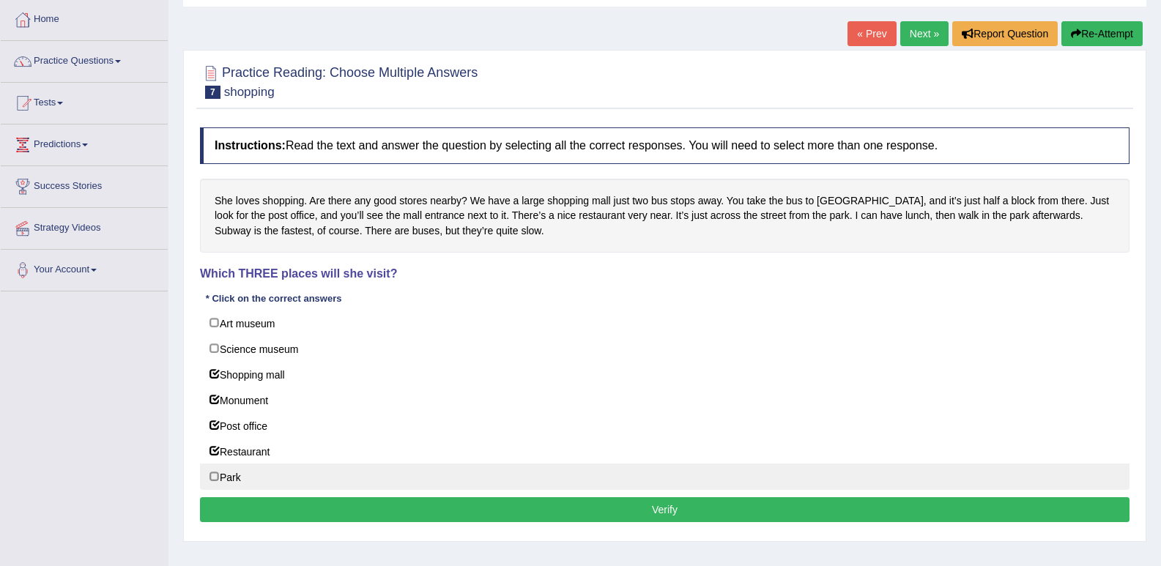
click at [224, 478] on label "Park" at bounding box center [665, 477] width 930 height 26
checkbox input "true"
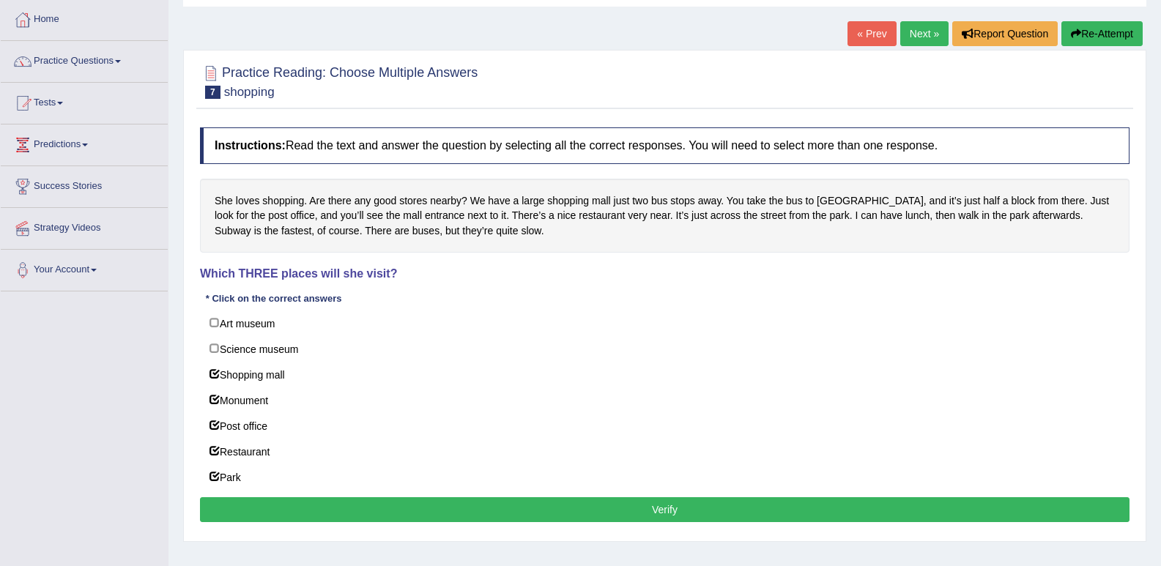
click at [456, 508] on button "Verify" at bounding box center [665, 509] width 930 height 25
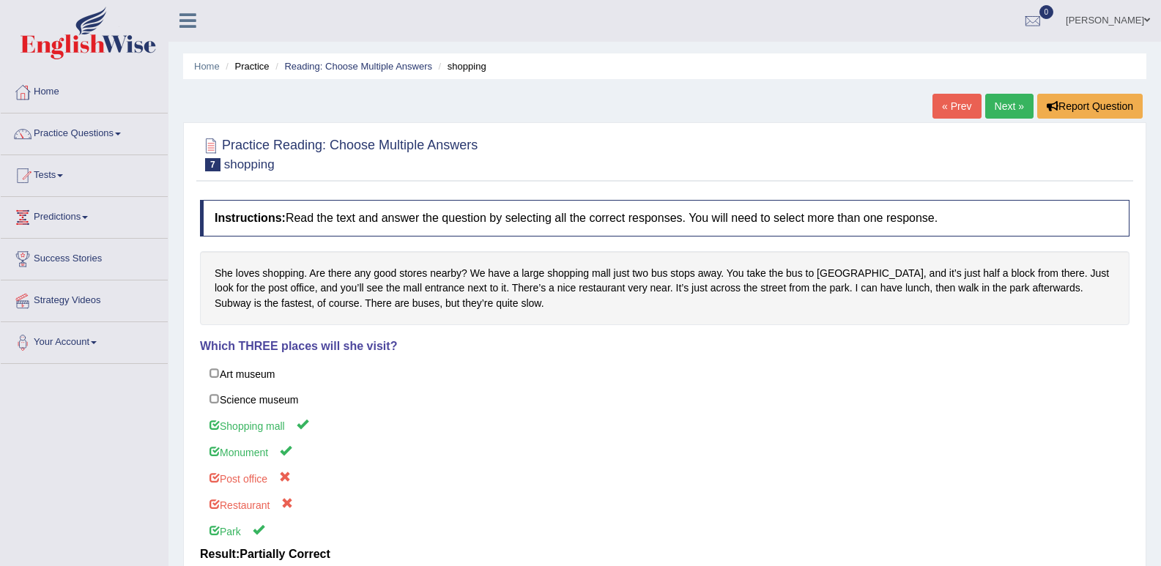
scroll to position [0, 0]
click at [1012, 108] on link "Next »" at bounding box center [1009, 107] width 48 height 25
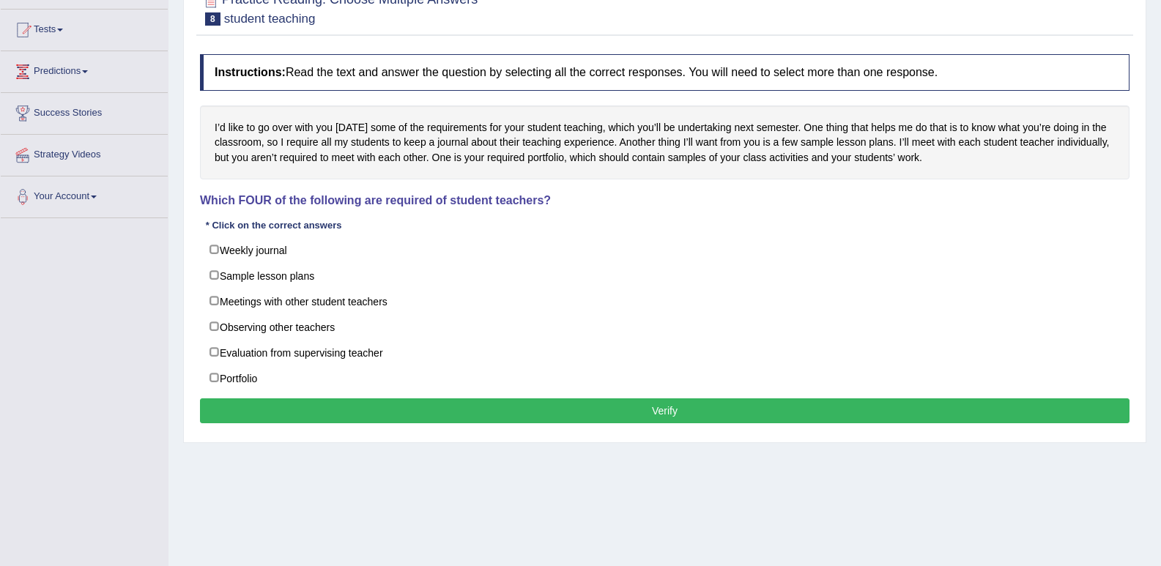
scroll to position [73, 0]
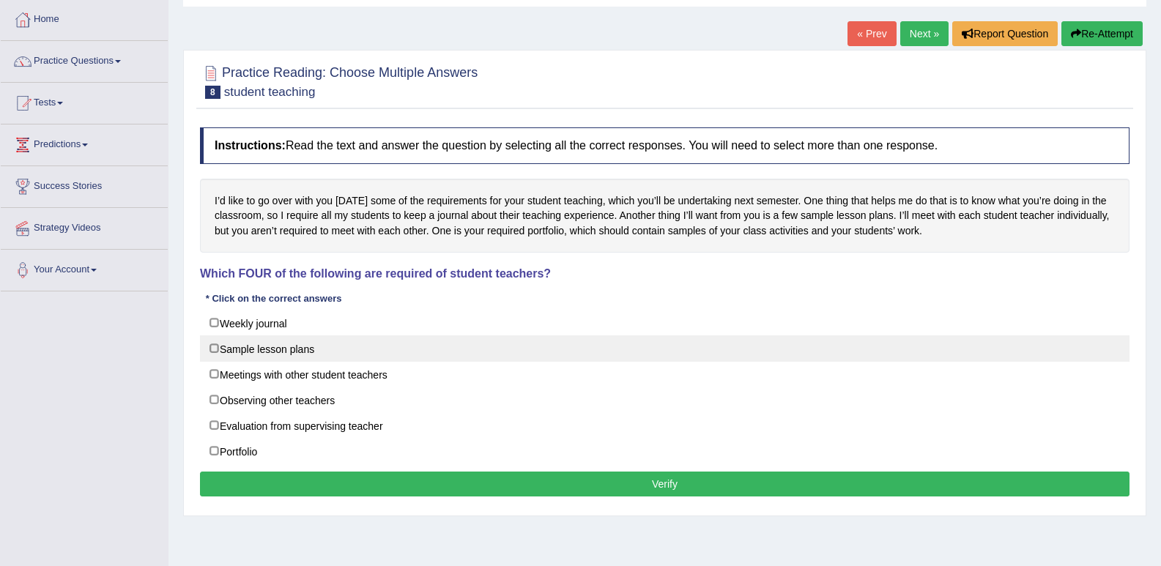
click at [287, 346] on label "Sample lesson plans" at bounding box center [665, 349] width 930 height 26
checkbox input "true"
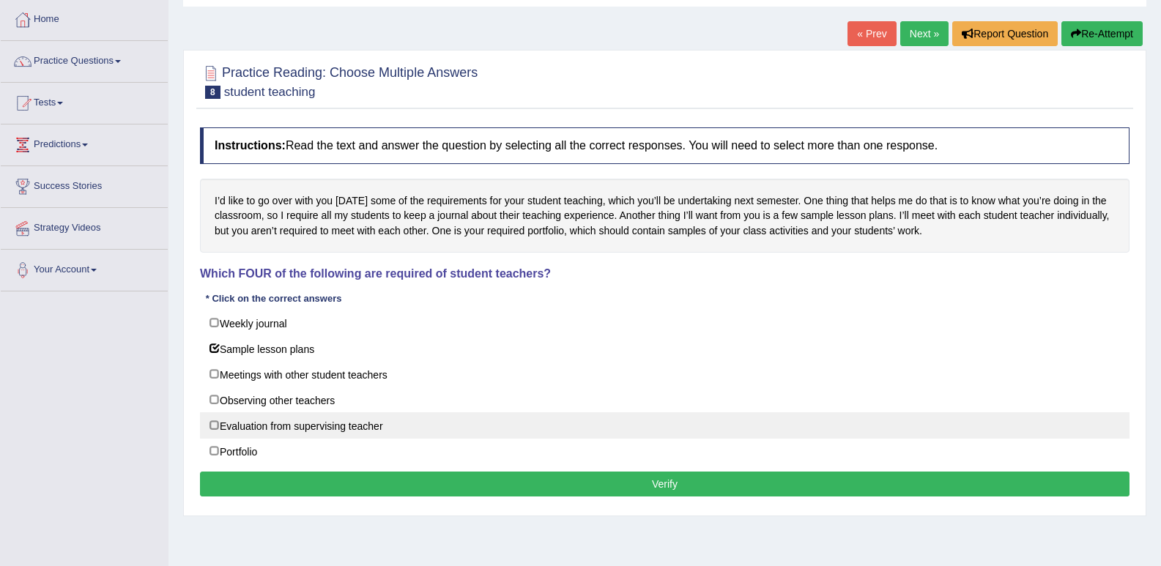
click at [294, 431] on label "Evaluation from supervising teacher" at bounding box center [665, 425] width 930 height 26
checkbox input "true"
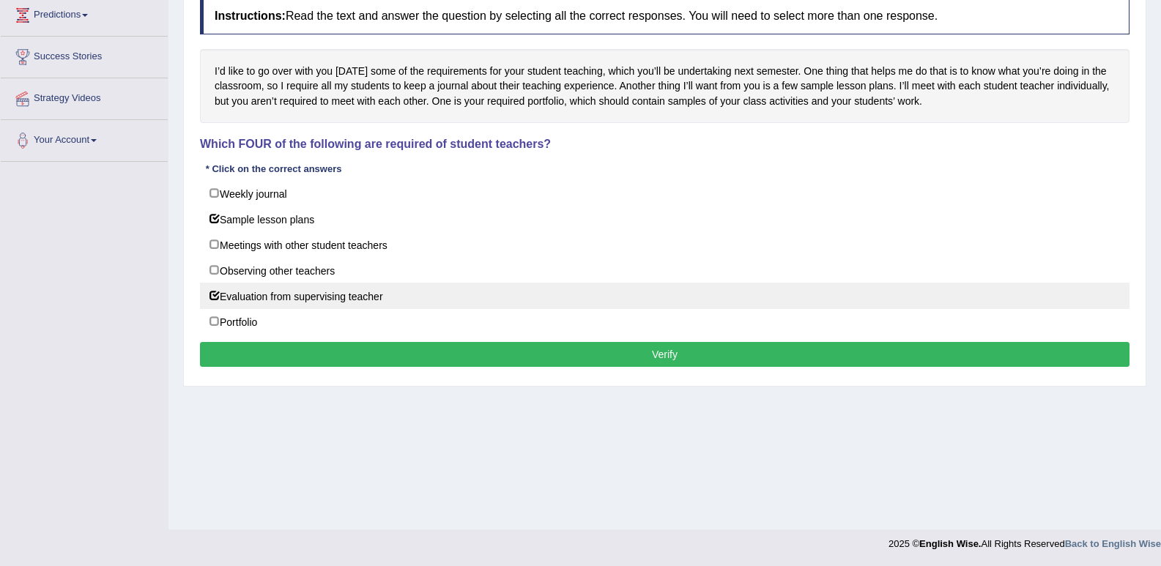
scroll to position [130, 0]
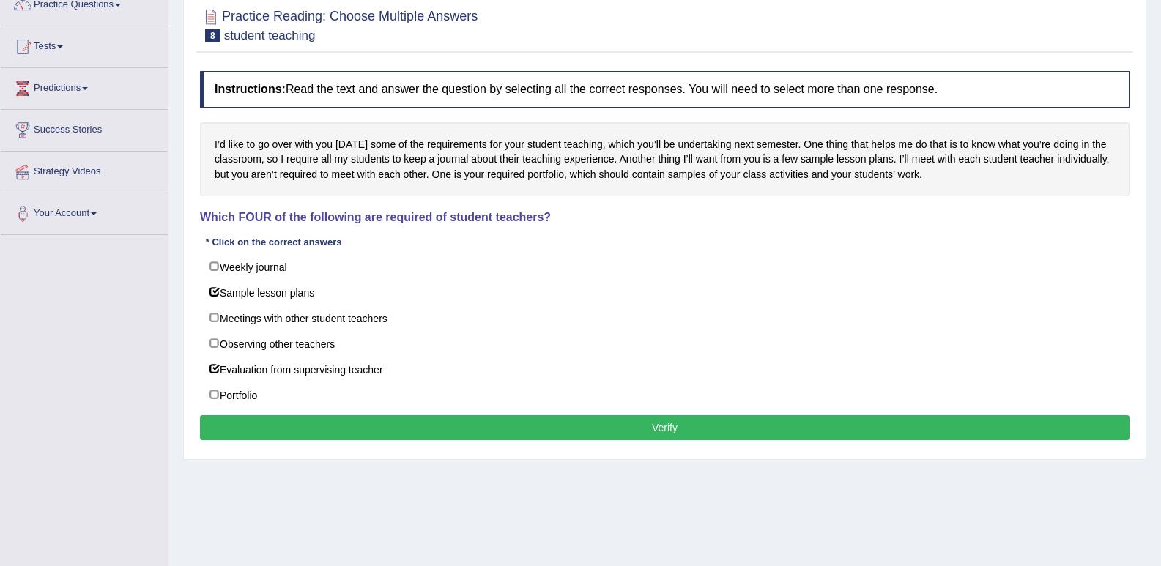
click at [339, 430] on button "Verify" at bounding box center [665, 427] width 930 height 25
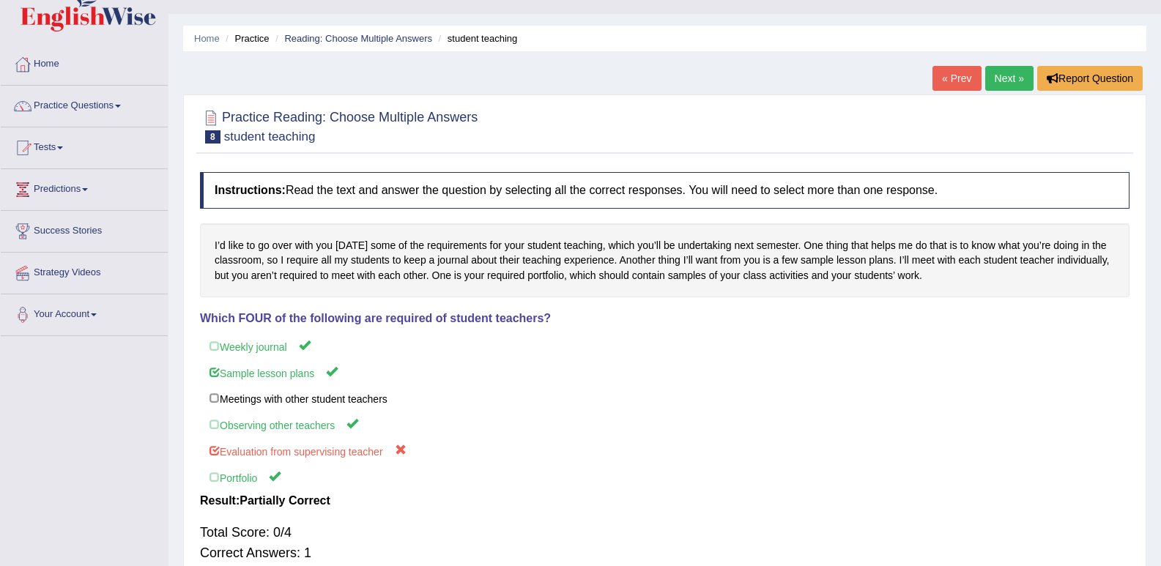
scroll to position [0, 0]
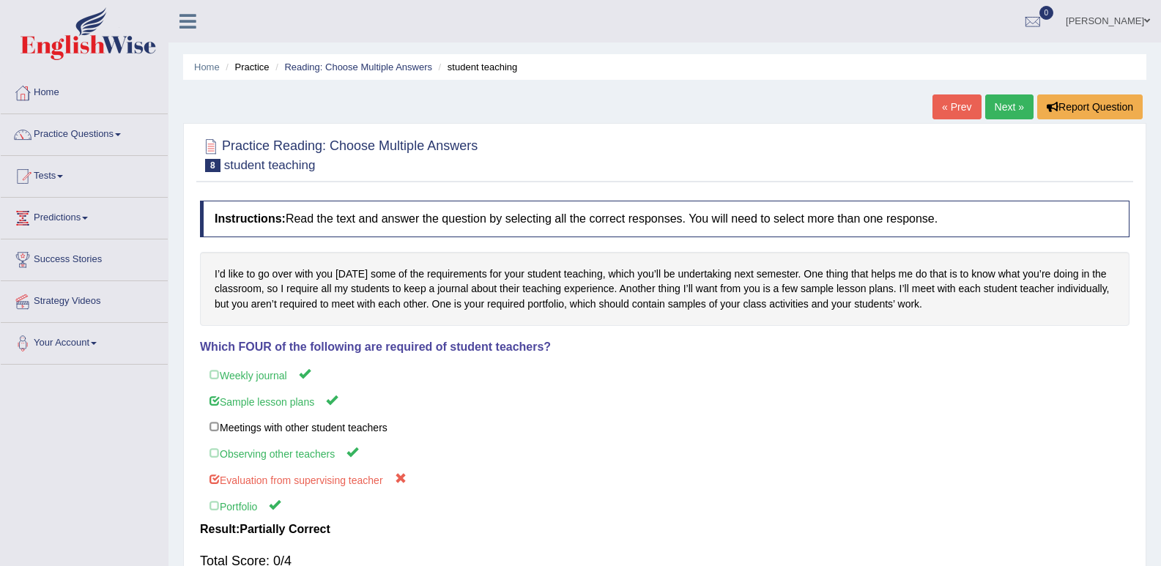
click at [1018, 100] on link "Next »" at bounding box center [1009, 107] width 48 height 25
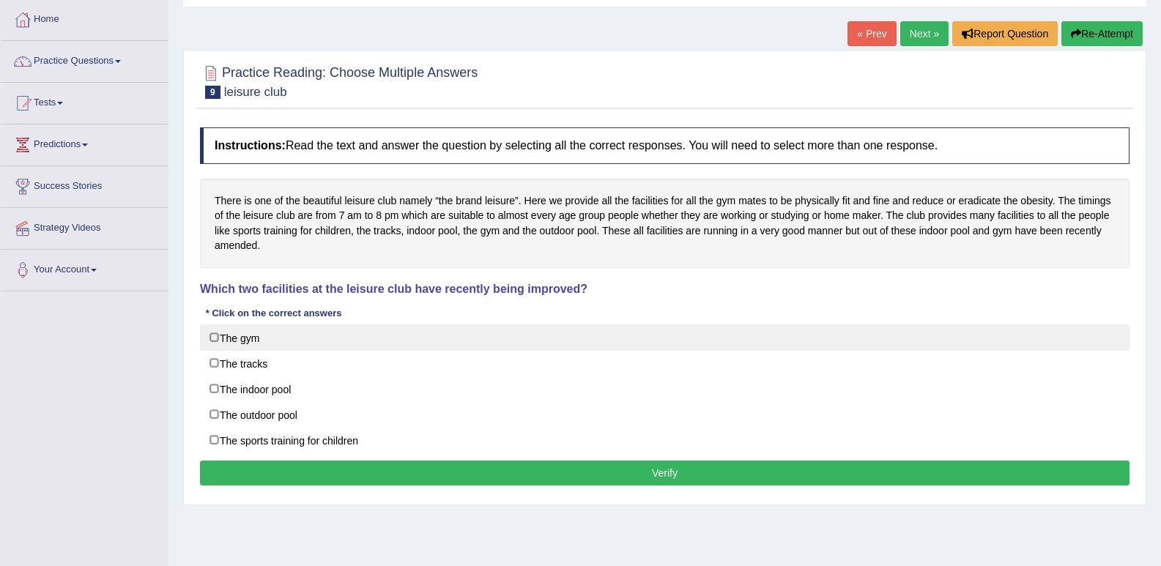
click at [228, 336] on label "The gym" at bounding box center [665, 338] width 930 height 26
checkbox input "true"
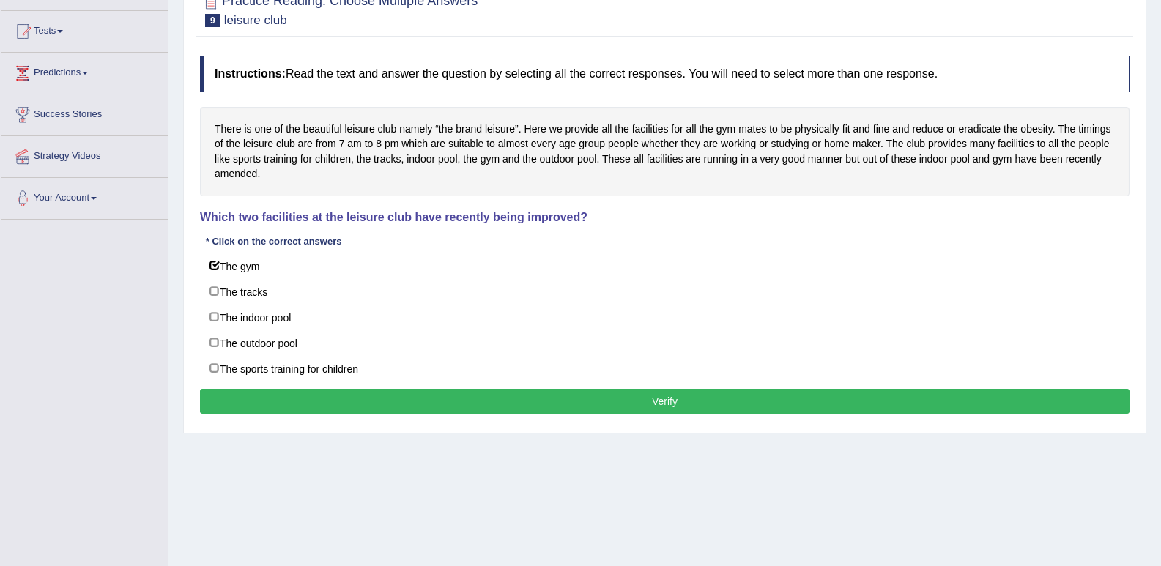
scroll to position [147, 0]
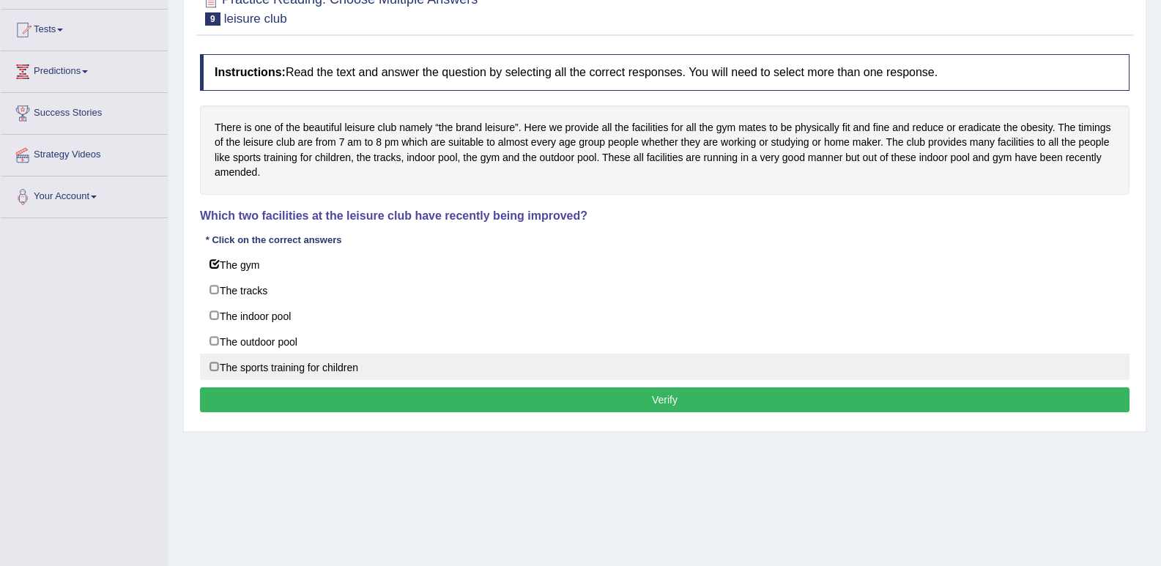
click at [234, 371] on label "The sports training for children" at bounding box center [665, 367] width 930 height 26
checkbox input "true"
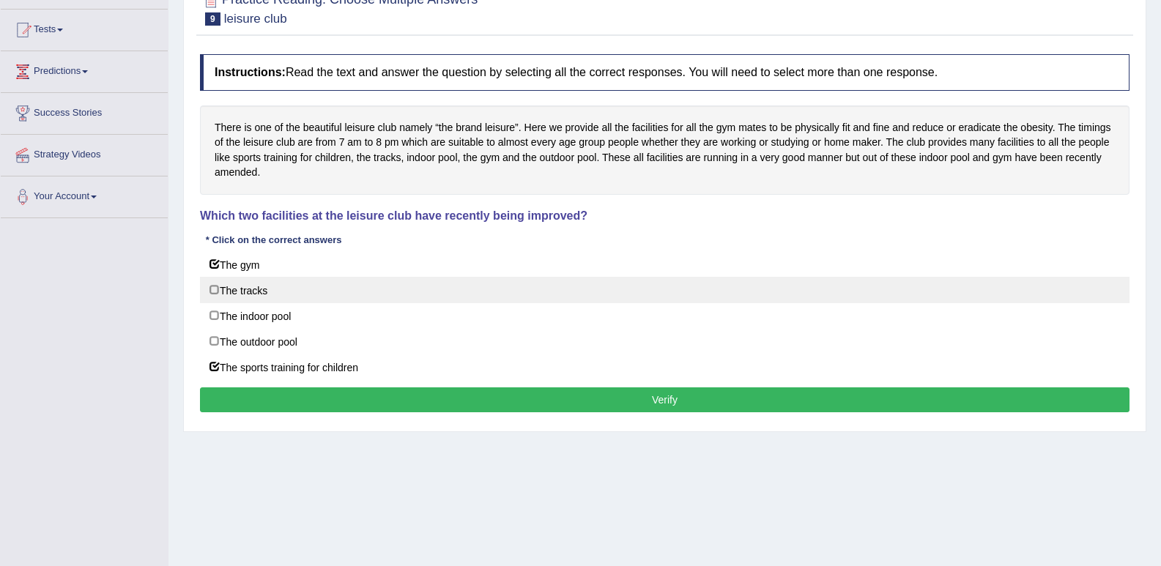
click at [226, 297] on label "The tracks" at bounding box center [665, 290] width 930 height 26
checkbox input "true"
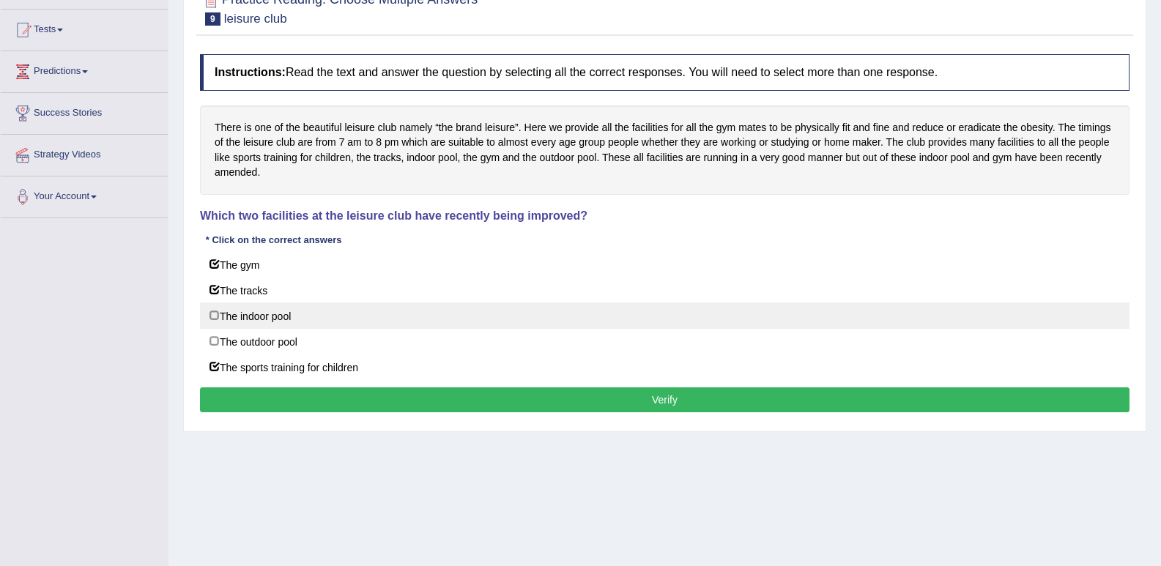
drag, startPoint x: 226, startPoint y: 317, endPoint x: 256, endPoint y: 294, distance: 38.1
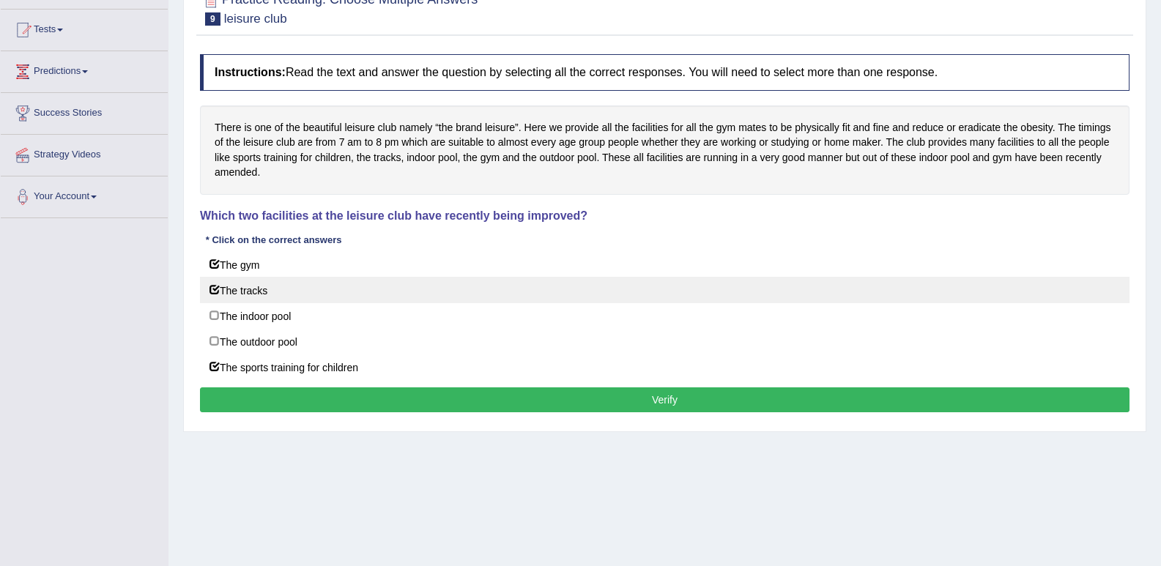
click at [226, 317] on label "The indoor pool" at bounding box center [665, 316] width 930 height 26
checkbox input "true"
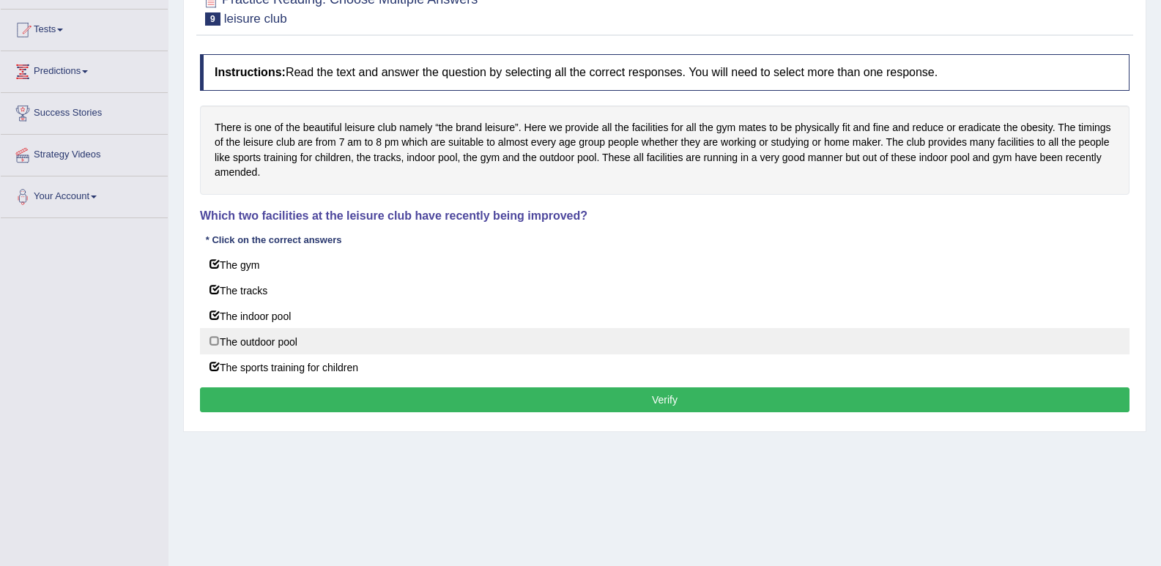
click at [254, 340] on label "The outdoor pool" at bounding box center [665, 341] width 930 height 26
checkbox input "true"
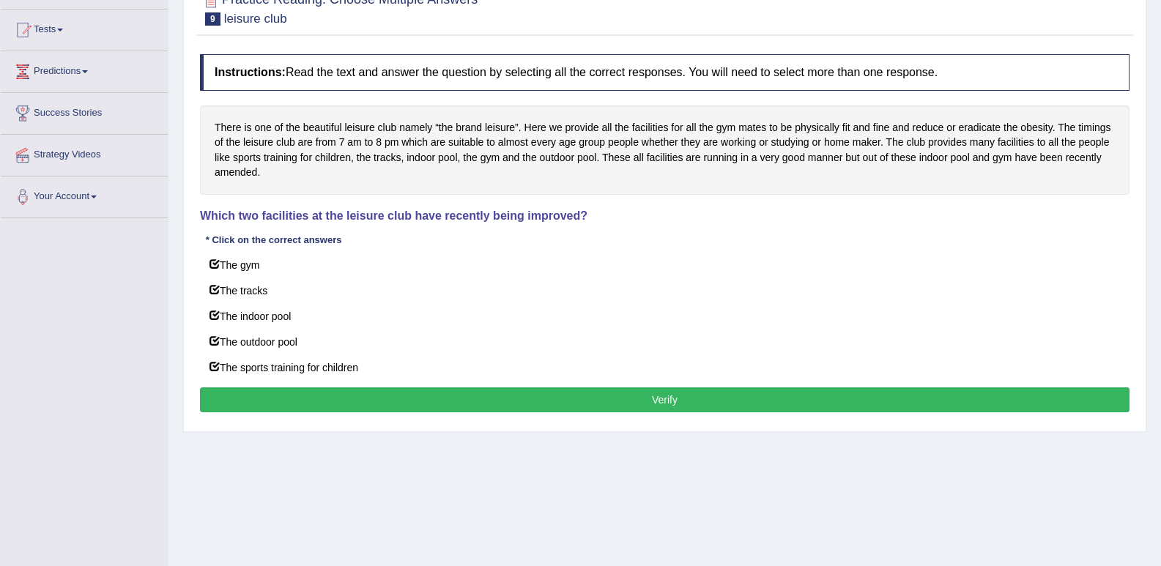
drag, startPoint x: 483, startPoint y: 393, endPoint x: 473, endPoint y: 393, distance: 9.5
click at [478, 393] on button "Verify" at bounding box center [665, 400] width 930 height 25
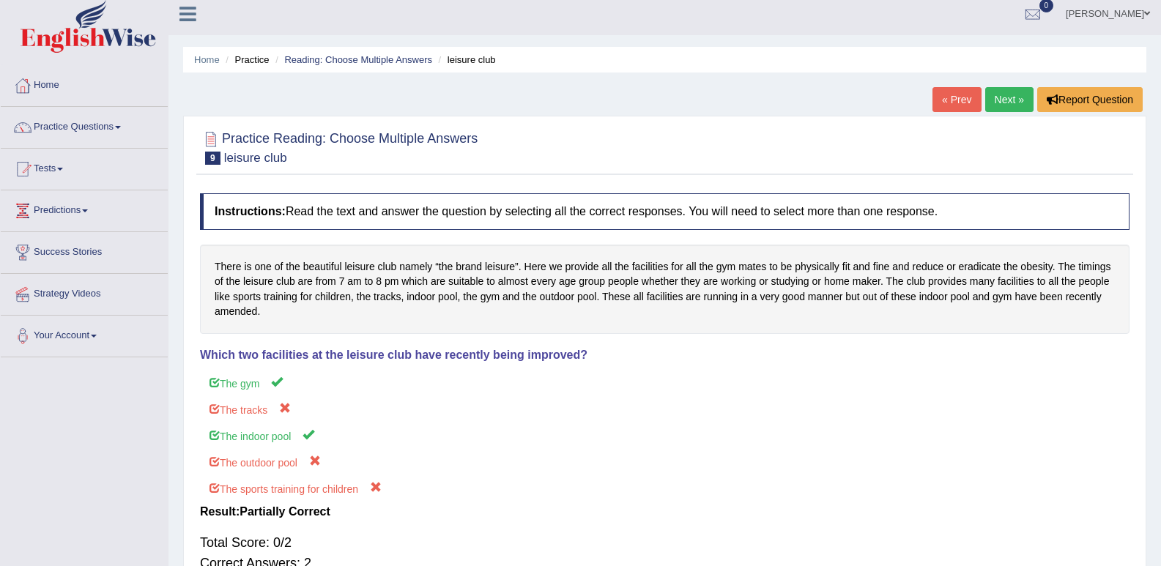
scroll to position [0, 0]
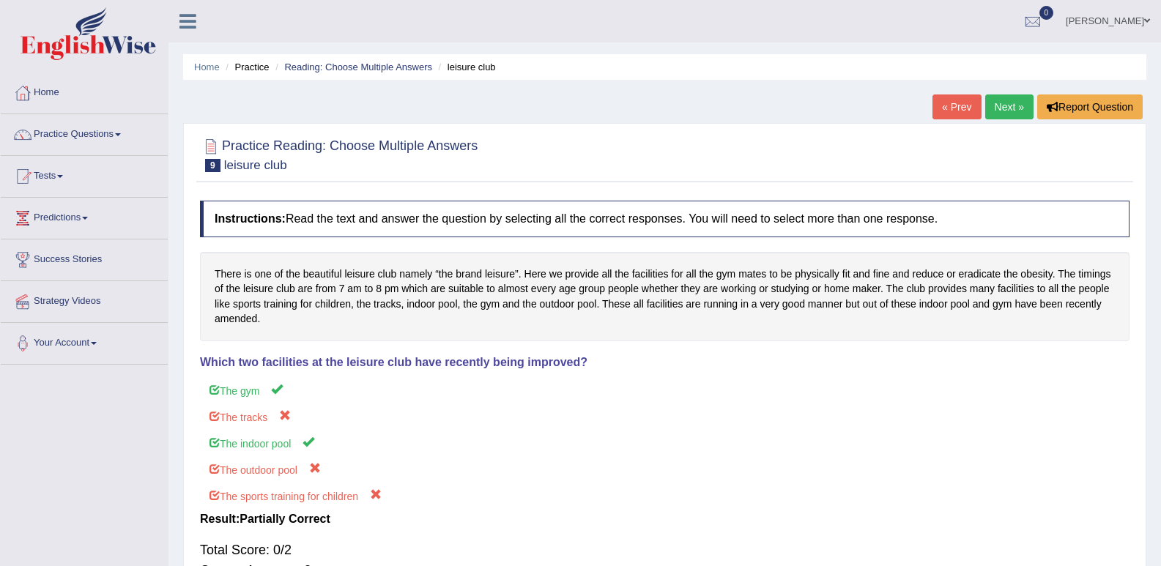
click at [1008, 101] on link "Next »" at bounding box center [1009, 107] width 48 height 25
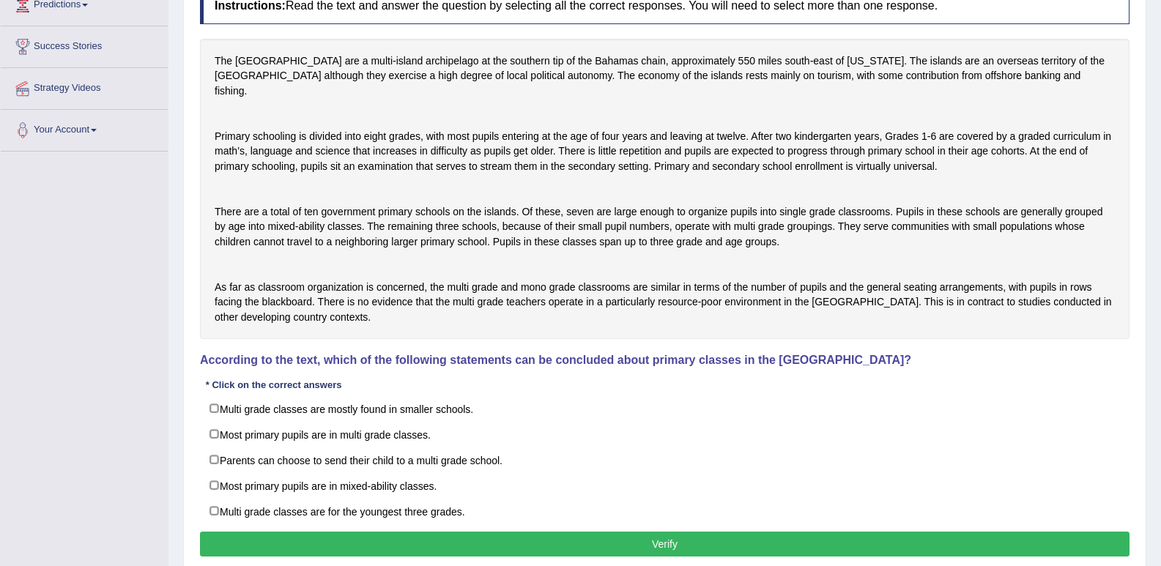
drag, startPoint x: 681, startPoint y: 97, endPoint x: 678, endPoint y: 73, distance: 23.7
